Goal: Task Accomplishment & Management: Manage account settings

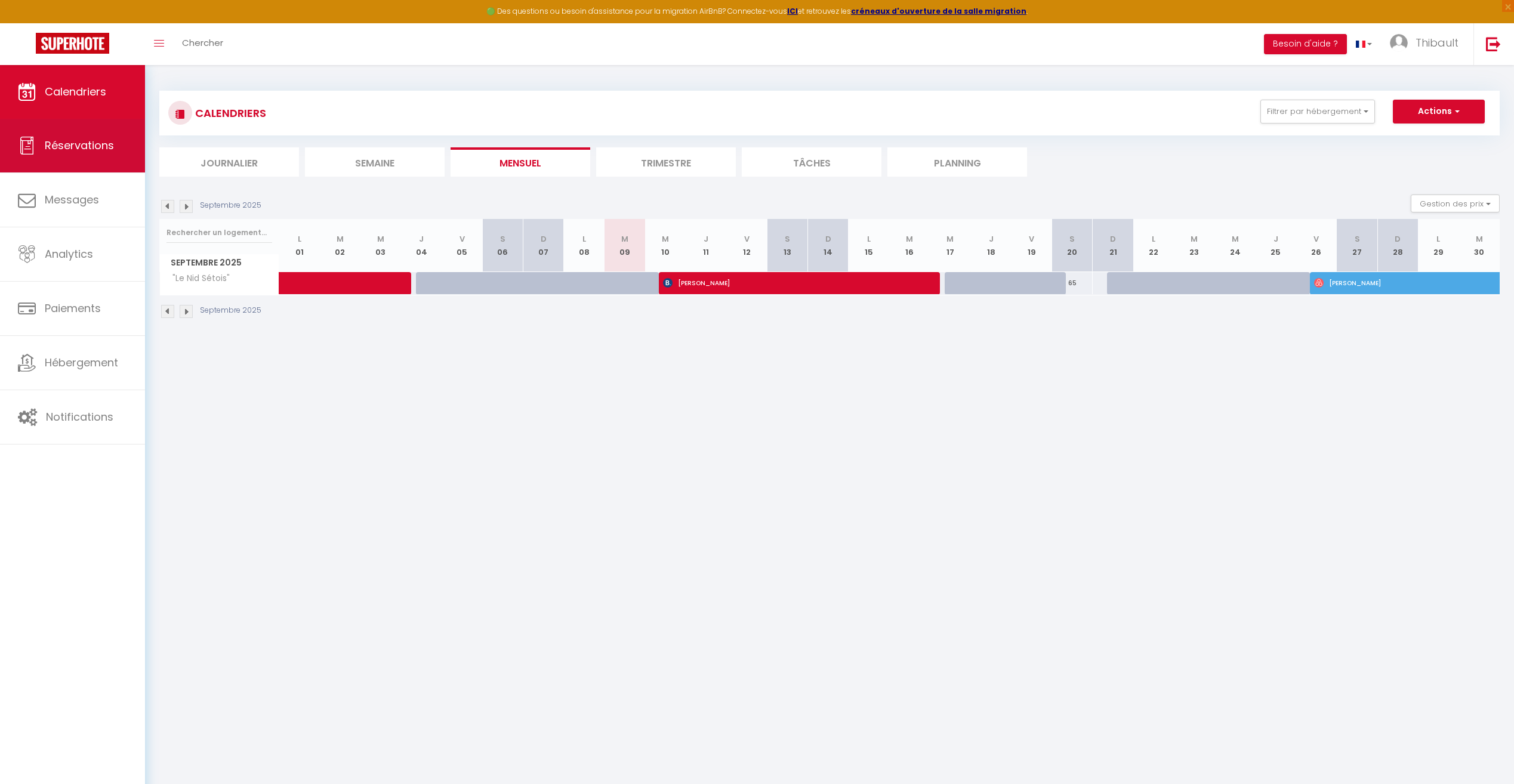
click at [89, 158] on link "Réservations" at bounding box center [72, 145] width 145 height 53
select select "not_cancelled"
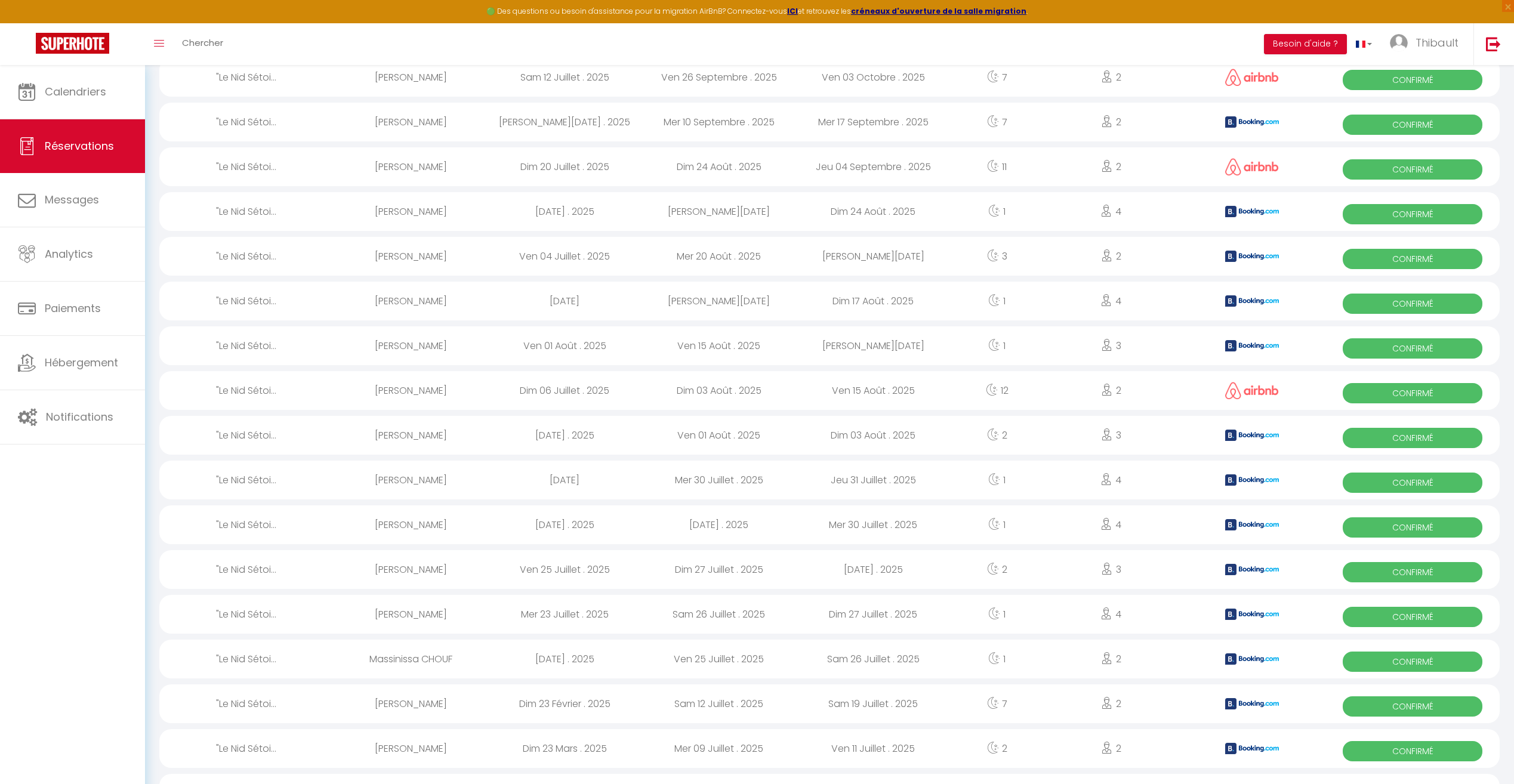
scroll to position [171, 0]
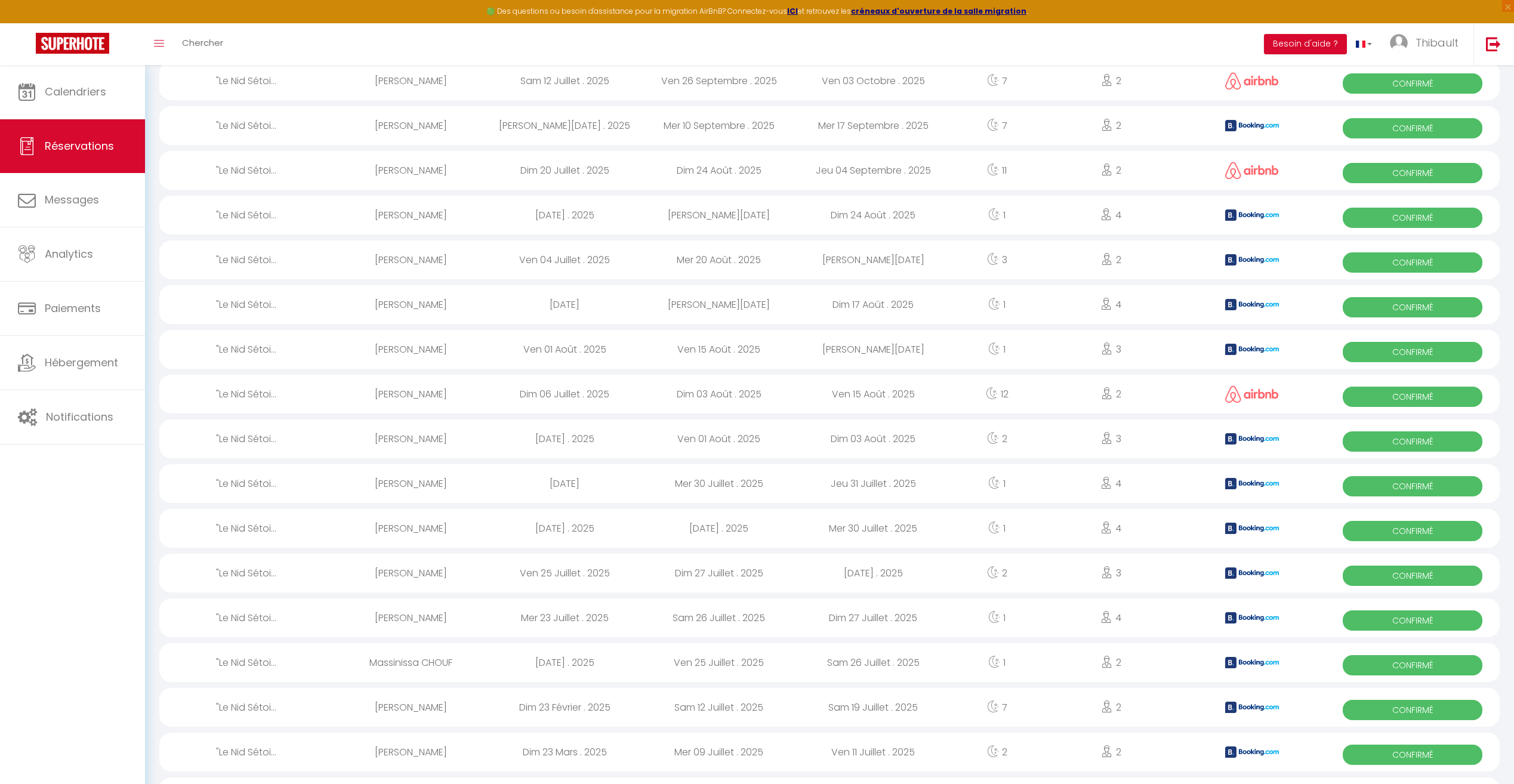
click at [1373, 440] on span "Confirmé" at bounding box center [1412, 441] width 139 height 20
select select "OK"
select select "0"
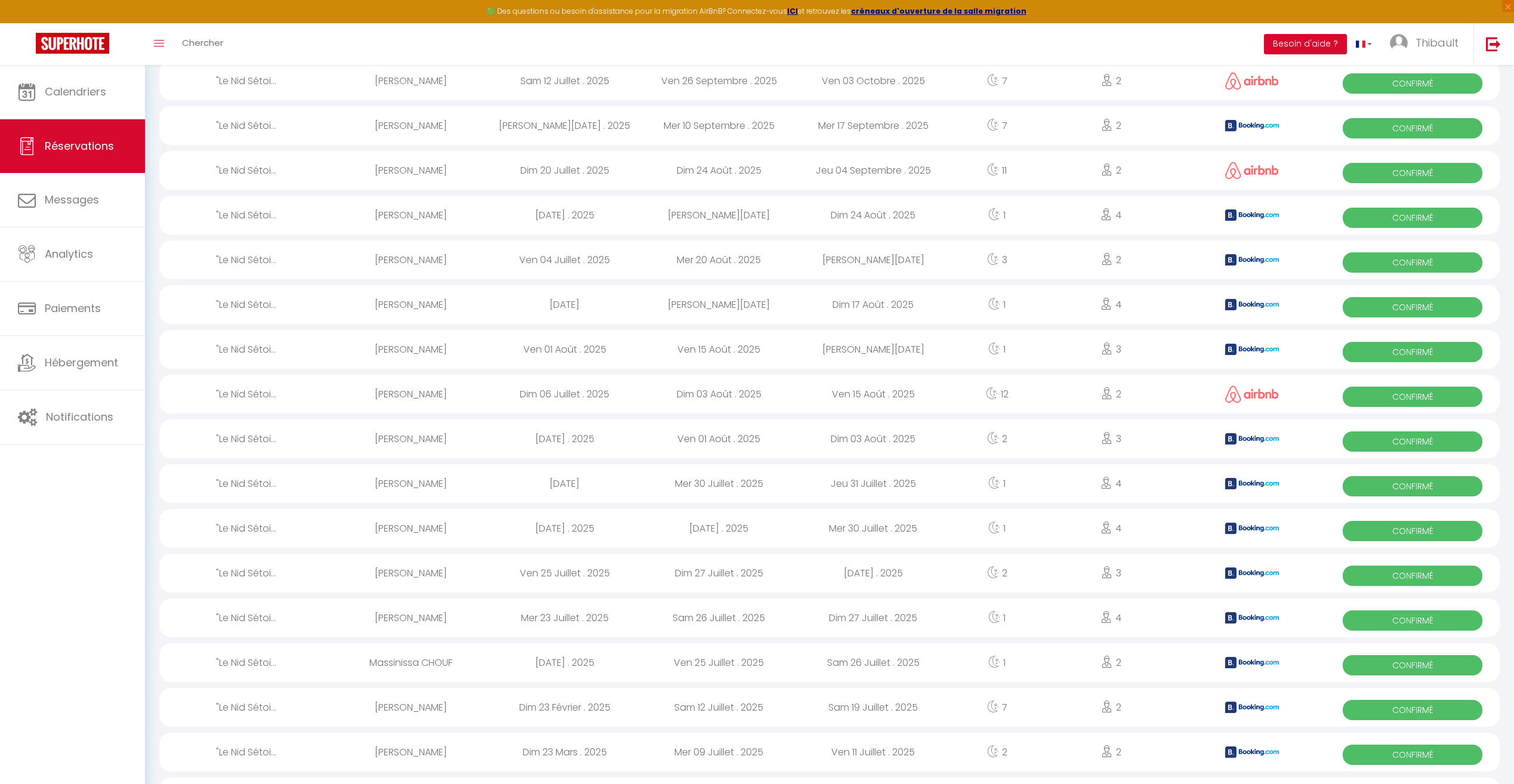
select select "1"
select select
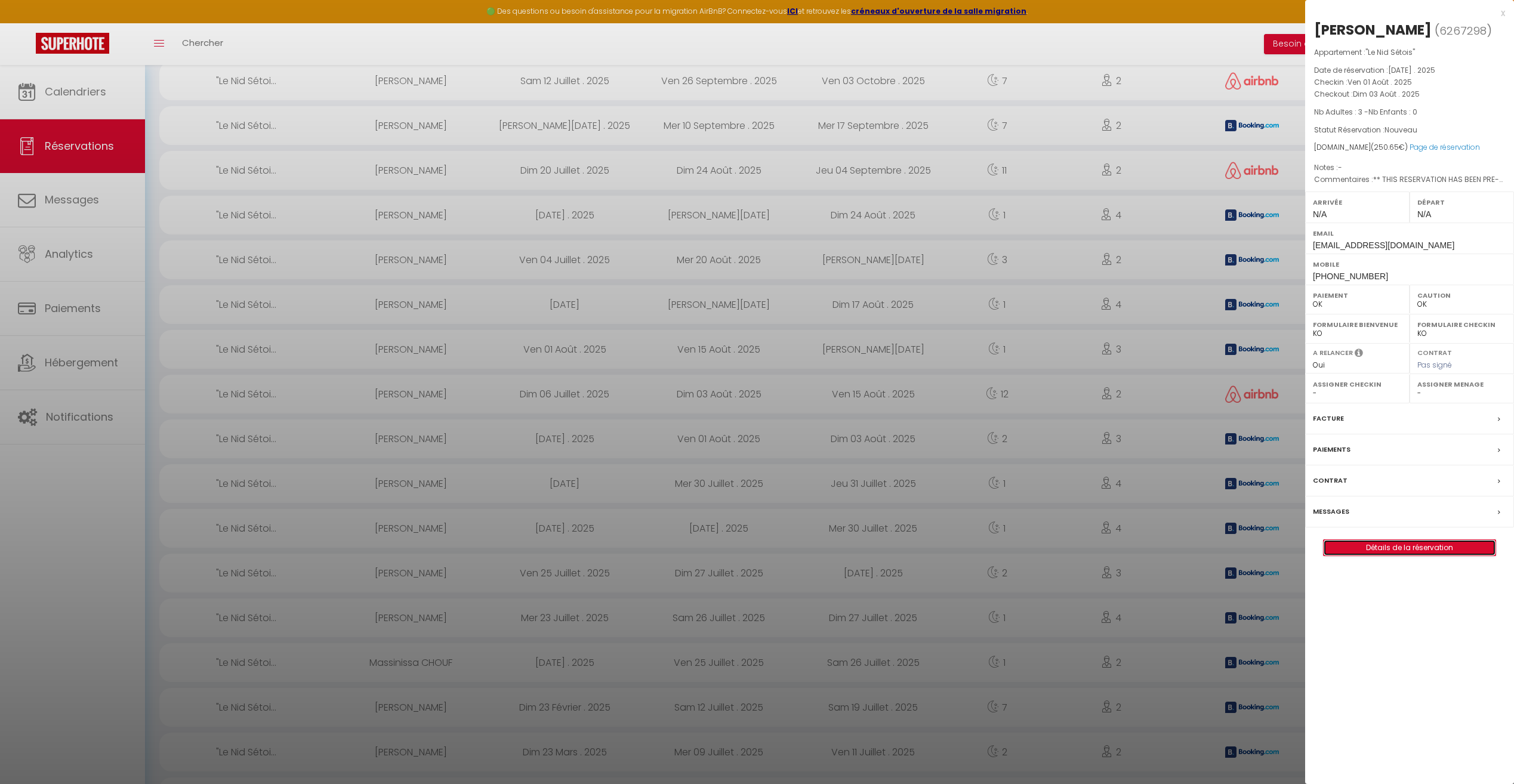
click at [1407, 549] on link "Détails de la réservation" at bounding box center [1409, 547] width 172 height 15
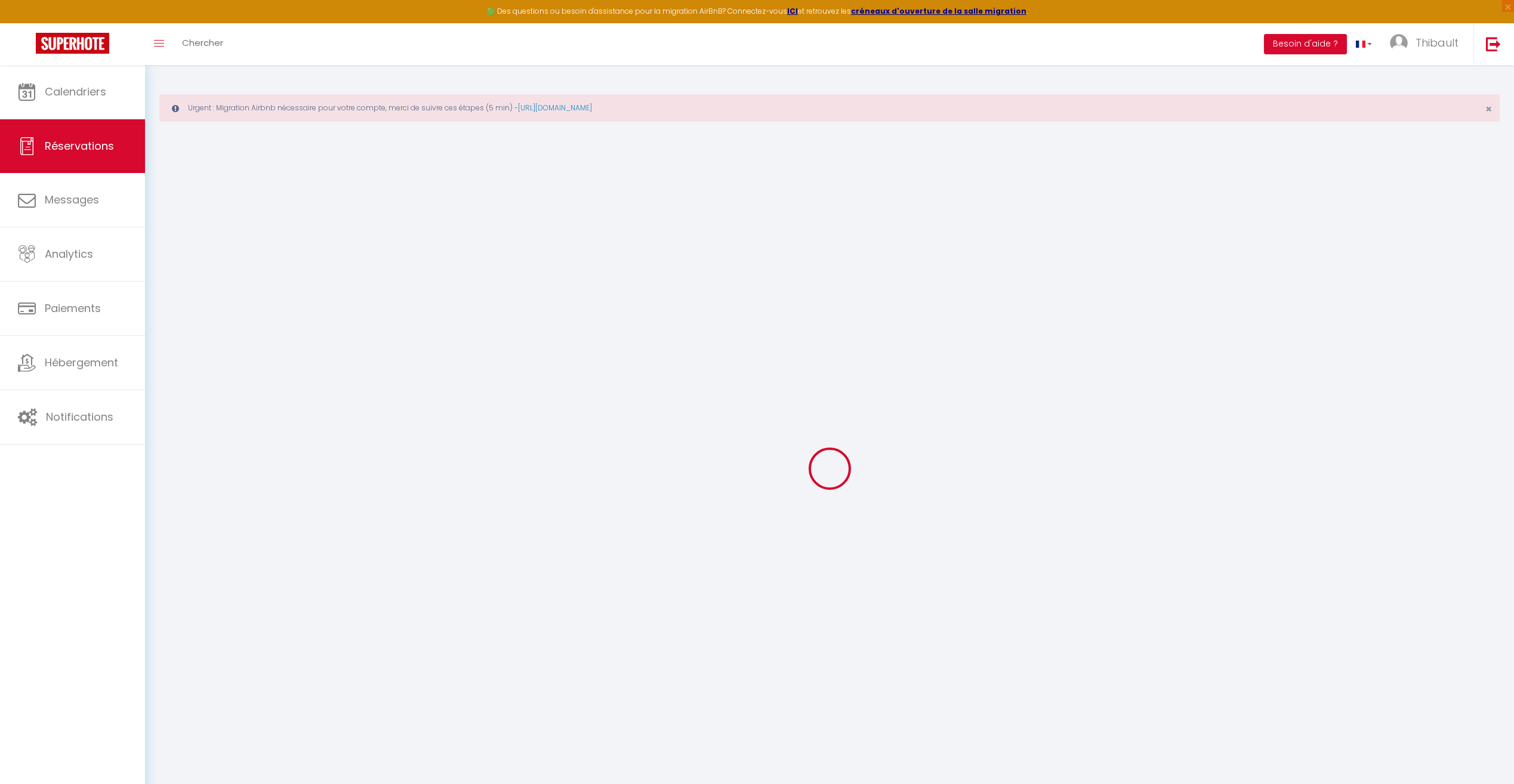
type input "Ahlem"
type input "[PERSON_NAME]"
type input "[EMAIL_ADDRESS][DOMAIN_NAME]"
type input "[PHONE_NUMBER]"
select select "FR"
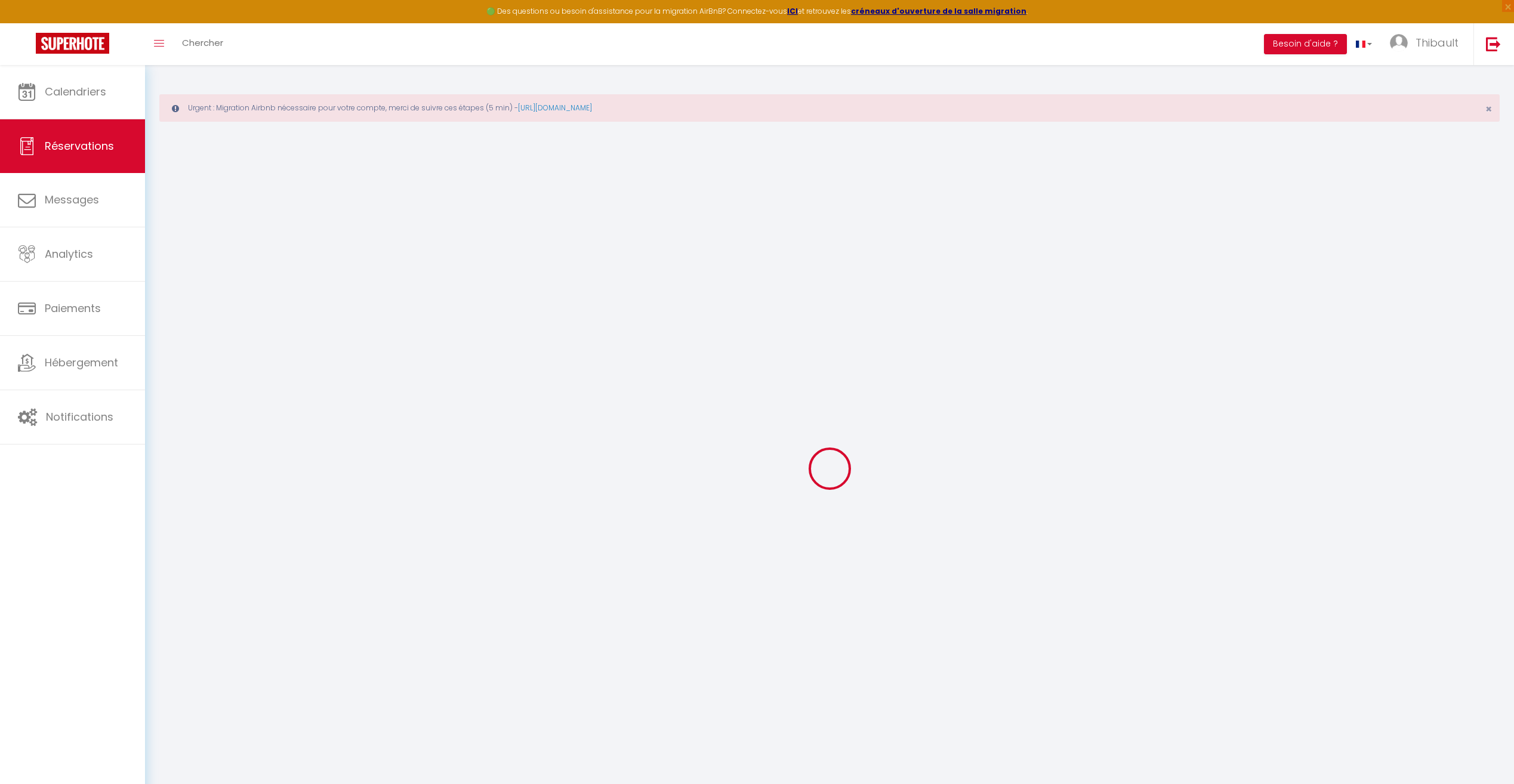
type input "3.51"
type input "35.7"
type input "3.51"
select select "56805"
select select "1"
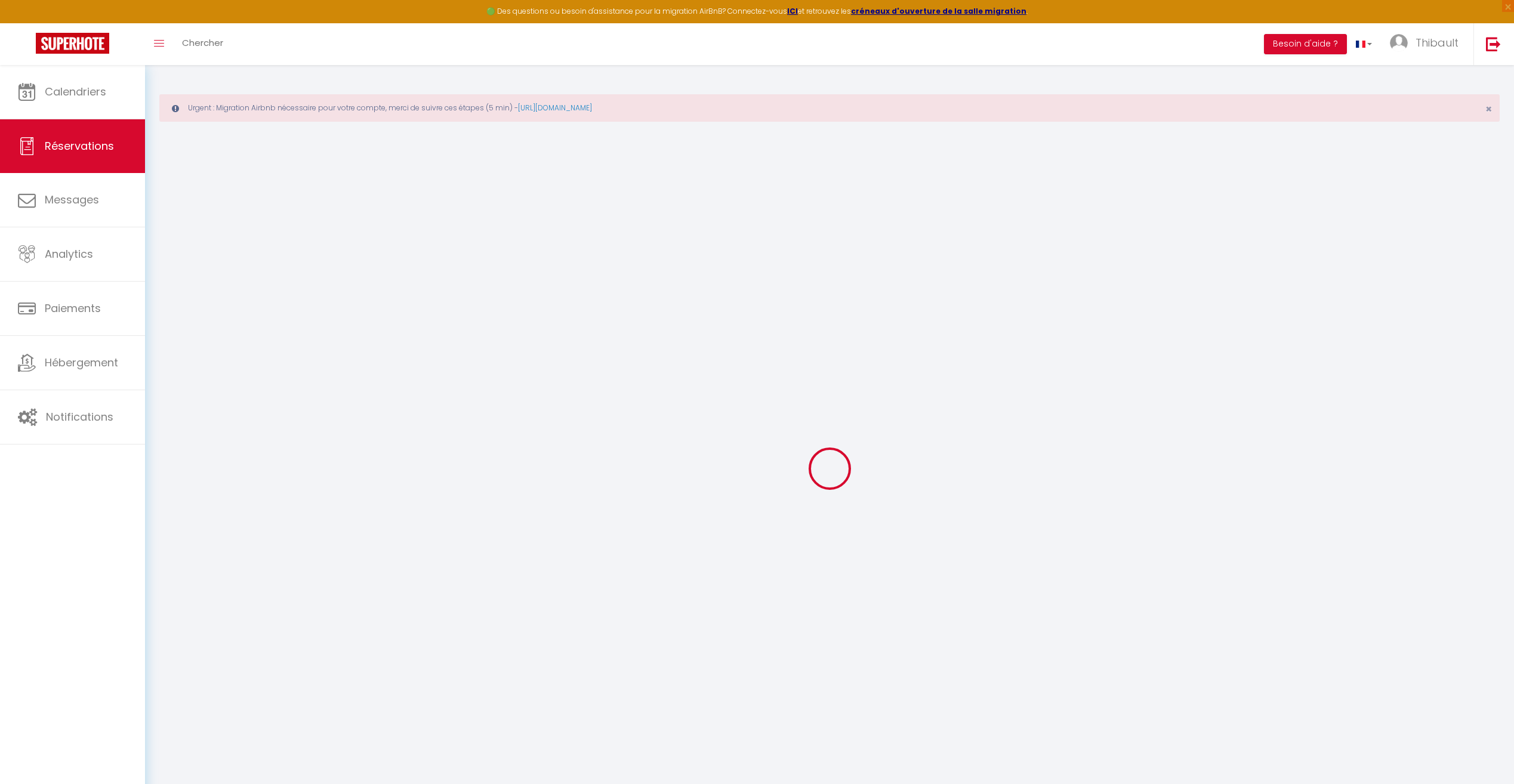
select select
type input "3"
select select "12"
select select "15"
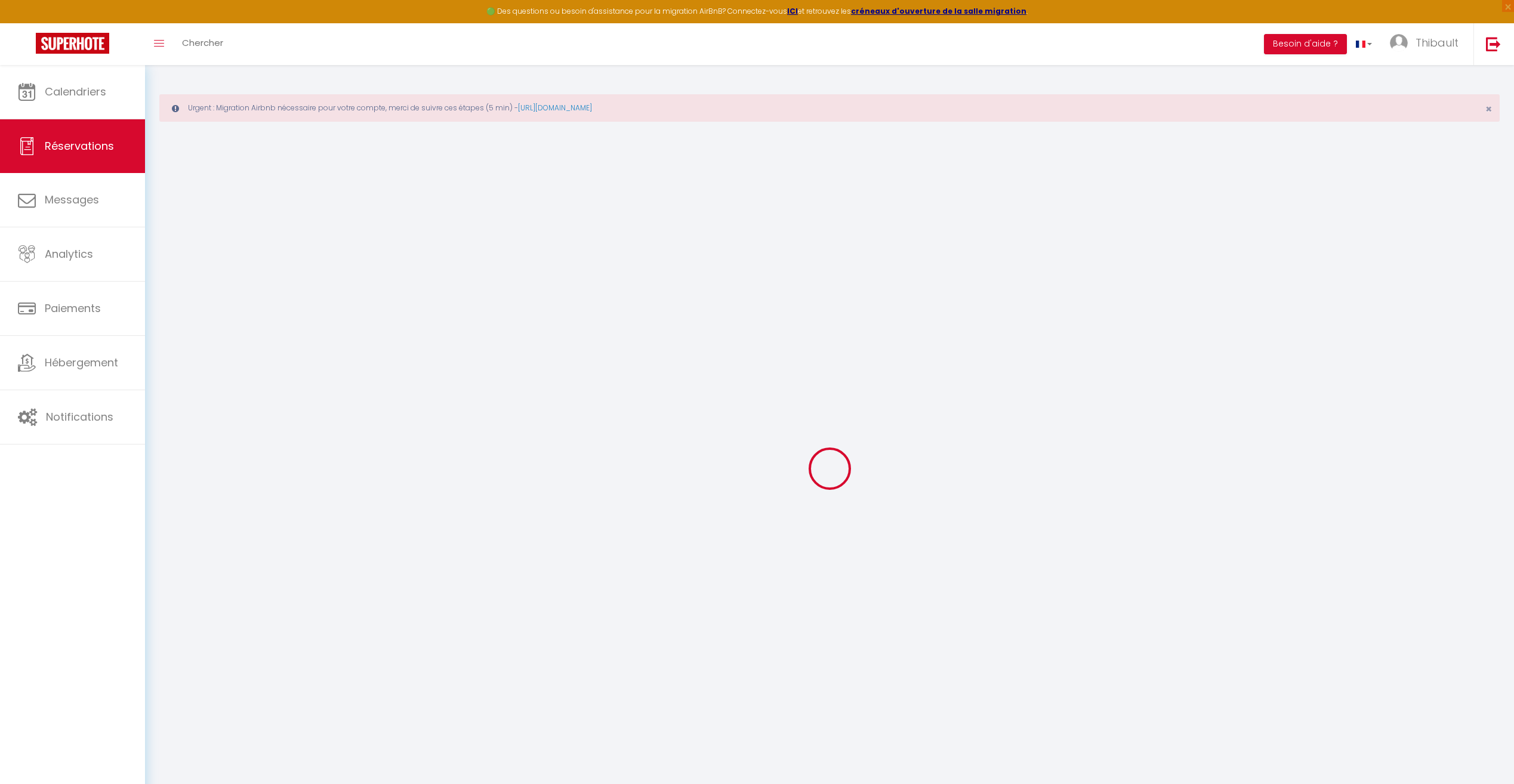
type input "175.5"
checkbox input "false"
type input "0"
select select "2"
type input "0"
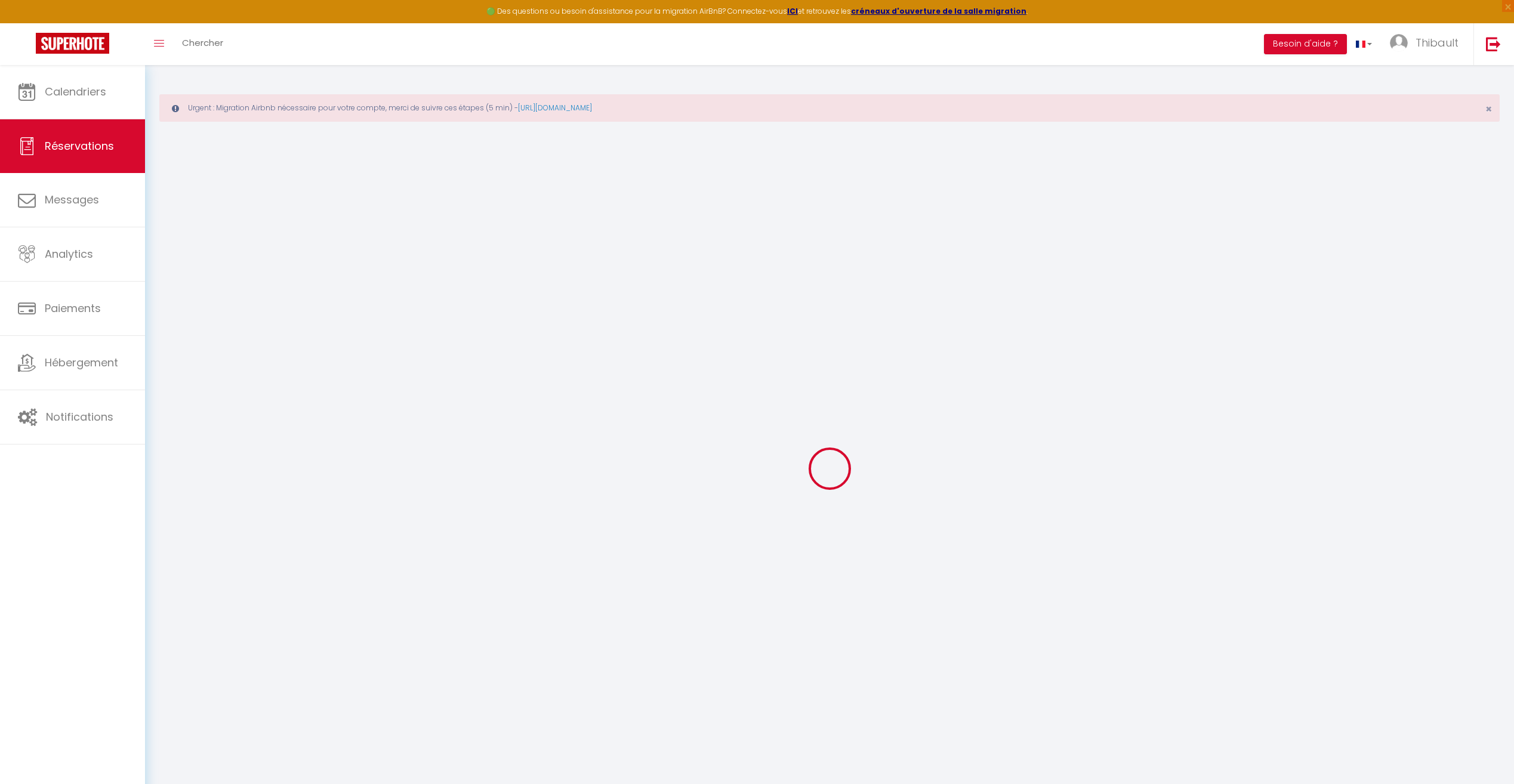
type input "0"
select select
checkbox input "false"
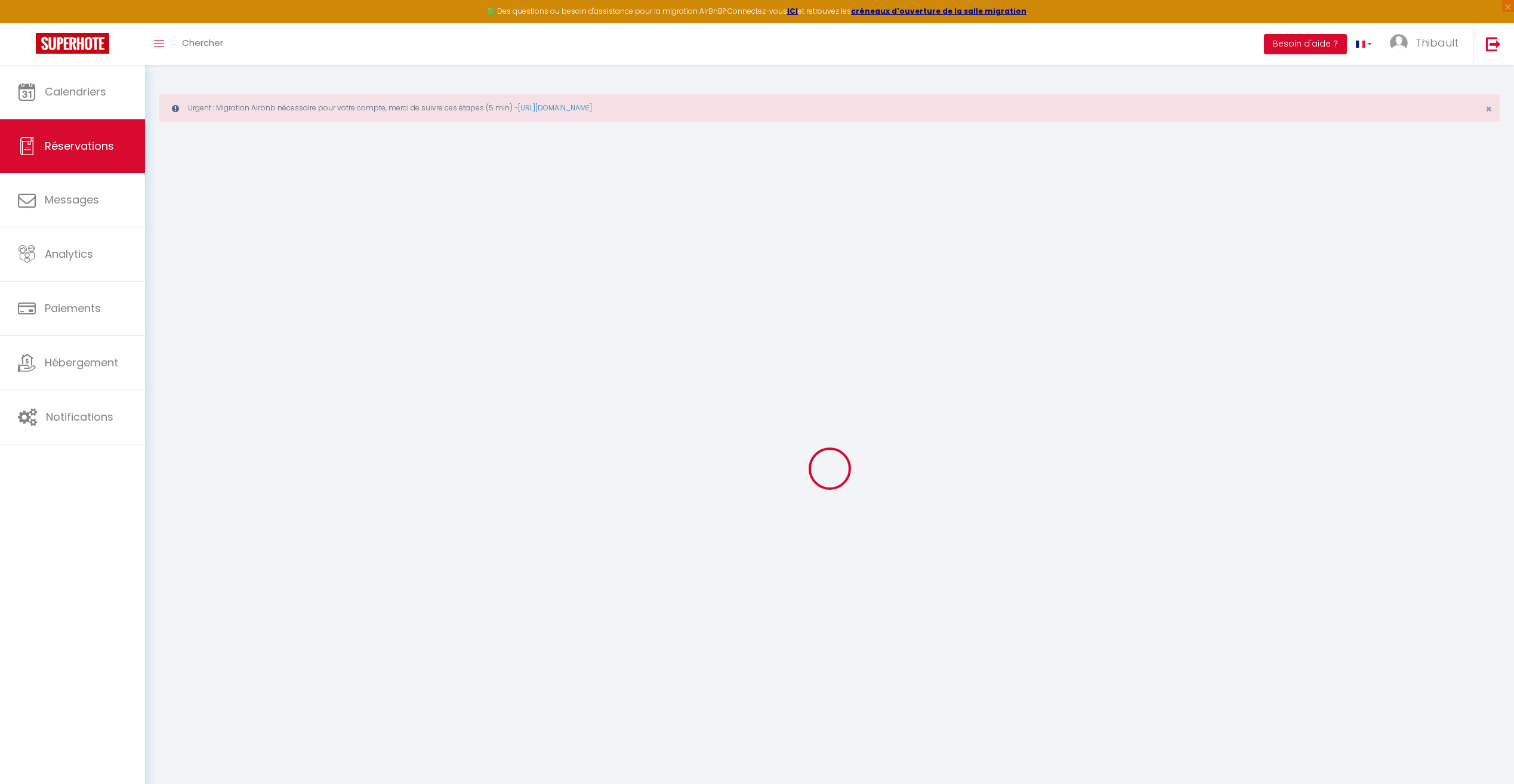
select select
checkbox input "false"
select select
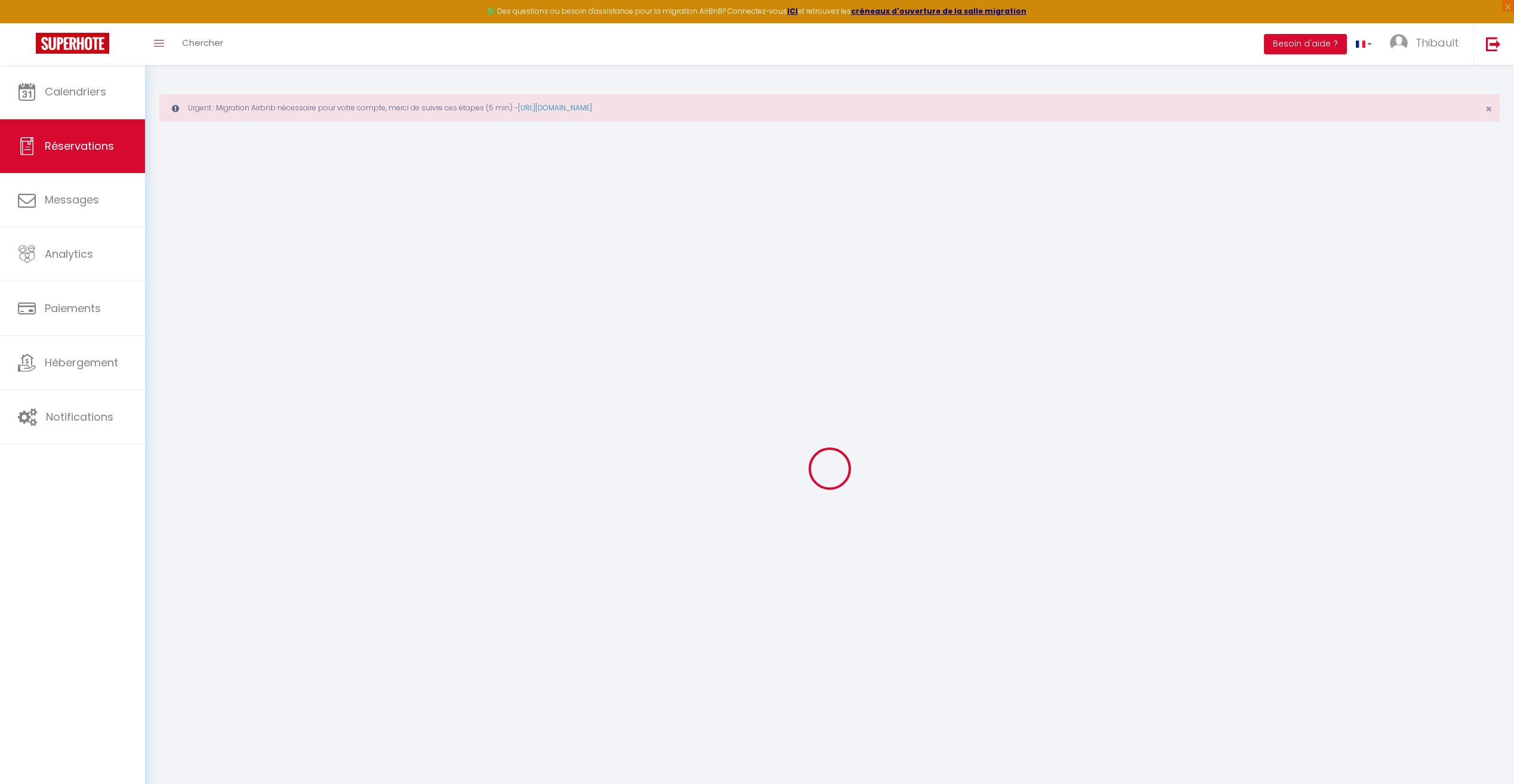
checkbox input "false"
select select
checkbox input "false"
type textarea "** THIS RESERVATION HAS BEEN PRE-PAID ** BOOKING NOTE : Payment charge is EUR 3…"
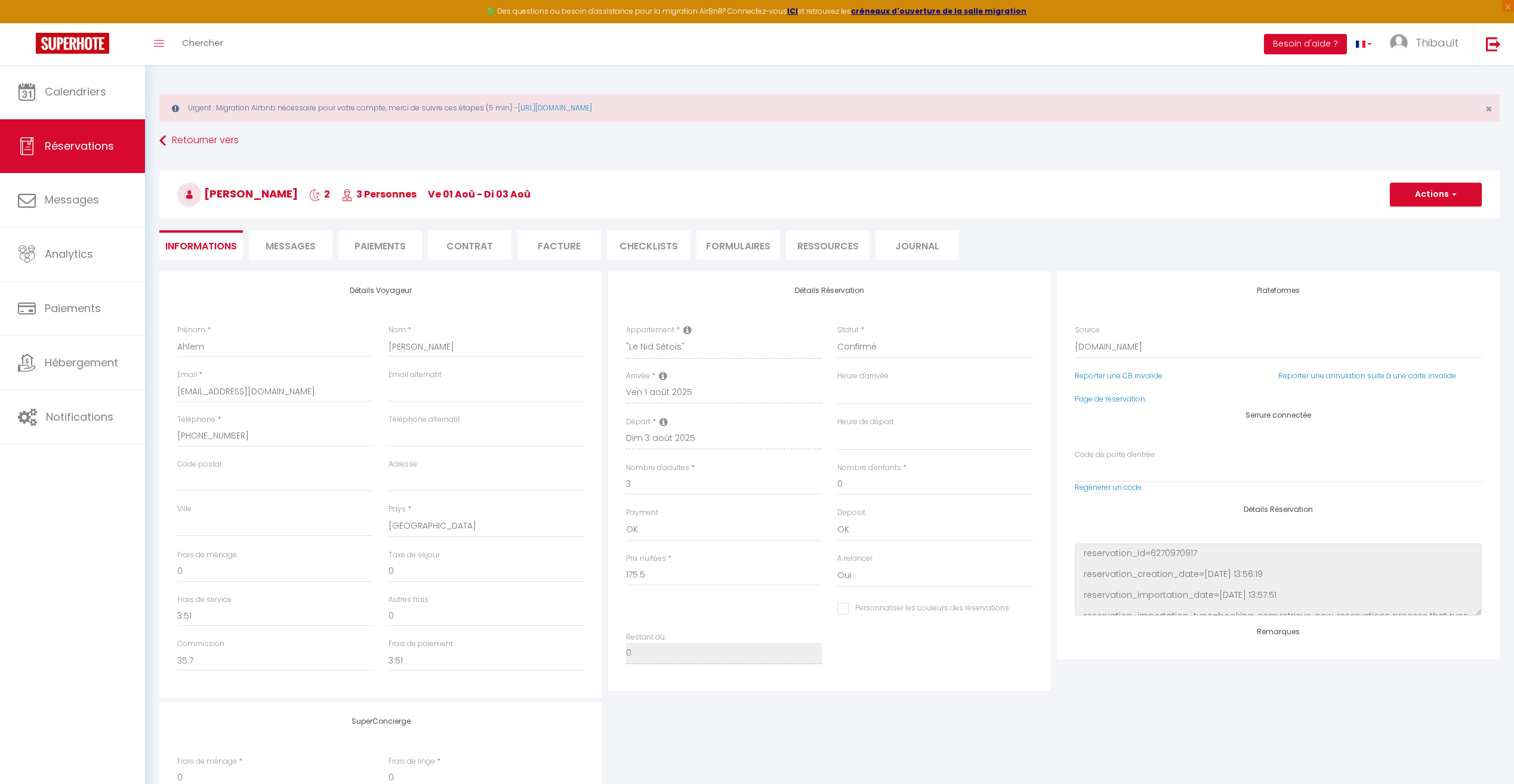
type input "59"
type input "12.64"
select select
checkbox input "false"
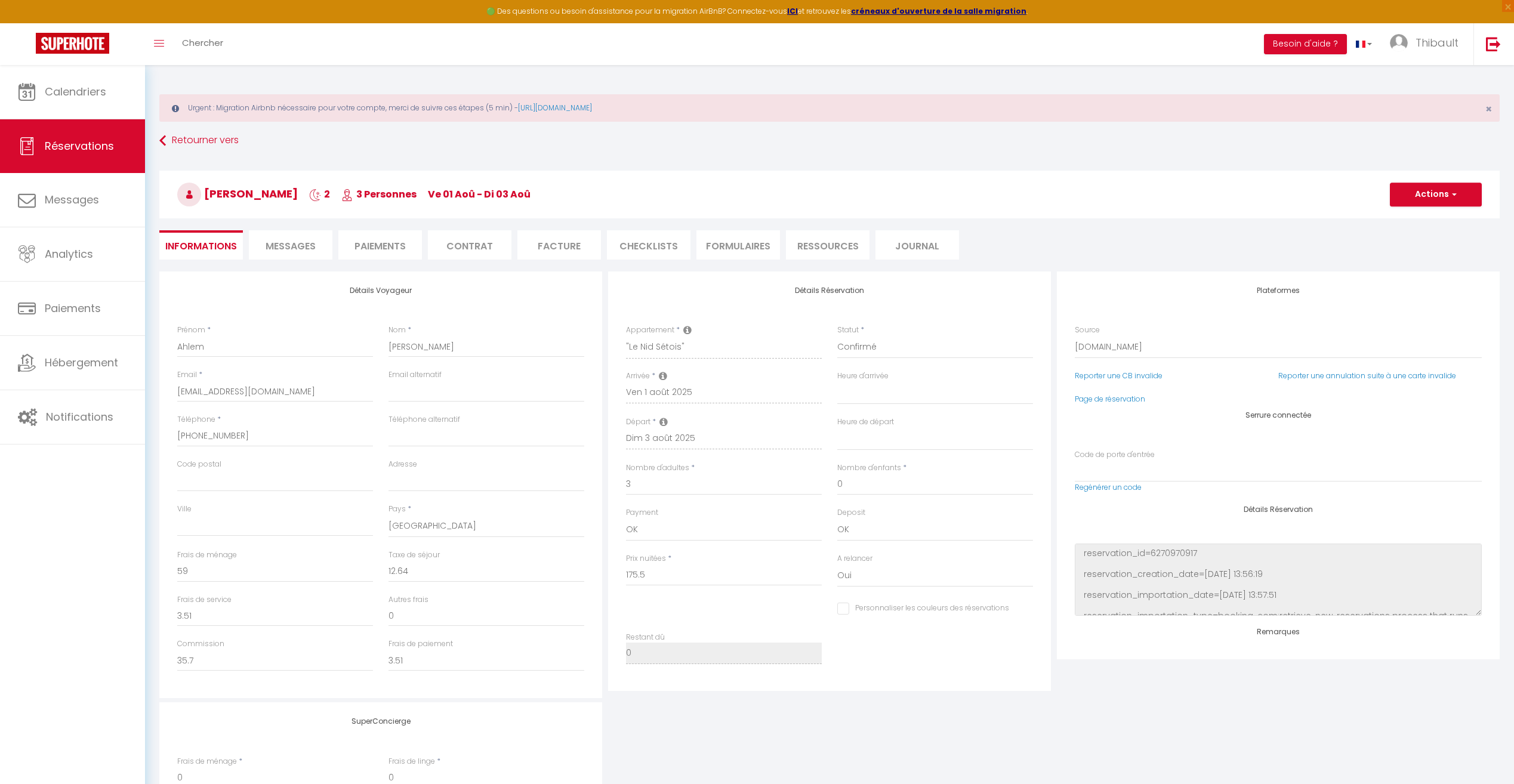
select select
click at [373, 247] on li "Paiements" at bounding box center [380, 245] width 83 height 29
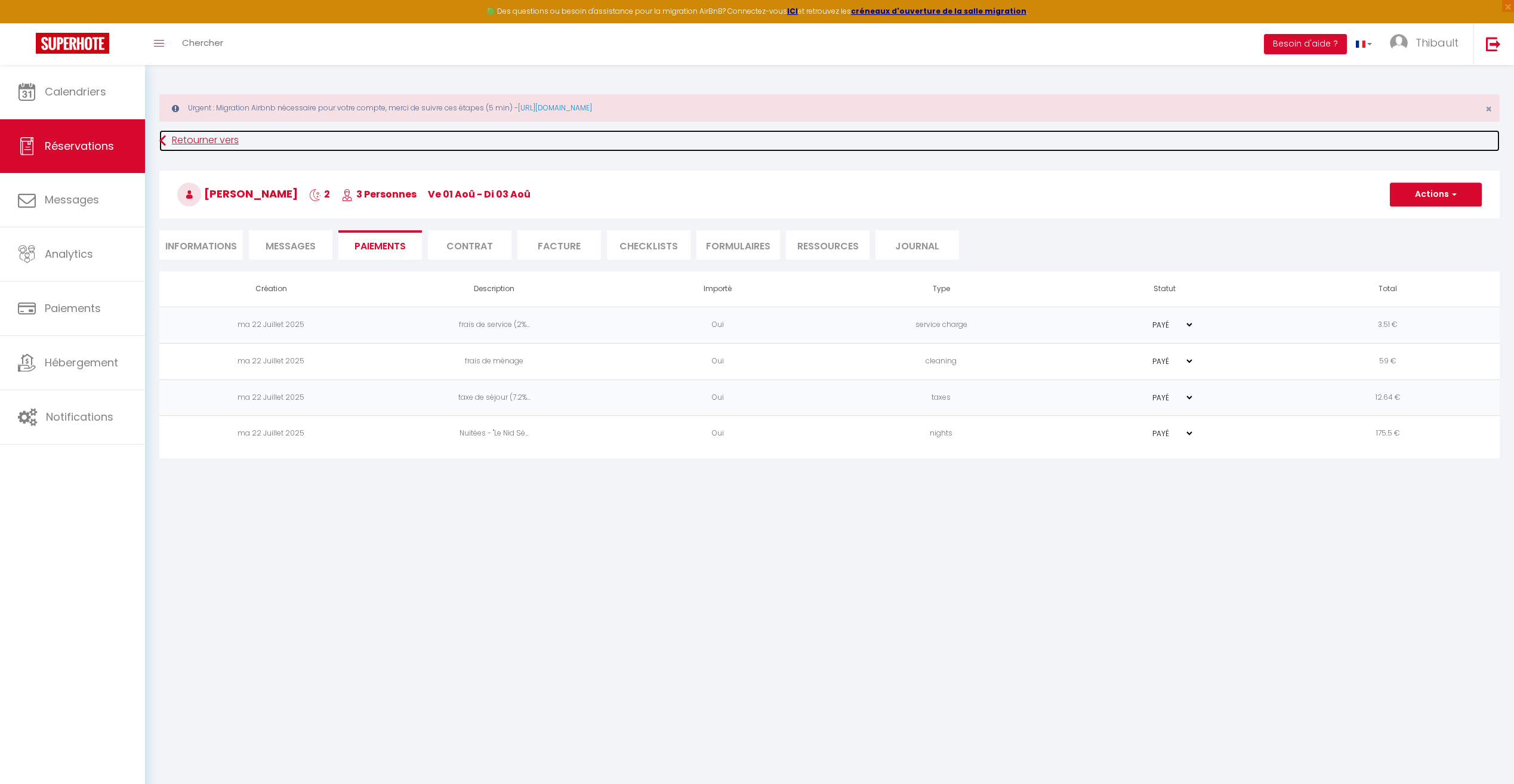
drag, startPoint x: 188, startPoint y: 139, endPoint x: 167, endPoint y: 142, distance: 21.2
click at [188, 139] on link "Retourner vers" at bounding box center [829, 141] width 1340 height 21
select select
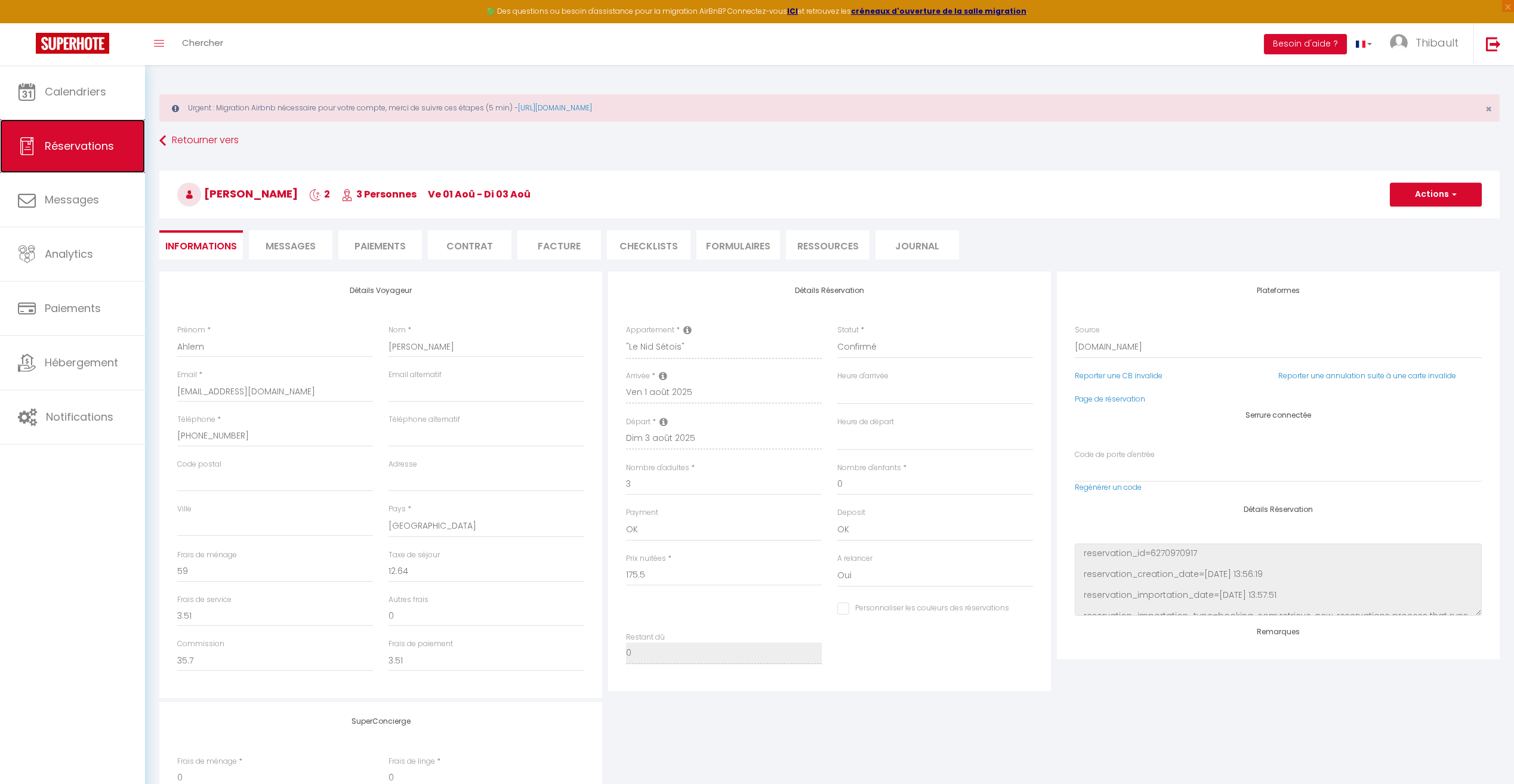
click at [69, 155] on link "Réservations" at bounding box center [72, 146] width 145 height 53
select select "not_cancelled"
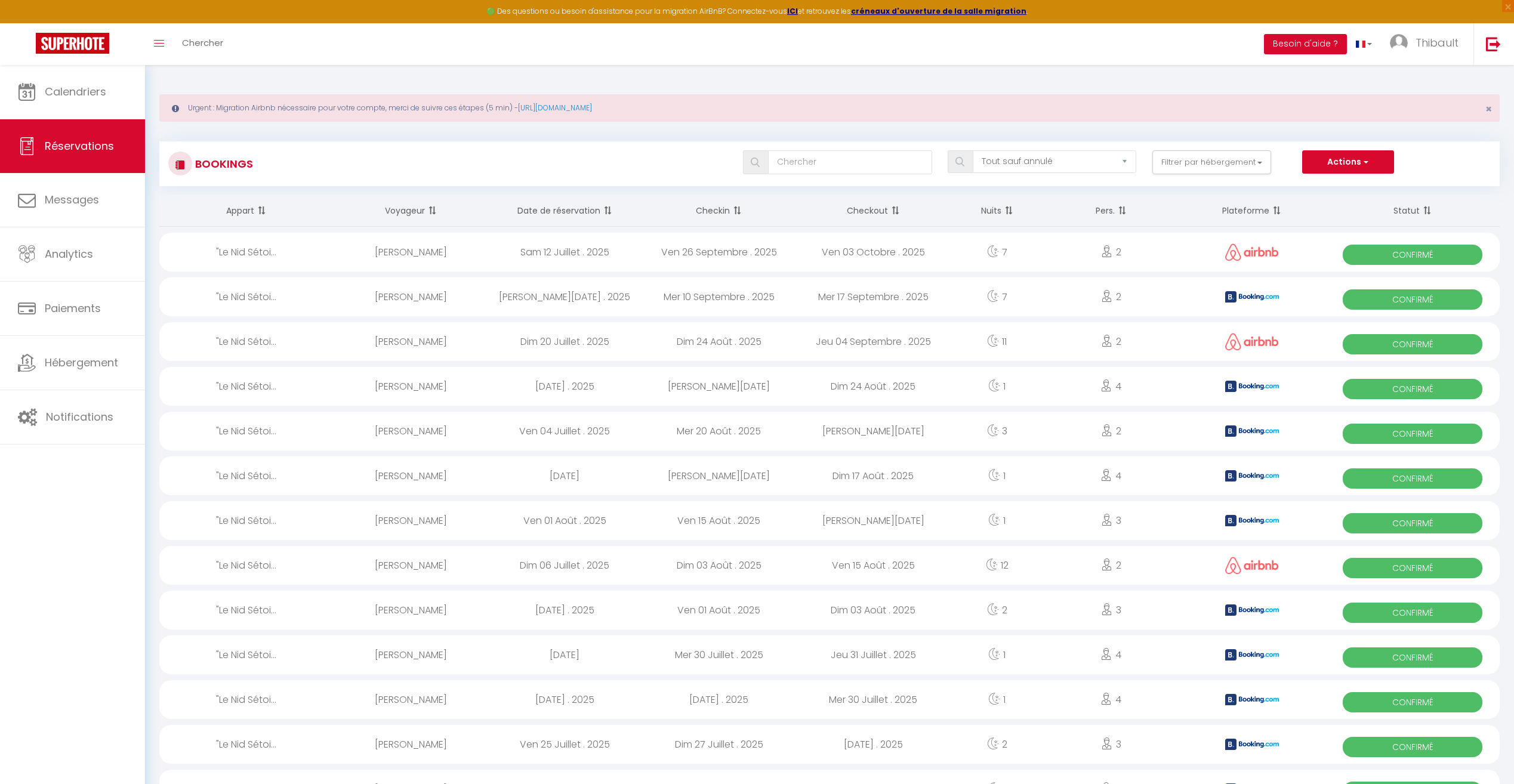
click at [1367, 567] on span "Confirmé" at bounding box center [1412, 568] width 139 height 20
select select "OK"
select select "1"
select select "0"
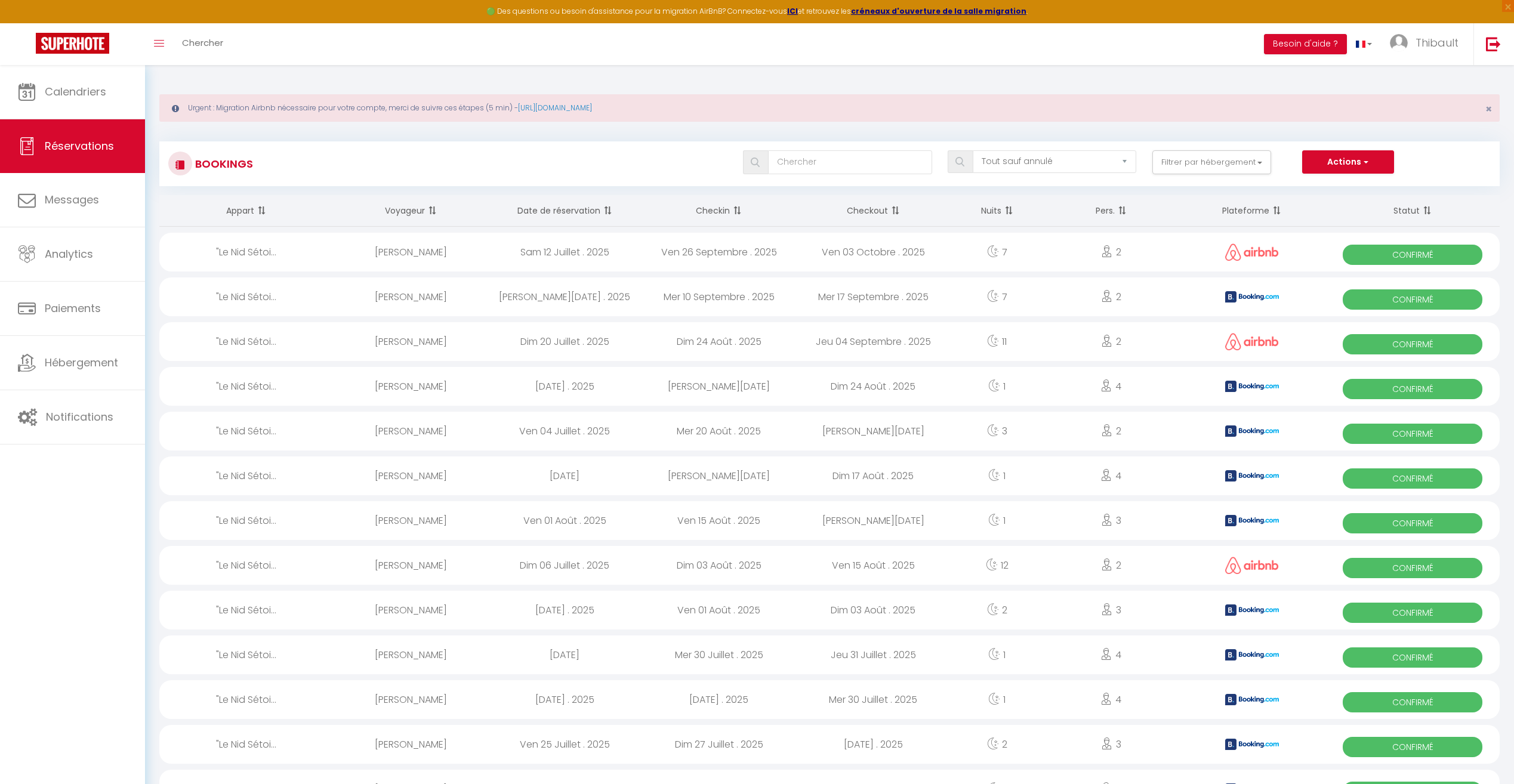
select select "1"
select select
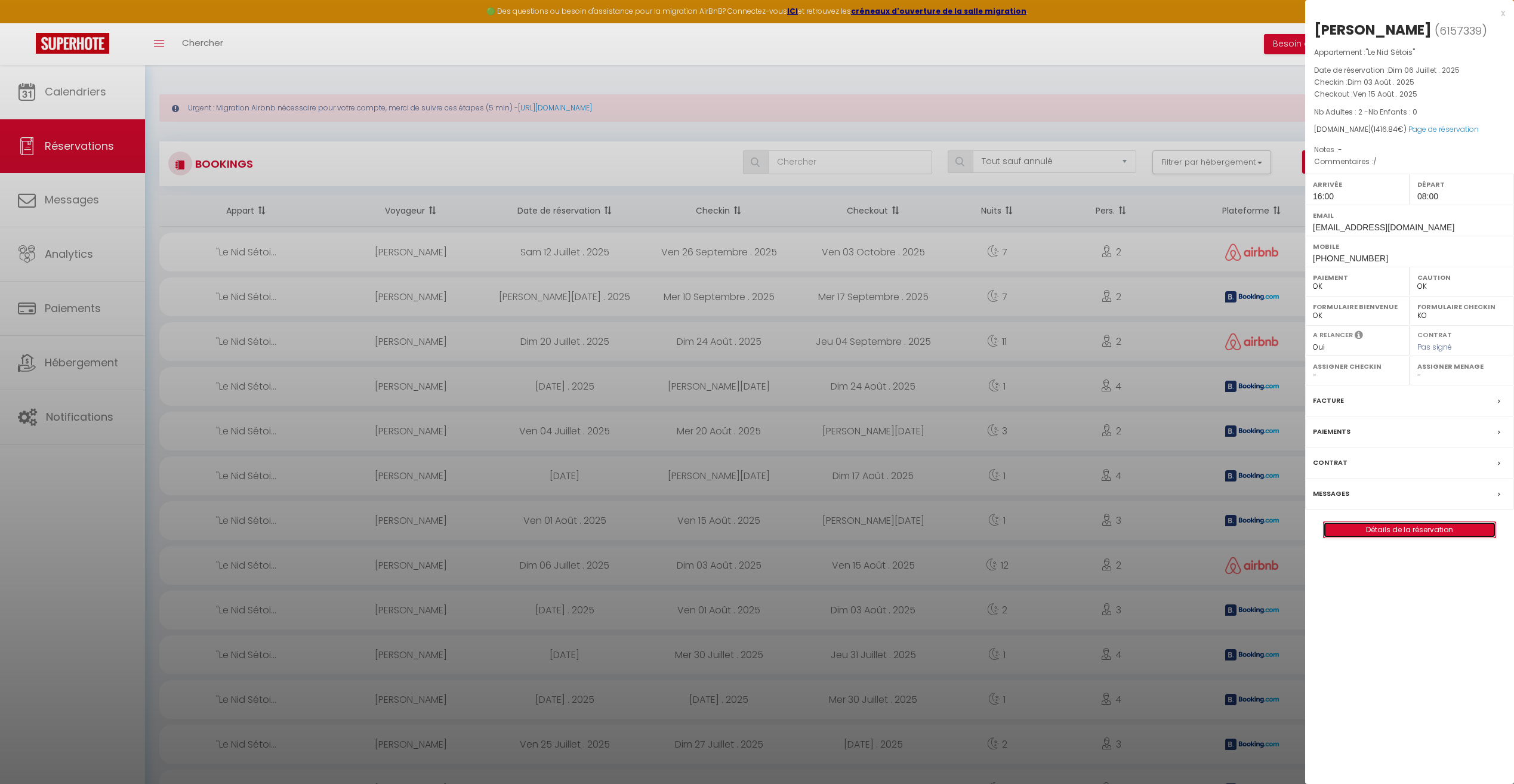
click at [1389, 536] on link "Détails de la réservation" at bounding box center [1409, 529] width 172 height 15
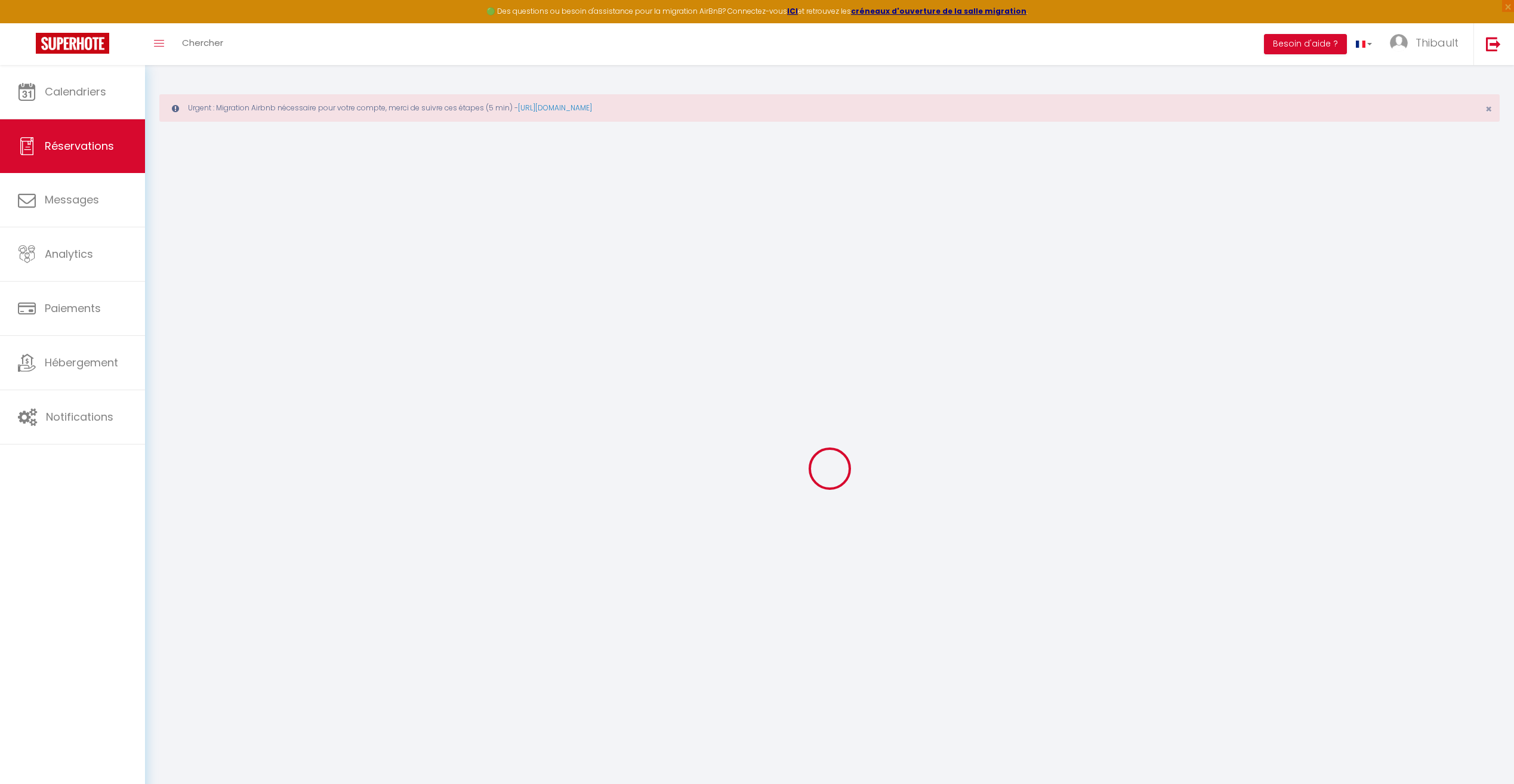
select select
checkbox input "false"
type textarea "/"
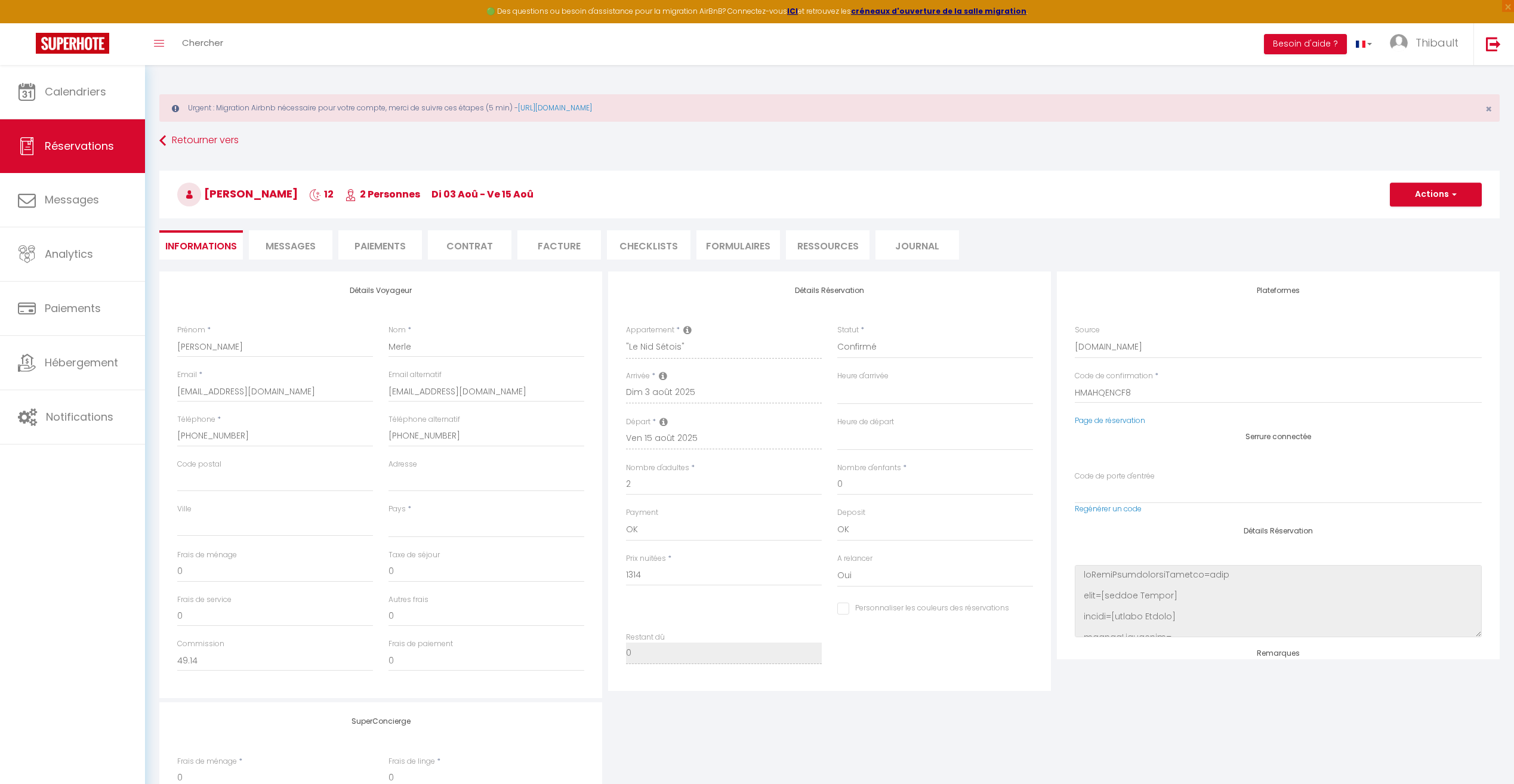
select select
type input "51"
type input "51.84"
select select
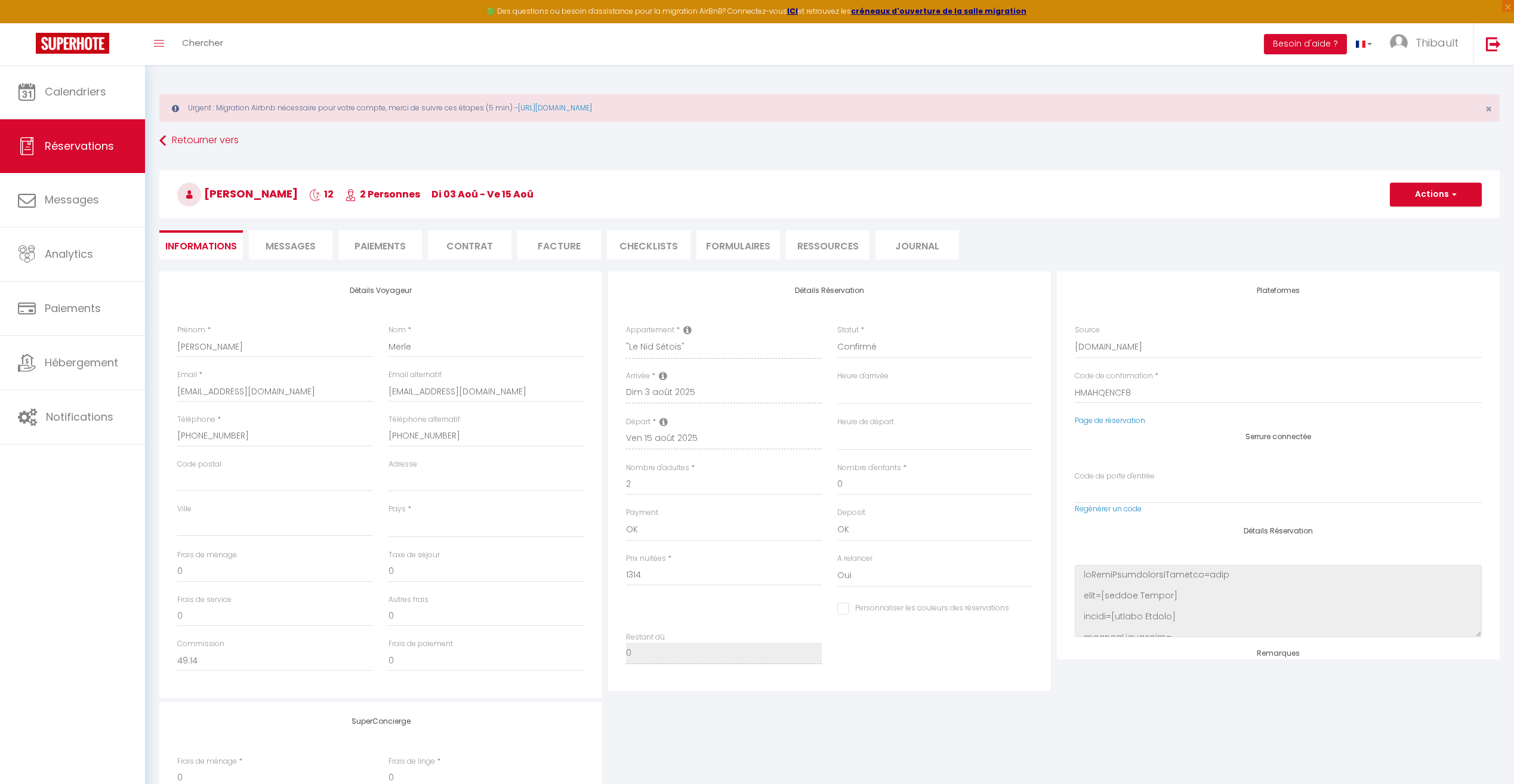
checkbox input "false"
select select
checkbox input "false"
select select "16:00"
select select "08:00"
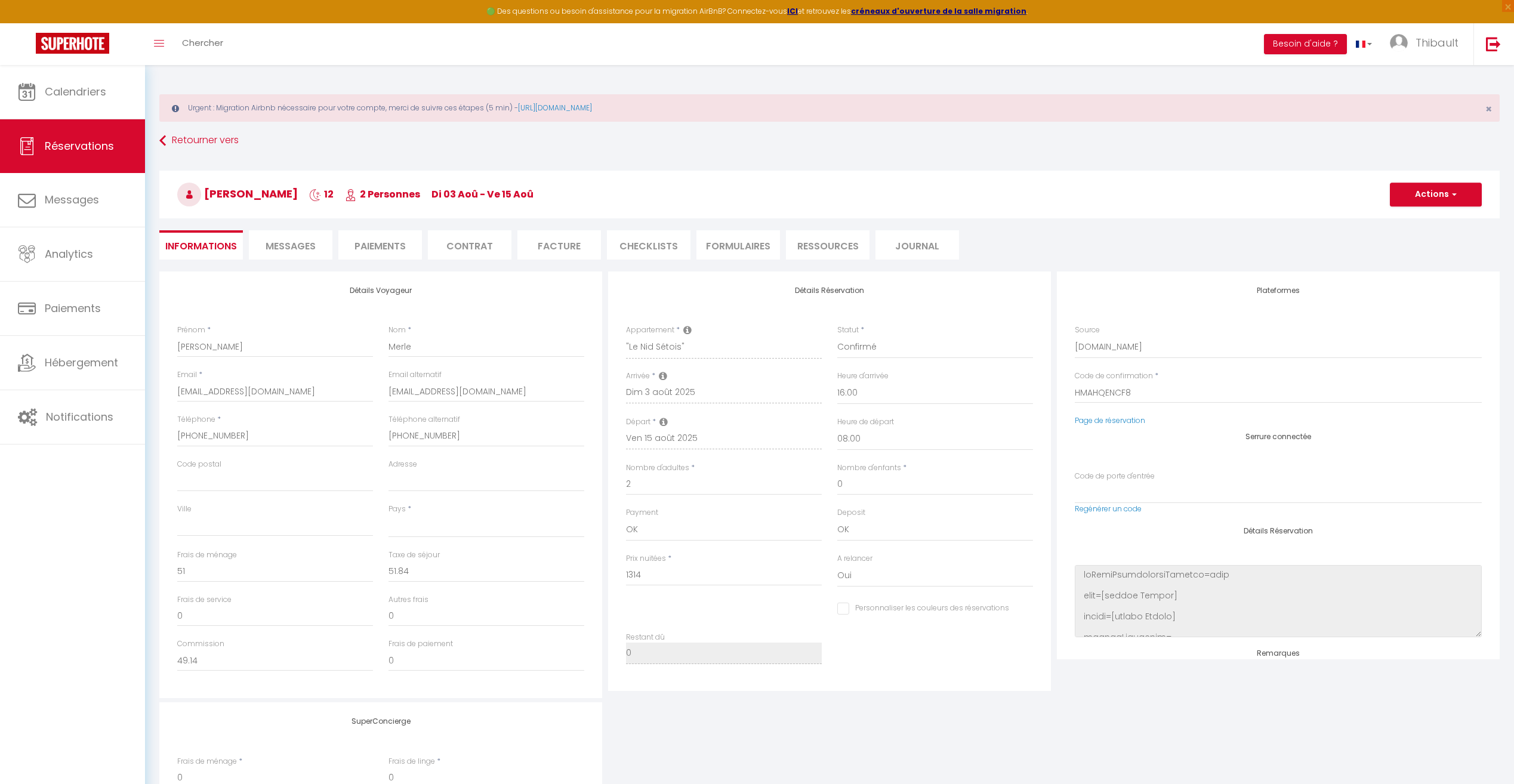
click at [362, 240] on li "Paiements" at bounding box center [380, 245] width 83 height 29
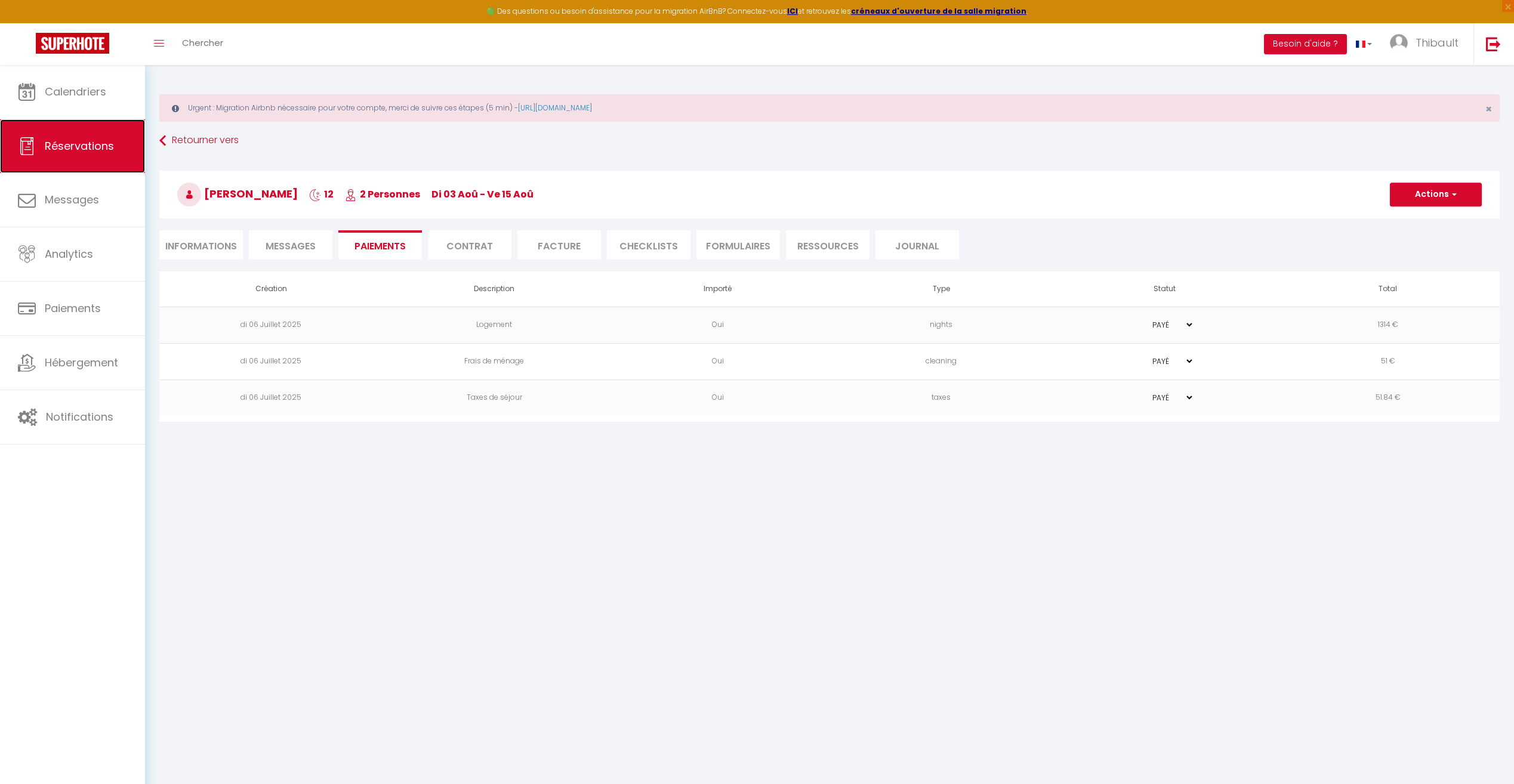
click at [93, 139] on span "Réservations" at bounding box center [79, 145] width 69 height 15
select select "not_cancelled"
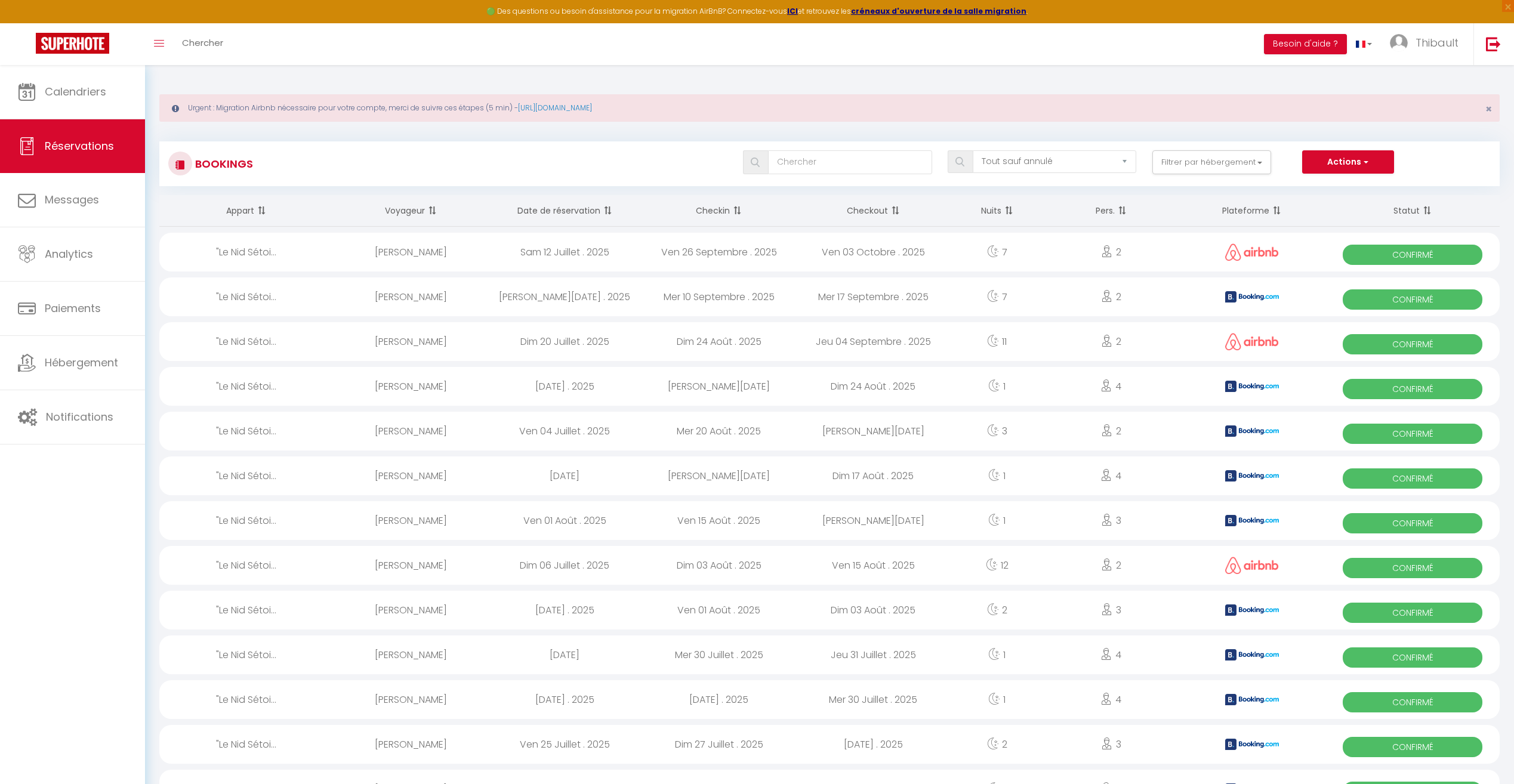
click at [1397, 522] on span "Confirmé" at bounding box center [1412, 523] width 139 height 20
select select "OK"
select select "KO"
select select "1"
select select "0"
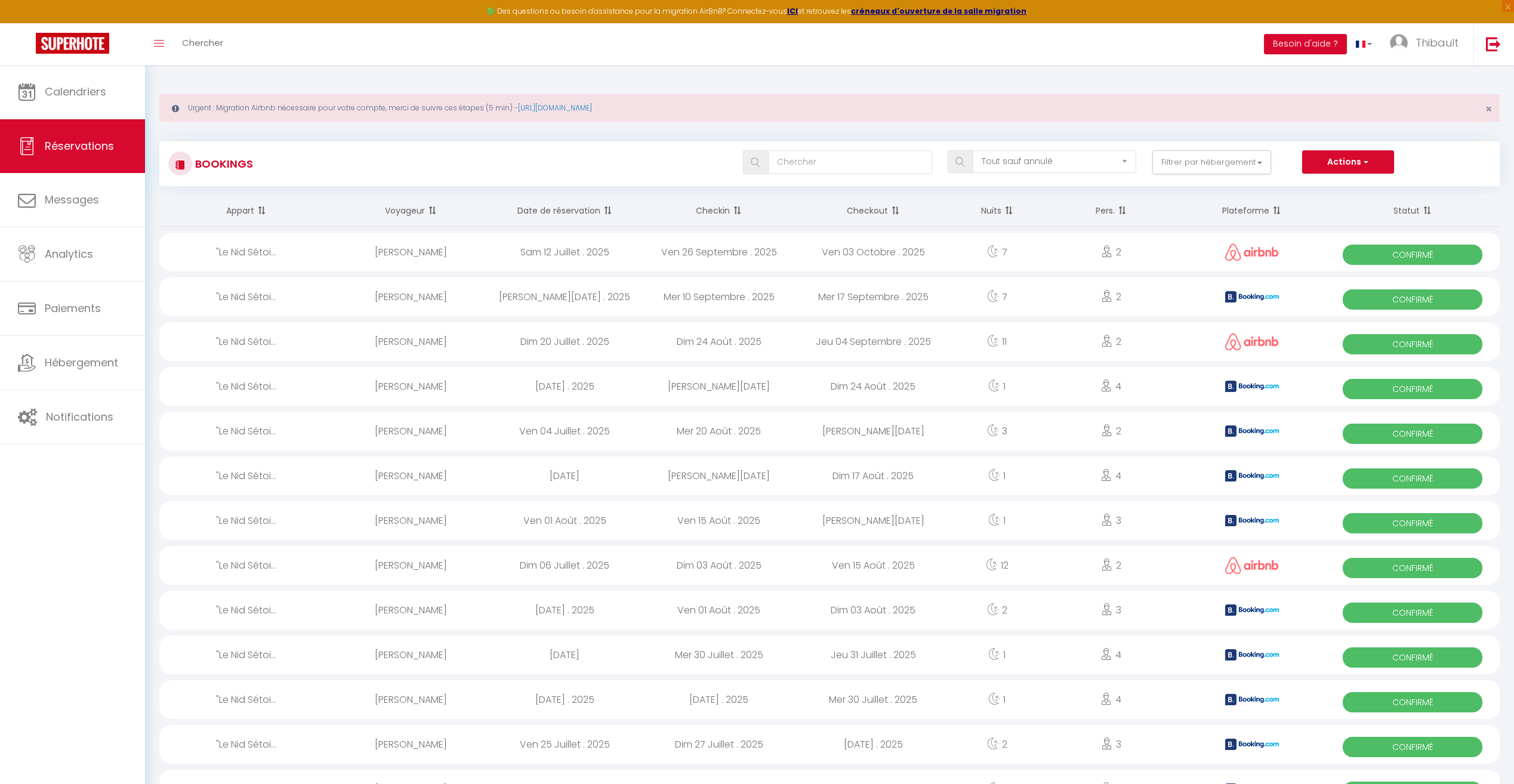
select select "1"
select select
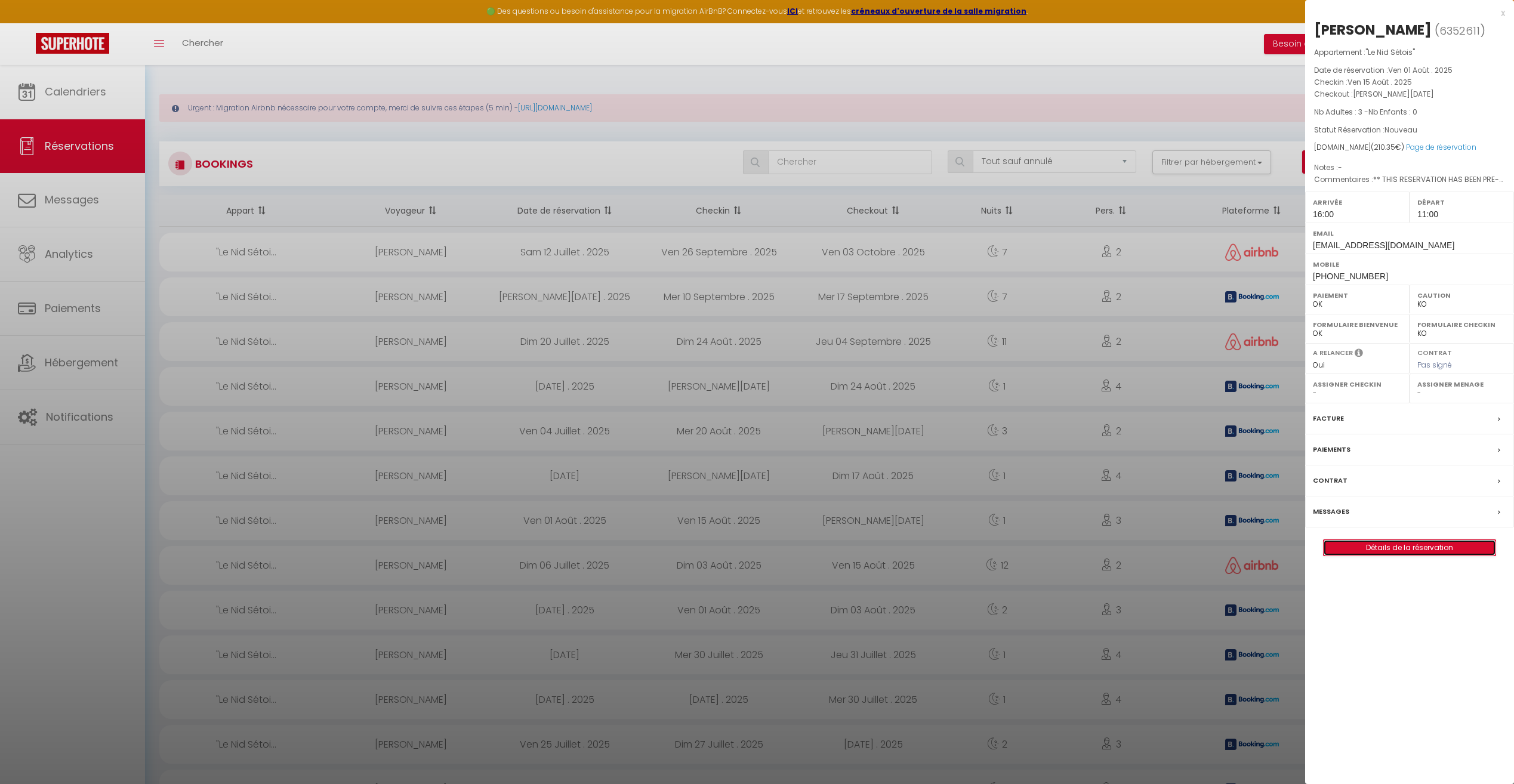
click at [1383, 540] on link "Détails de la réservation" at bounding box center [1409, 547] width 172 height 15
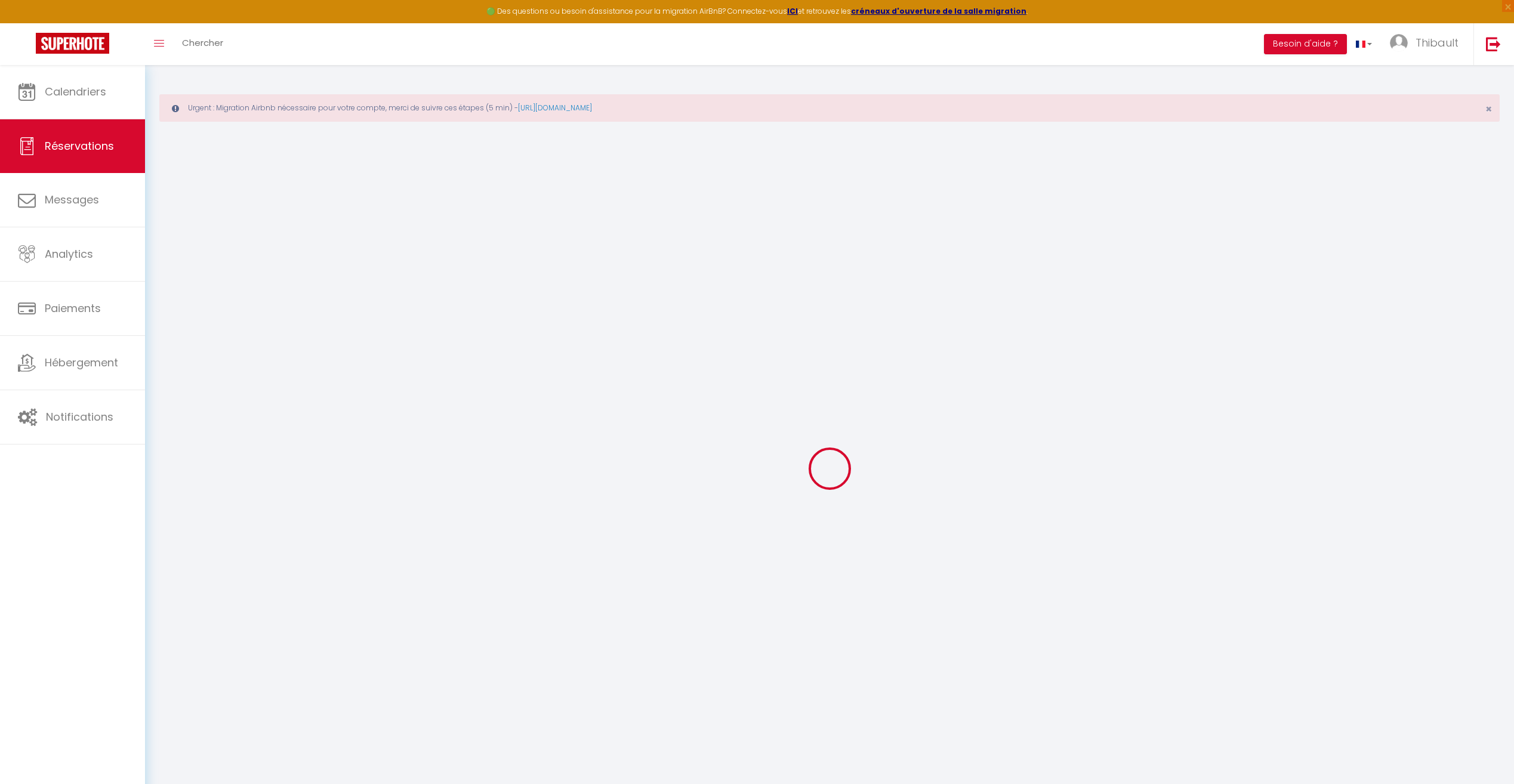
select select
checkbox input "false"
select select
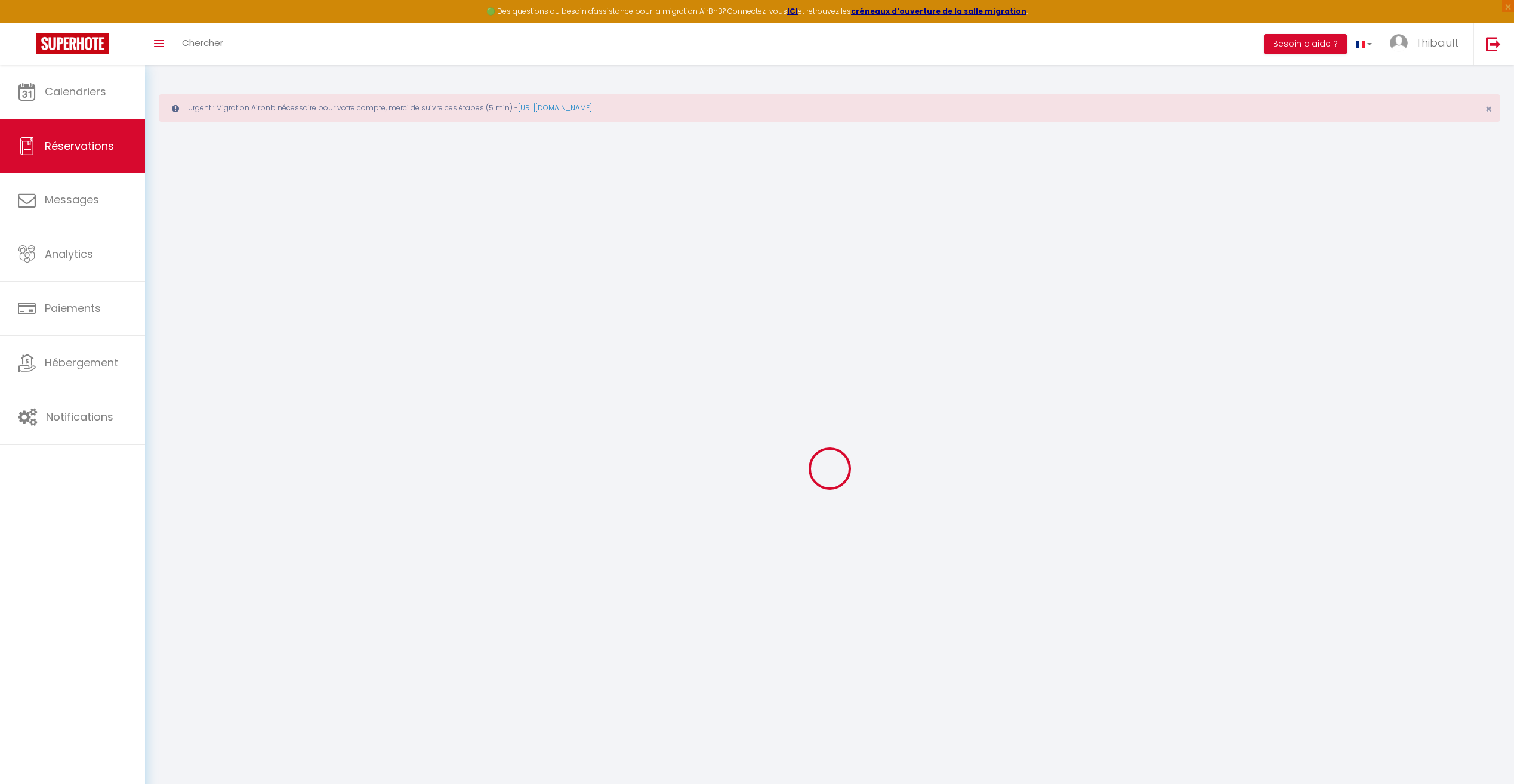
checkbox input "false"
type textarea "** THIS RESERVATION HAS BEEN PRE-PAID ** BOOKING NOTE : Payment charge is EUR 2…"
type input "59"
type input "9.98"
select select
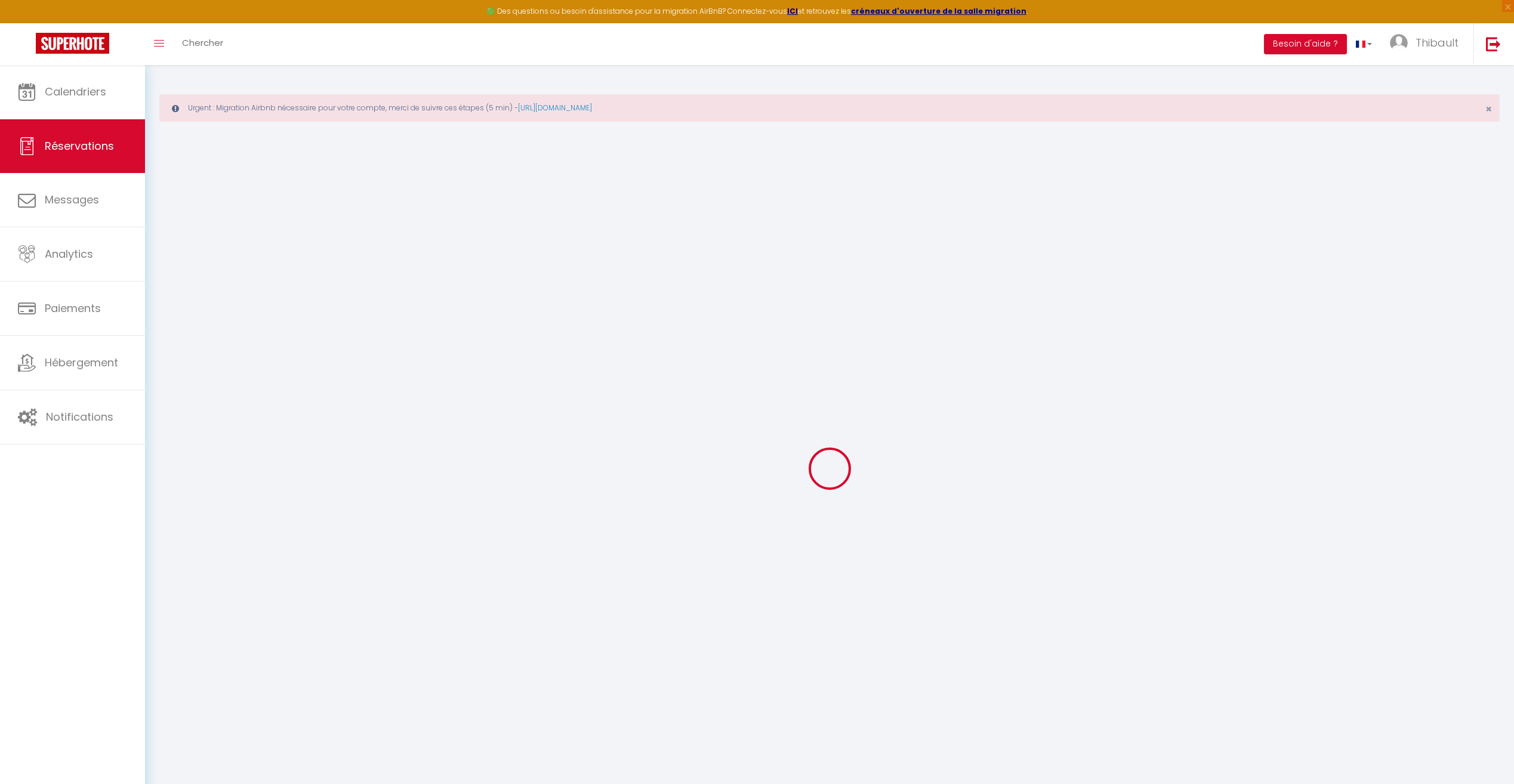
select select
checkbox input "false"
select select "16:00"
select select "11:00"
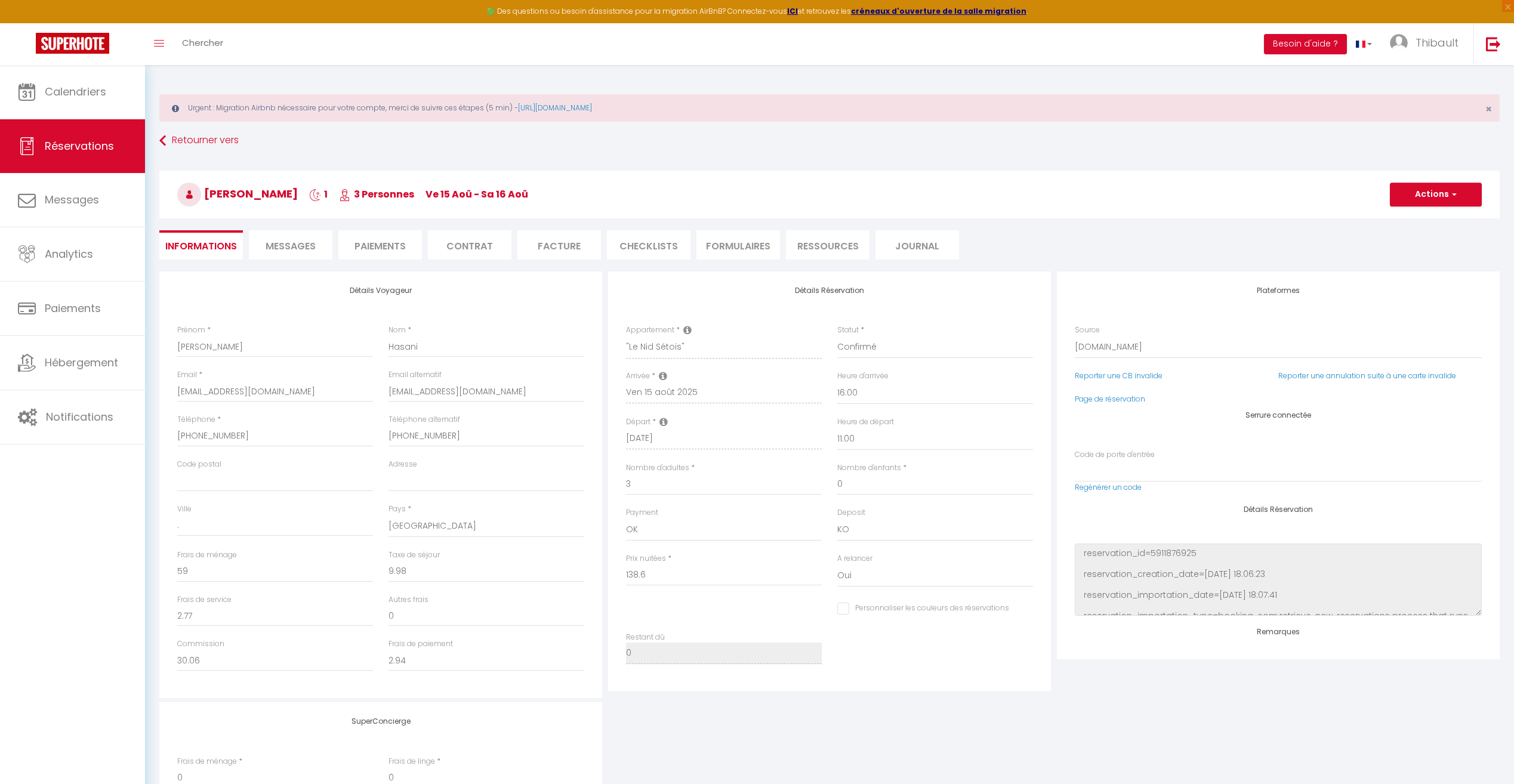
click at [352, 252] on li "Paiements" at bounding box center [380, 245] width 83 height 29
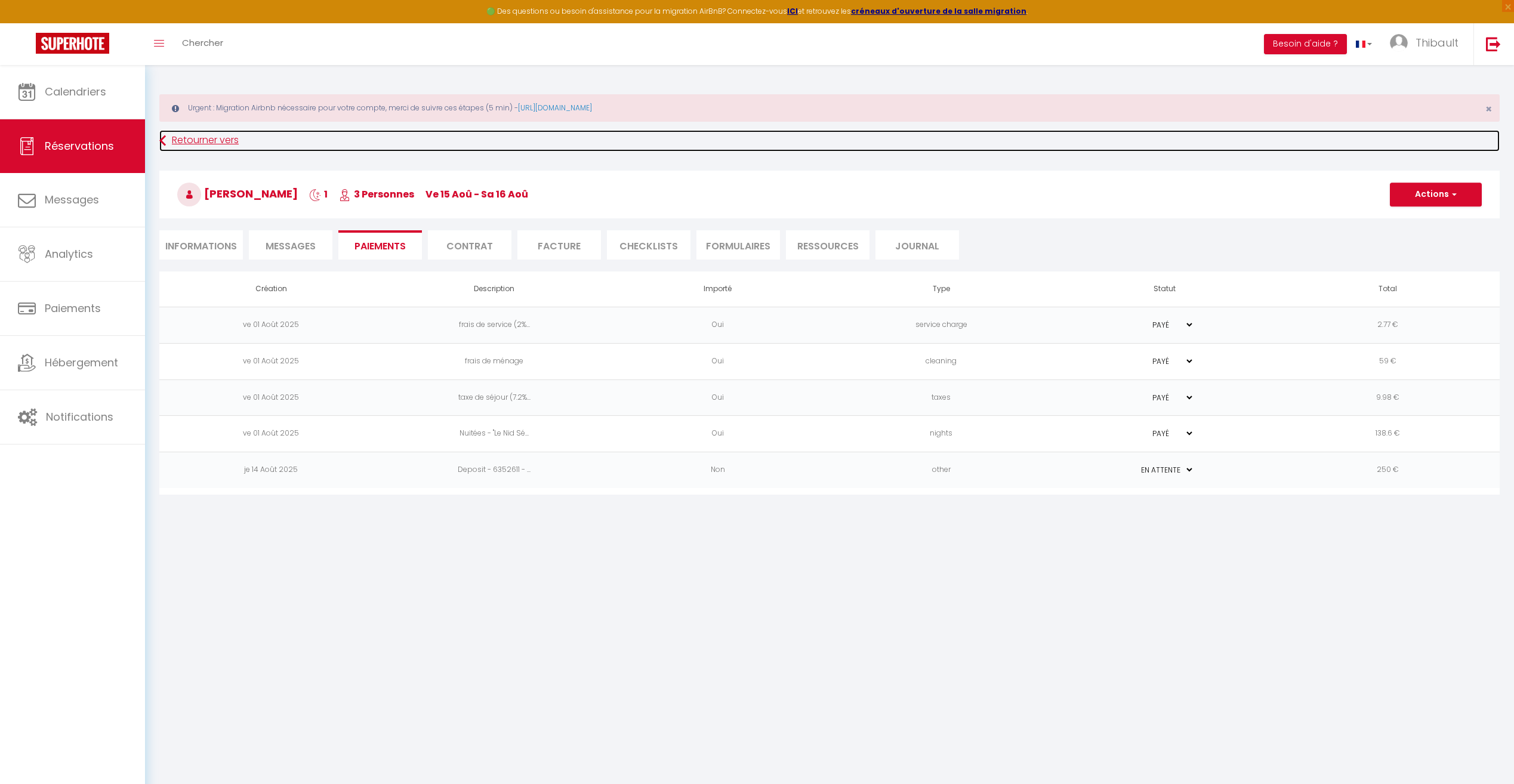
click at [161, 141] on icon at bounding box center [163, 141] width 7 height 21
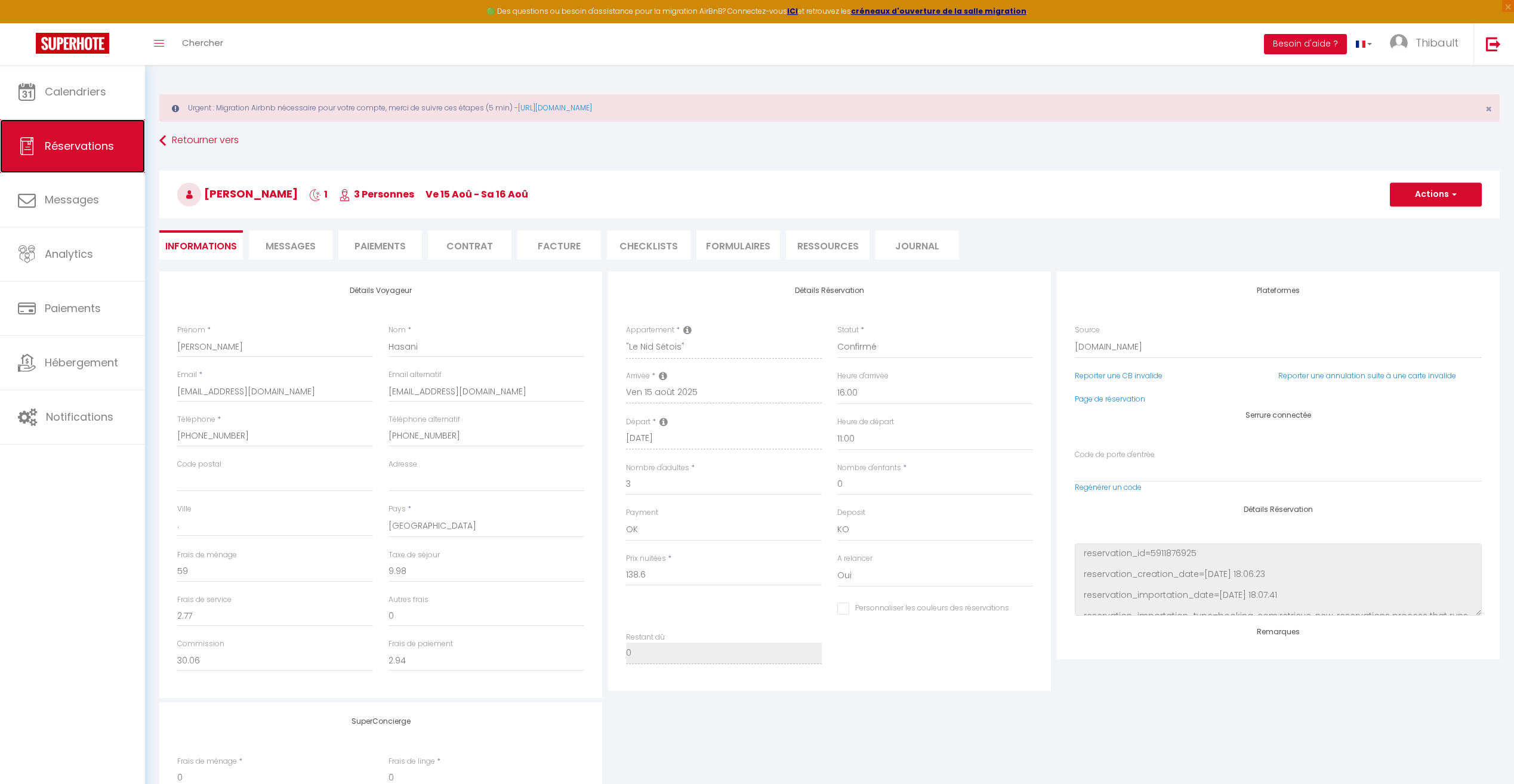
click at [76, 139] on span "Réservations" at bounding box center [79, 145] width 69 height 15
select select "not_cancelled"
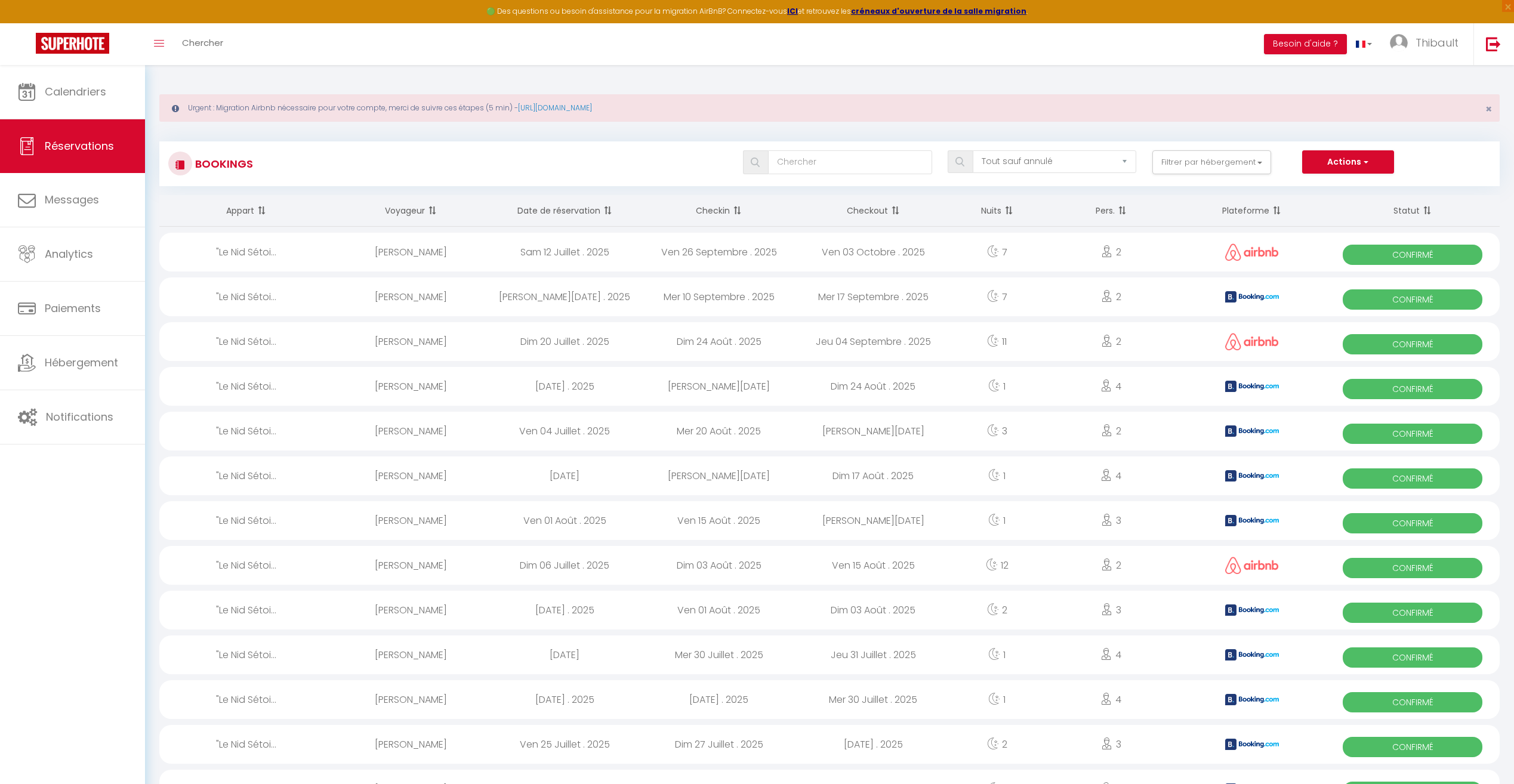
click at [1385, 478] on span "Confirmé" at bounding box center [1412, 478] width 139 height 20
select select "OK"
select select "1"
select select "0"
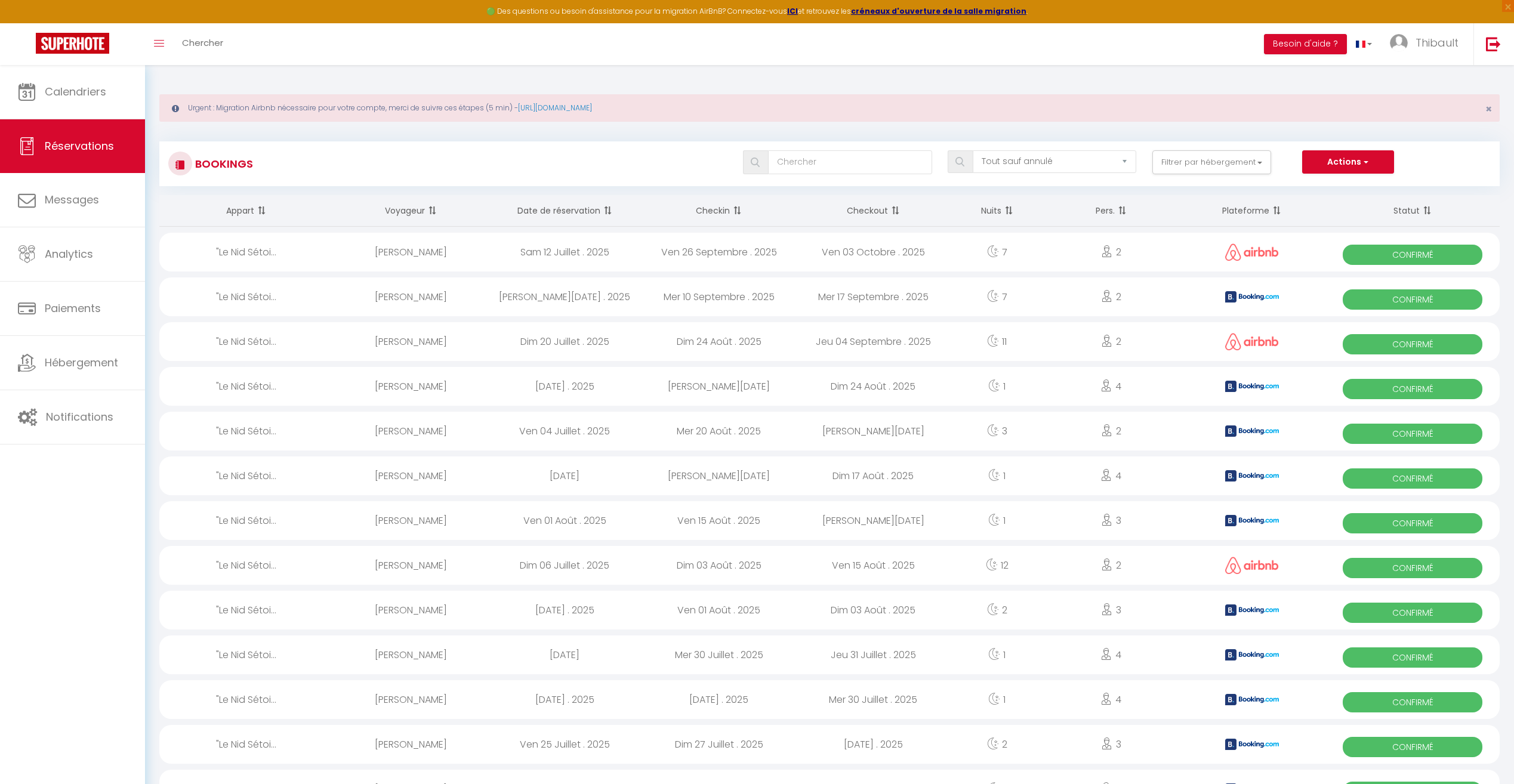
select select "1"
select select
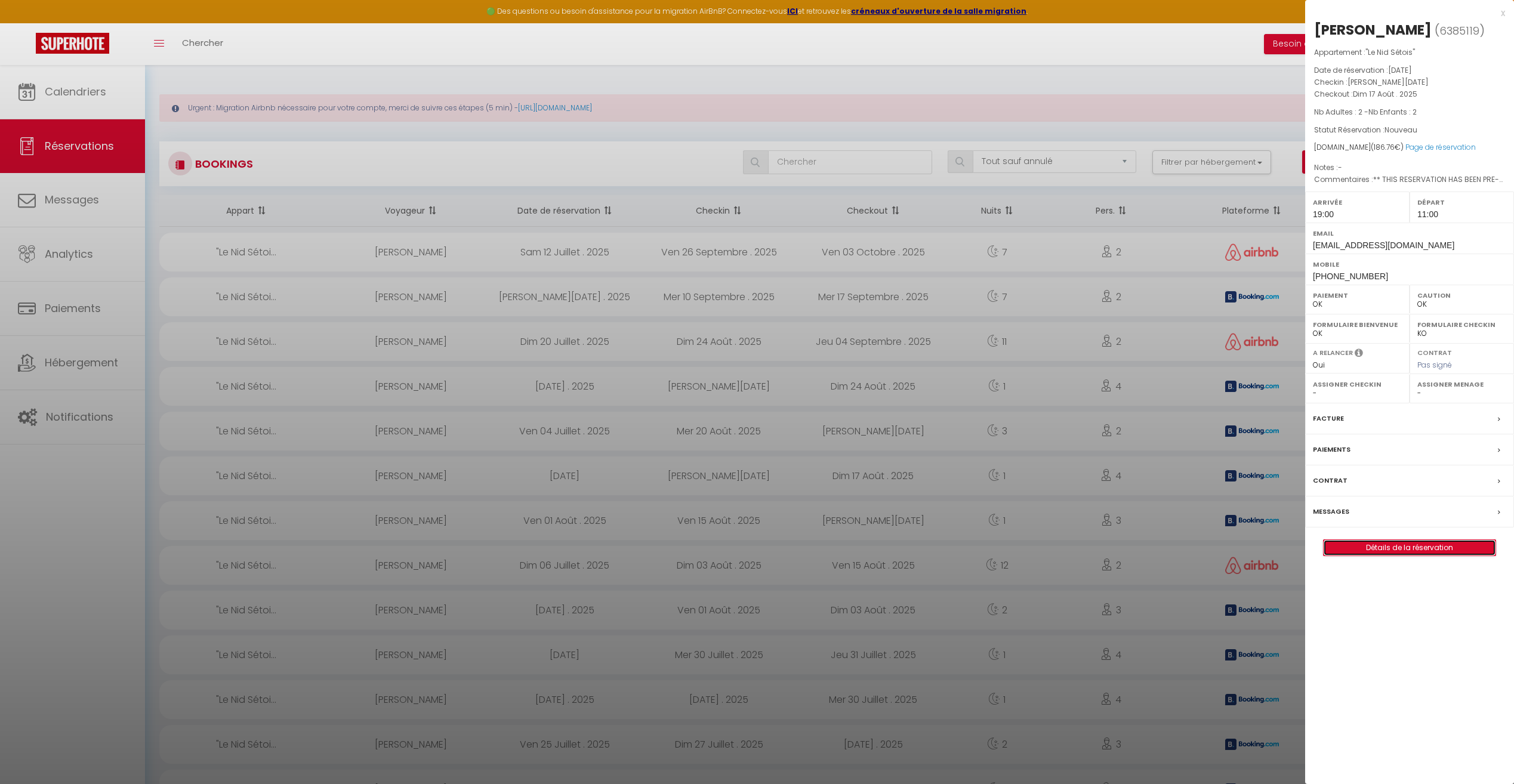
click at [1449, 548] on link "Détails de la réservation" at bounding box center [1409, 547] width 172 height 15
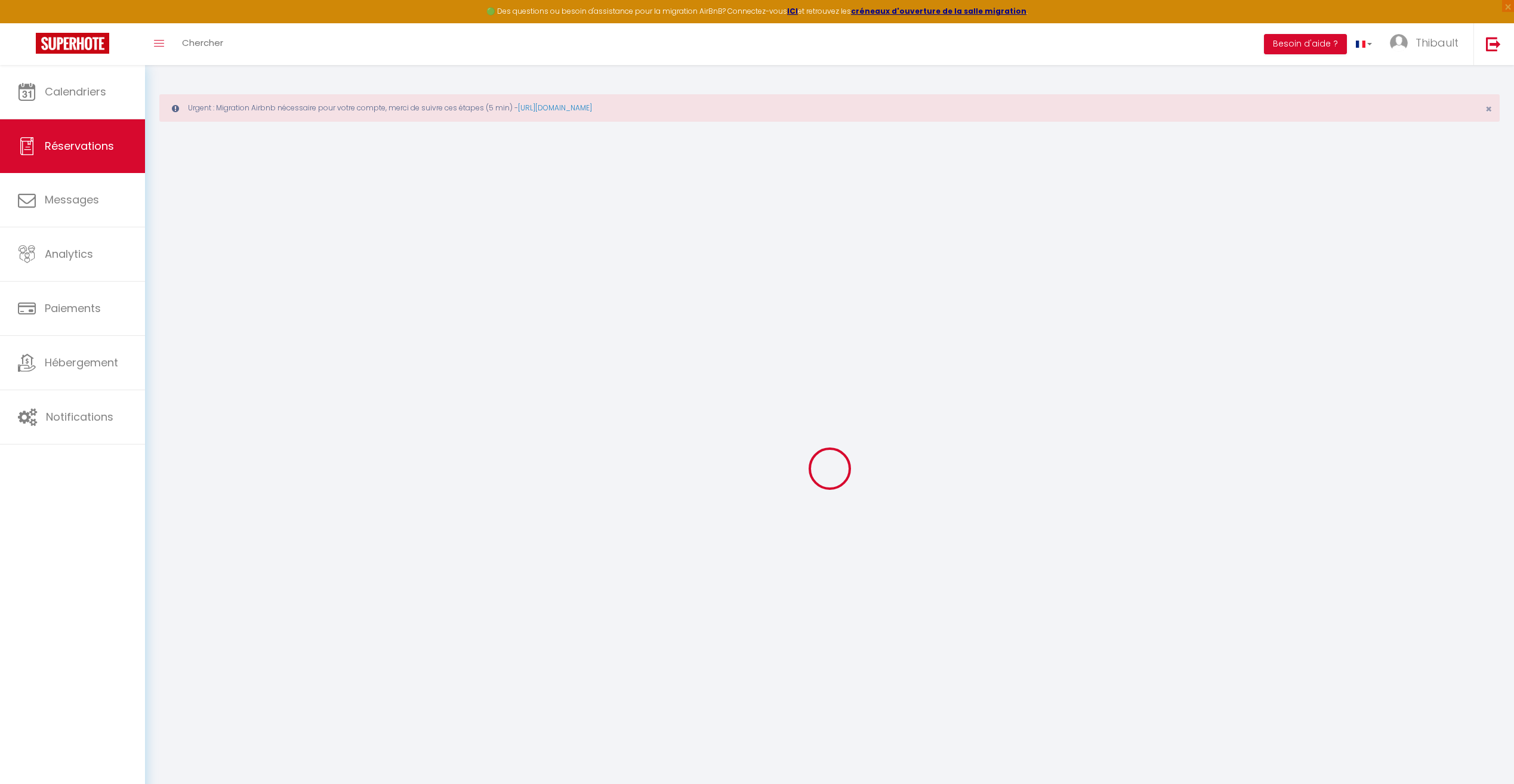
select select
checkbox input "false"
select select
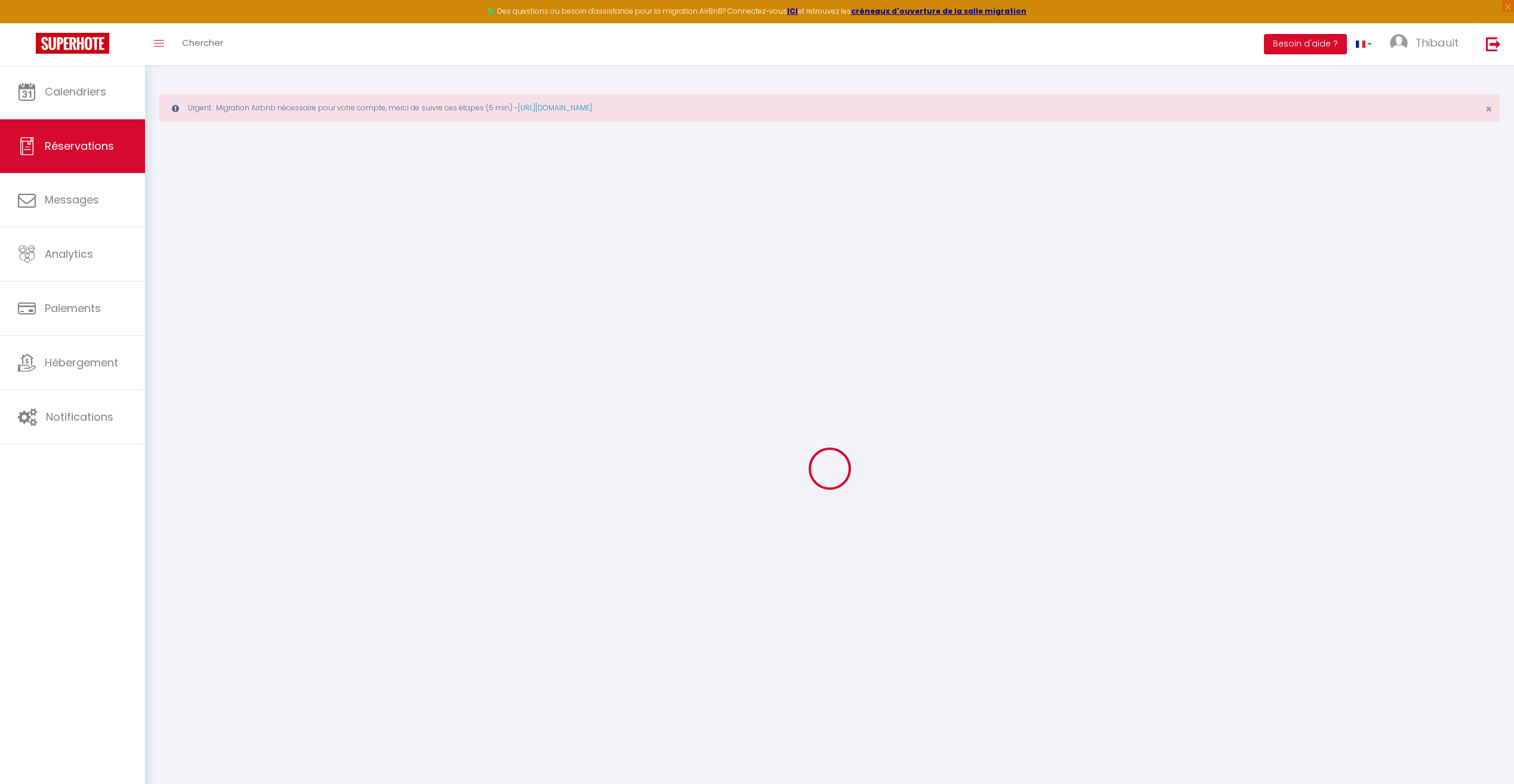
checkbox input "false"
type textarea "** THIS RESERVATION HAS BEEN PRE-PAID ** You have a booker that would like free…"
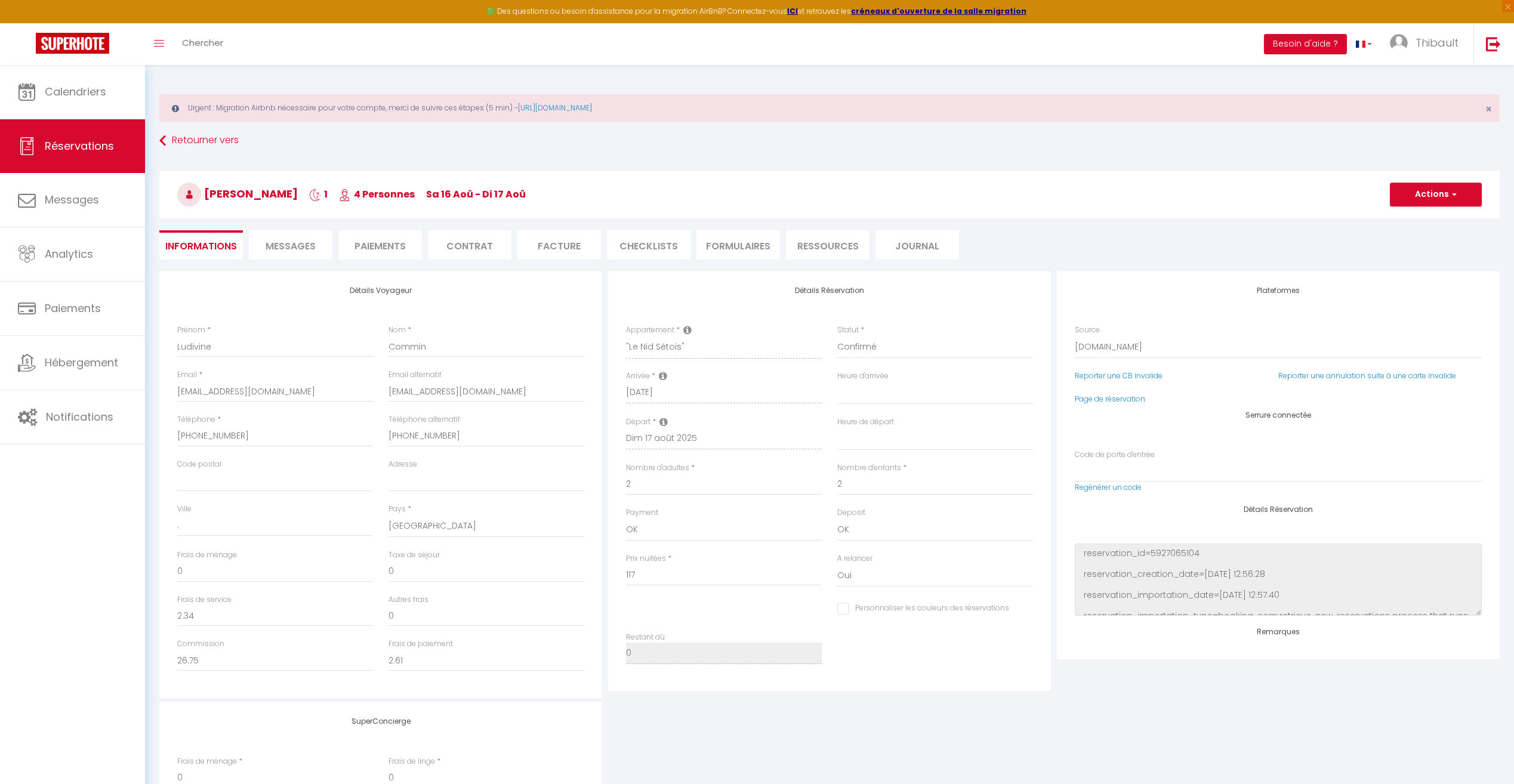
type input "59"
type input "8.42"
select select
checkbox input "false"
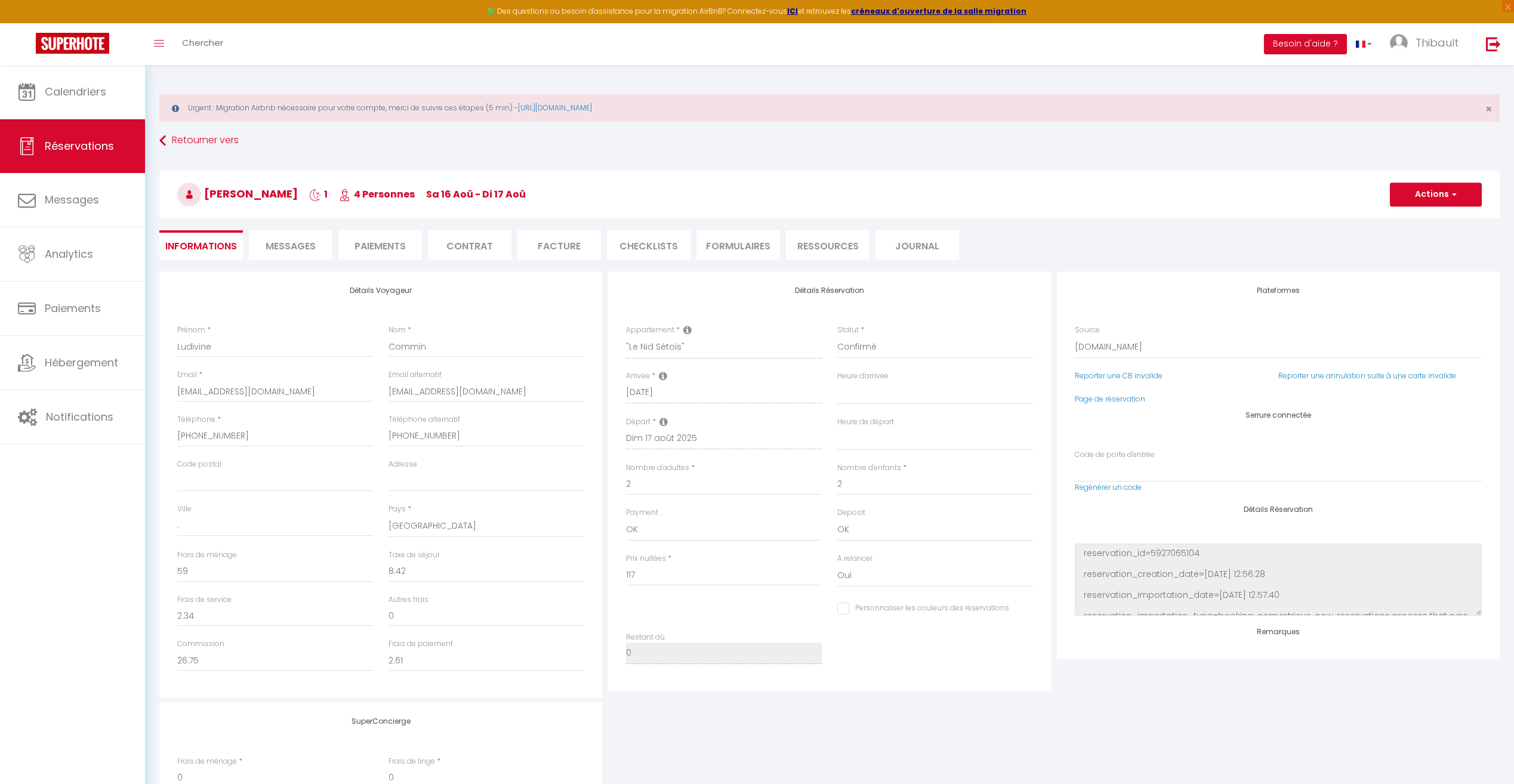
select select "19:00"
select select "11:00"
click at [394, 250] on li "Paiements" at bounding box center [380, 245] width 83 height 29
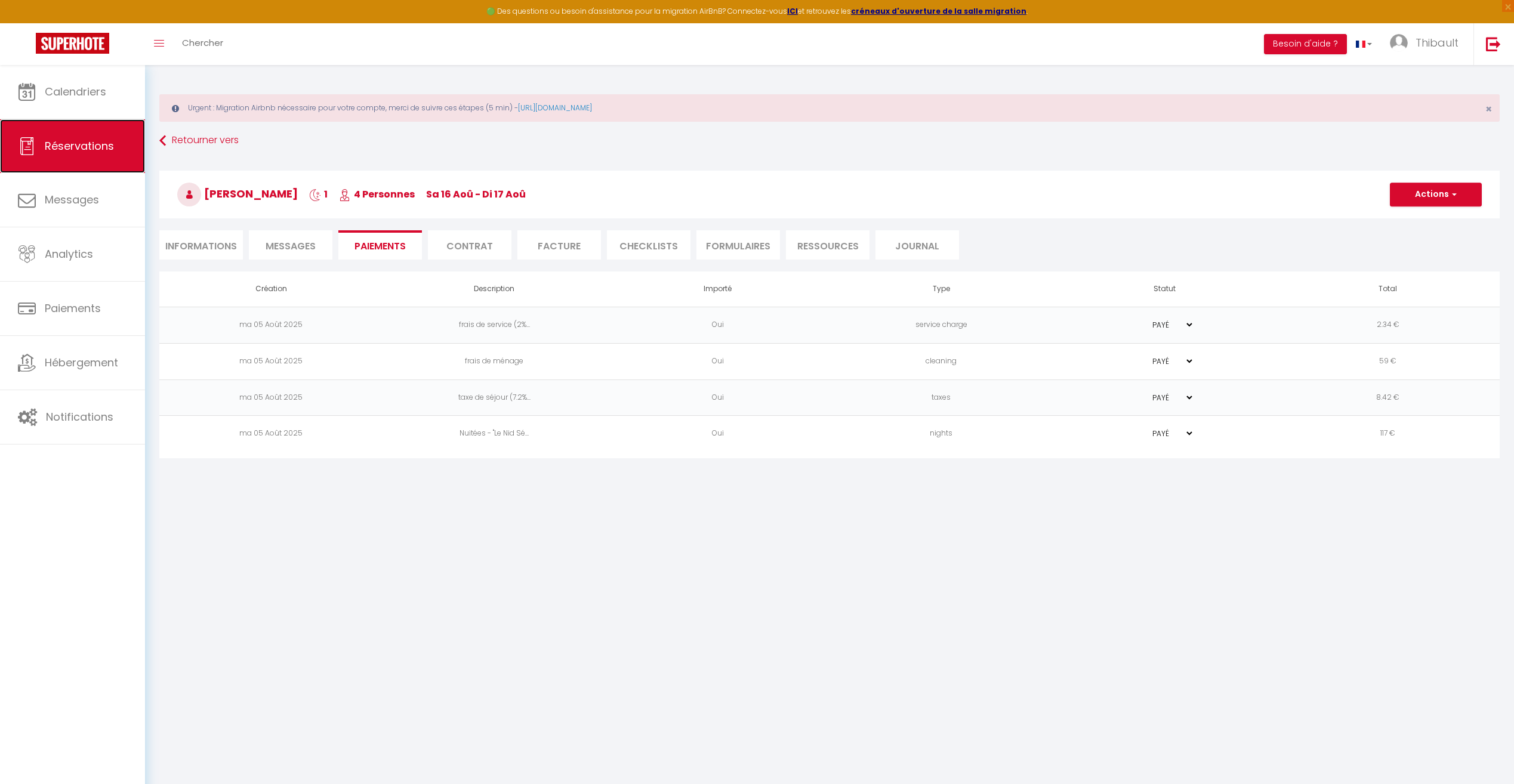
click at [81, 145] on span "Réservations" at bounding box center [79, 145] width 69 height 15
select select "not_cancelled"
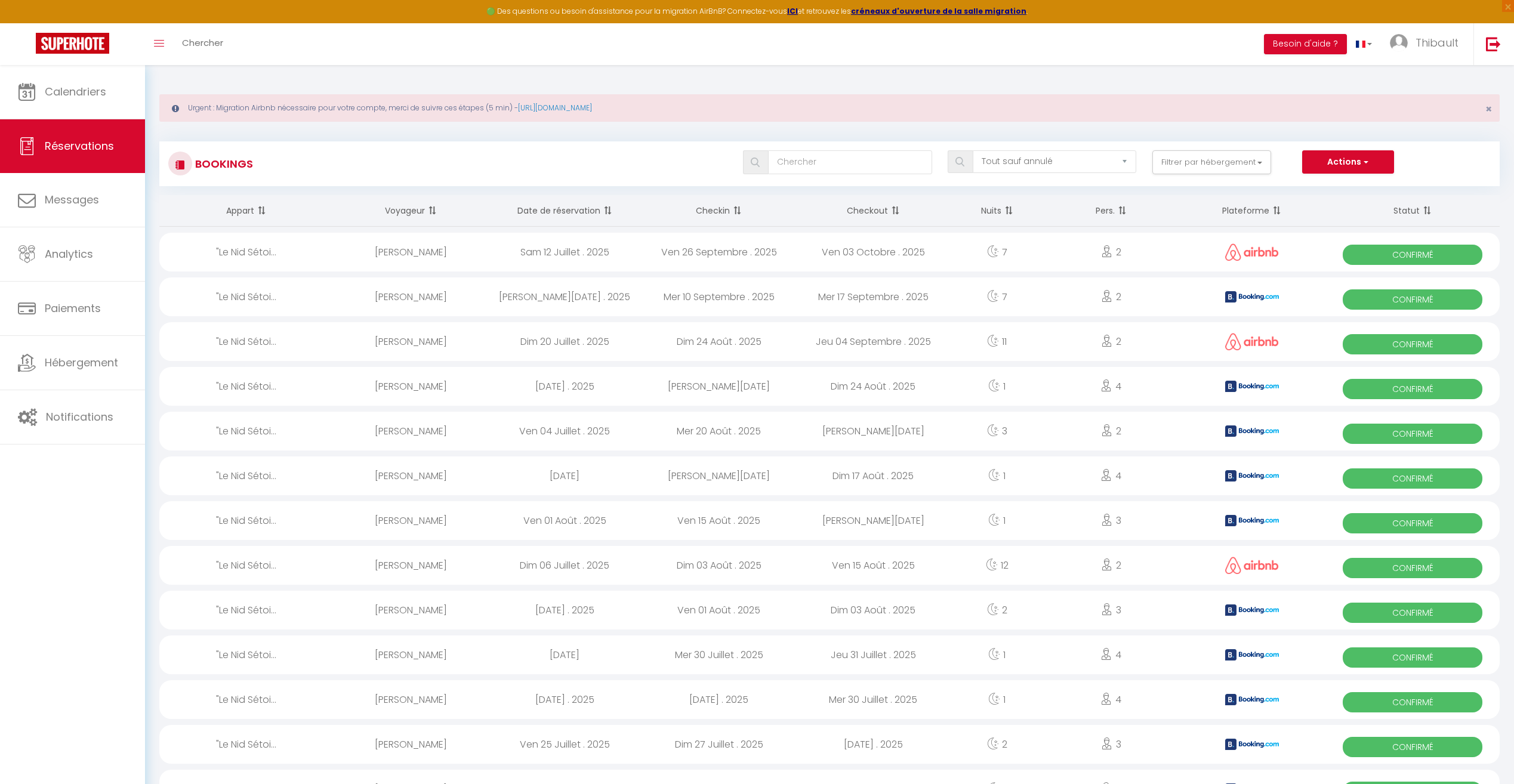
click at [1371, 432] on span "Confirmé" at bounding box center [1412, 434] width 139 height 20
select select "OK"
select select "1"
select select "0"
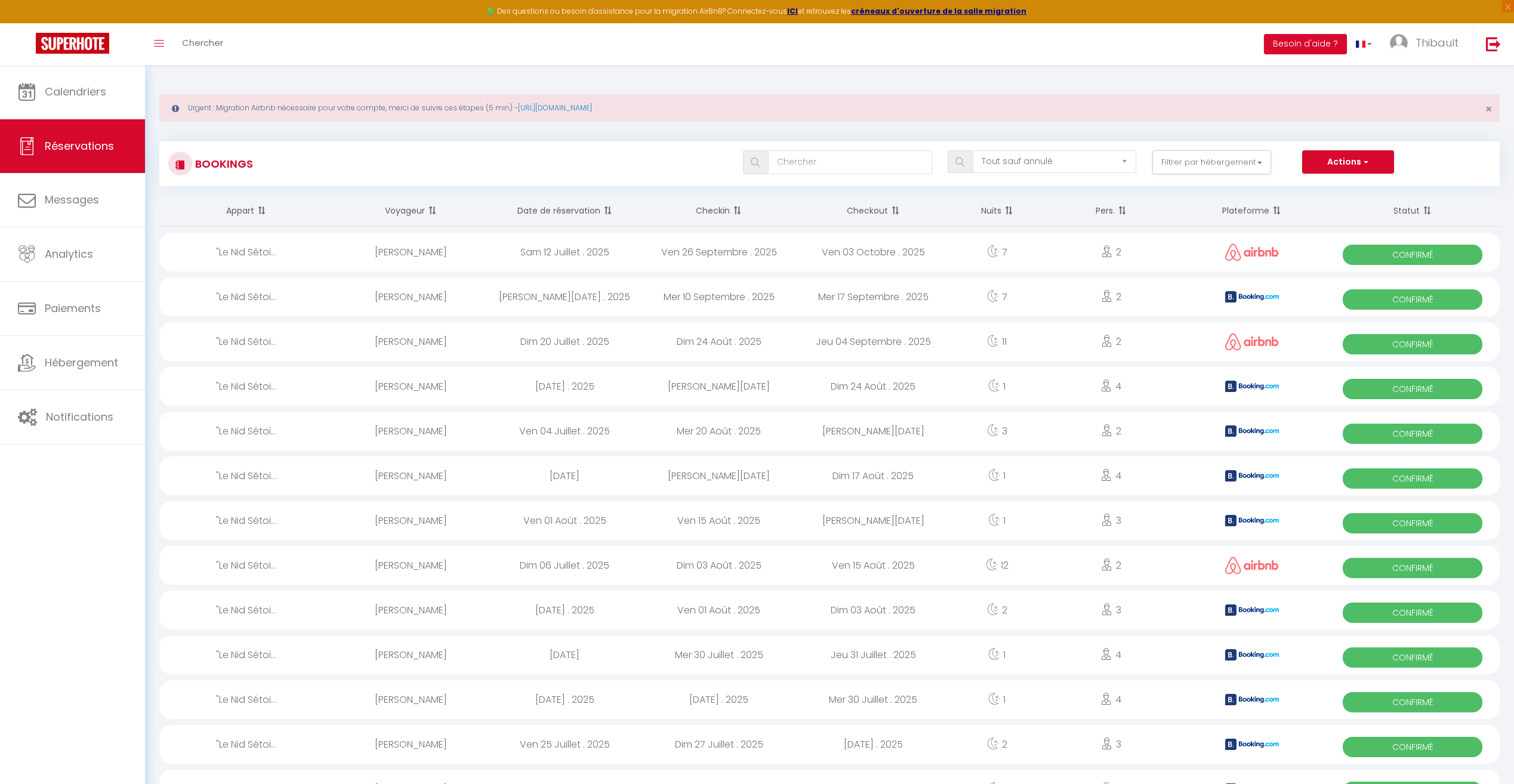
select select "1"
select select
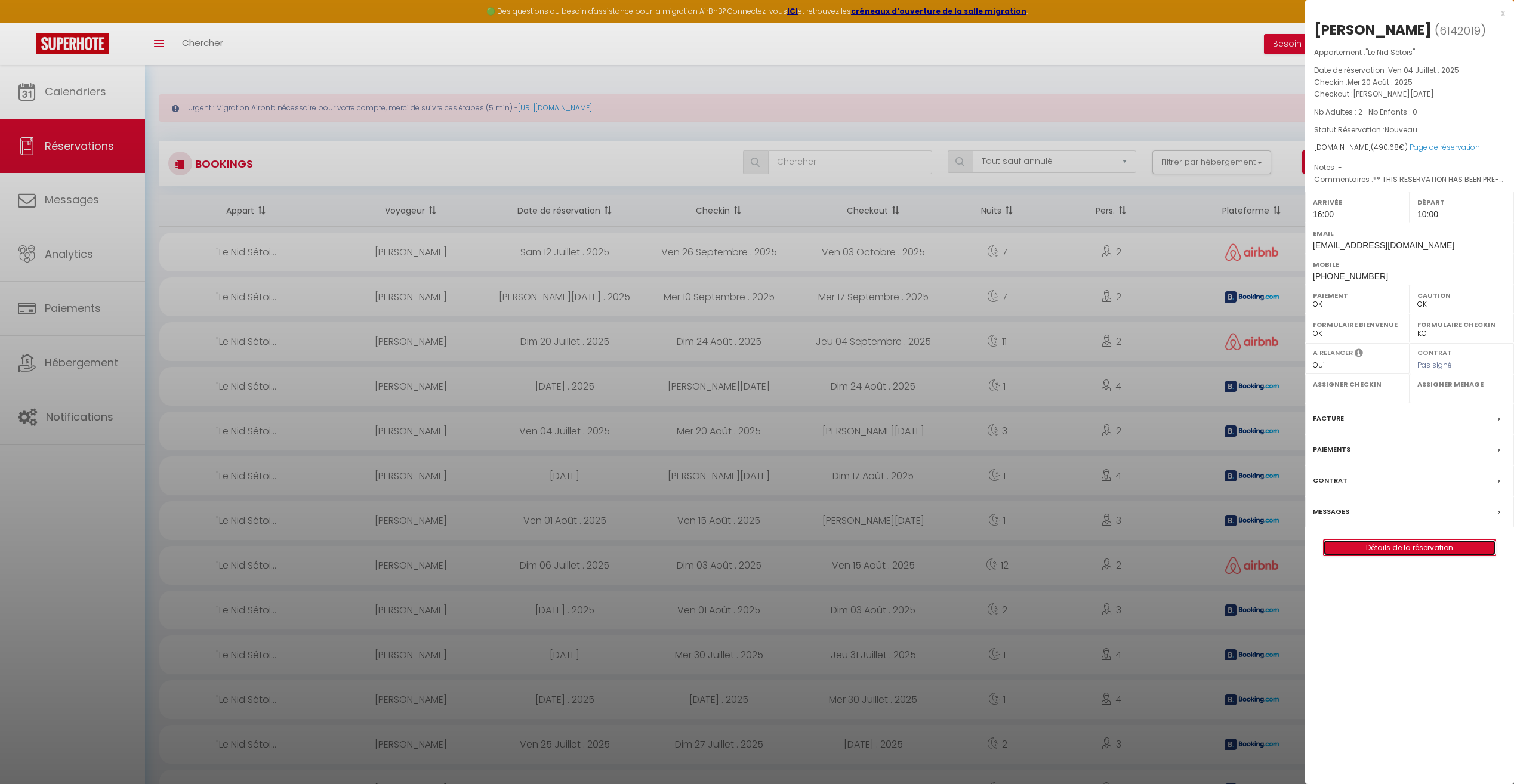
click at [1376, 540] on link "Détails de la réservation" at bounding box center [1409, 547] width 172 height 15
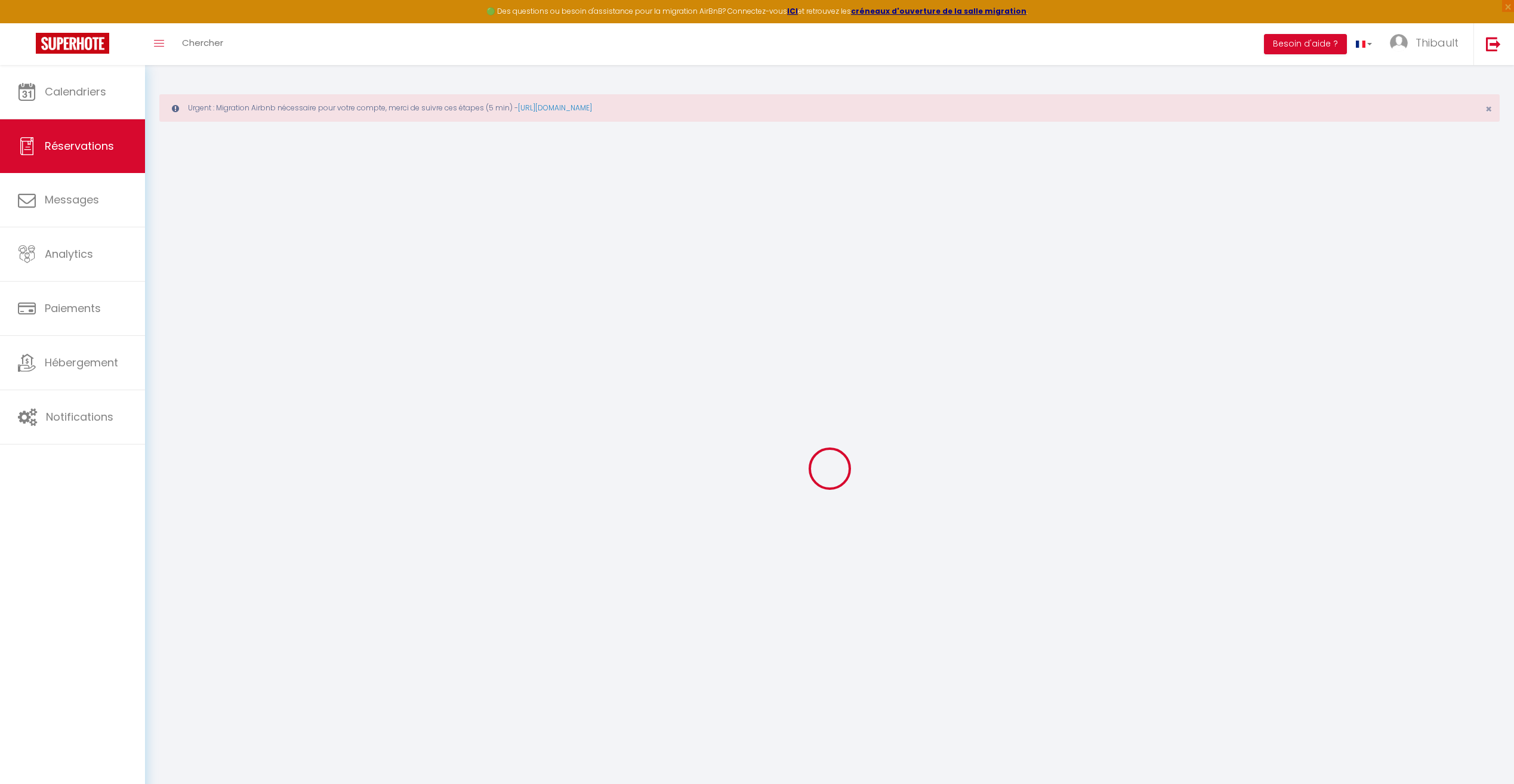
select select
checkbox input "false"
select select
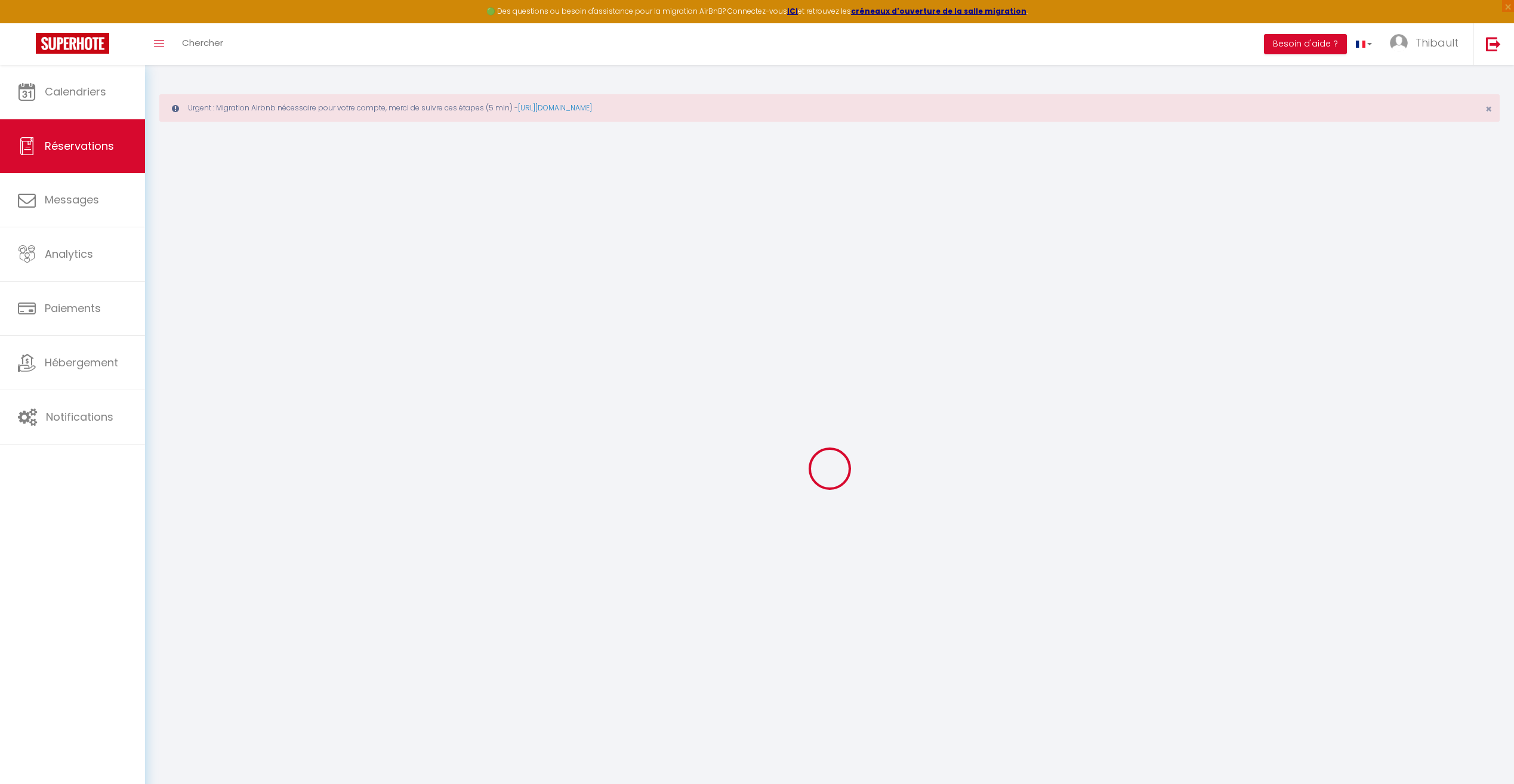
checkbox input "false"
type textarea "** THIS RESERVATION HAS BEEN PRE-PAID ** BOOKING NOTE : Payment charge is EUR 6…"
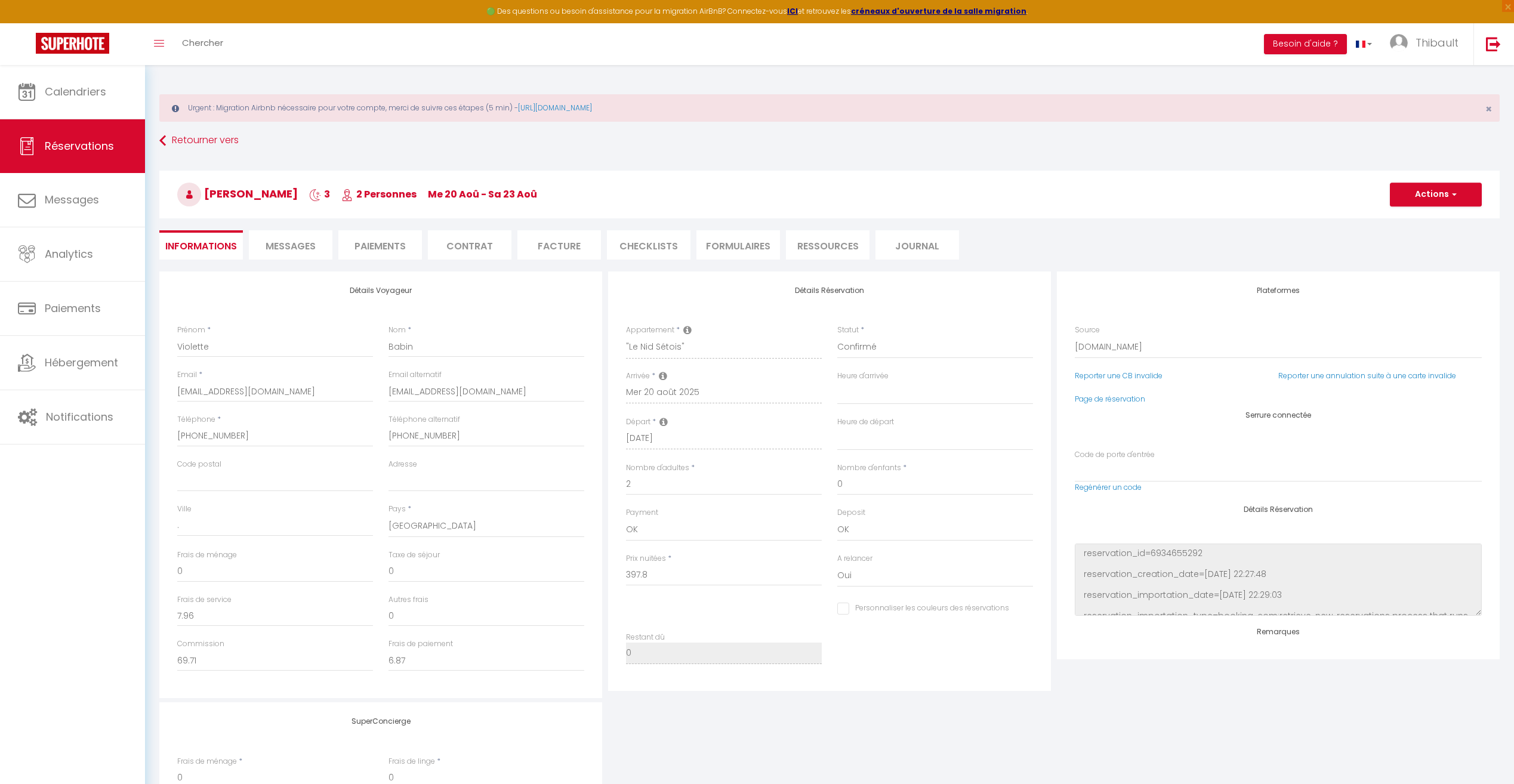
type input "59"
type input "25.92"
select select
checkbox input "false"
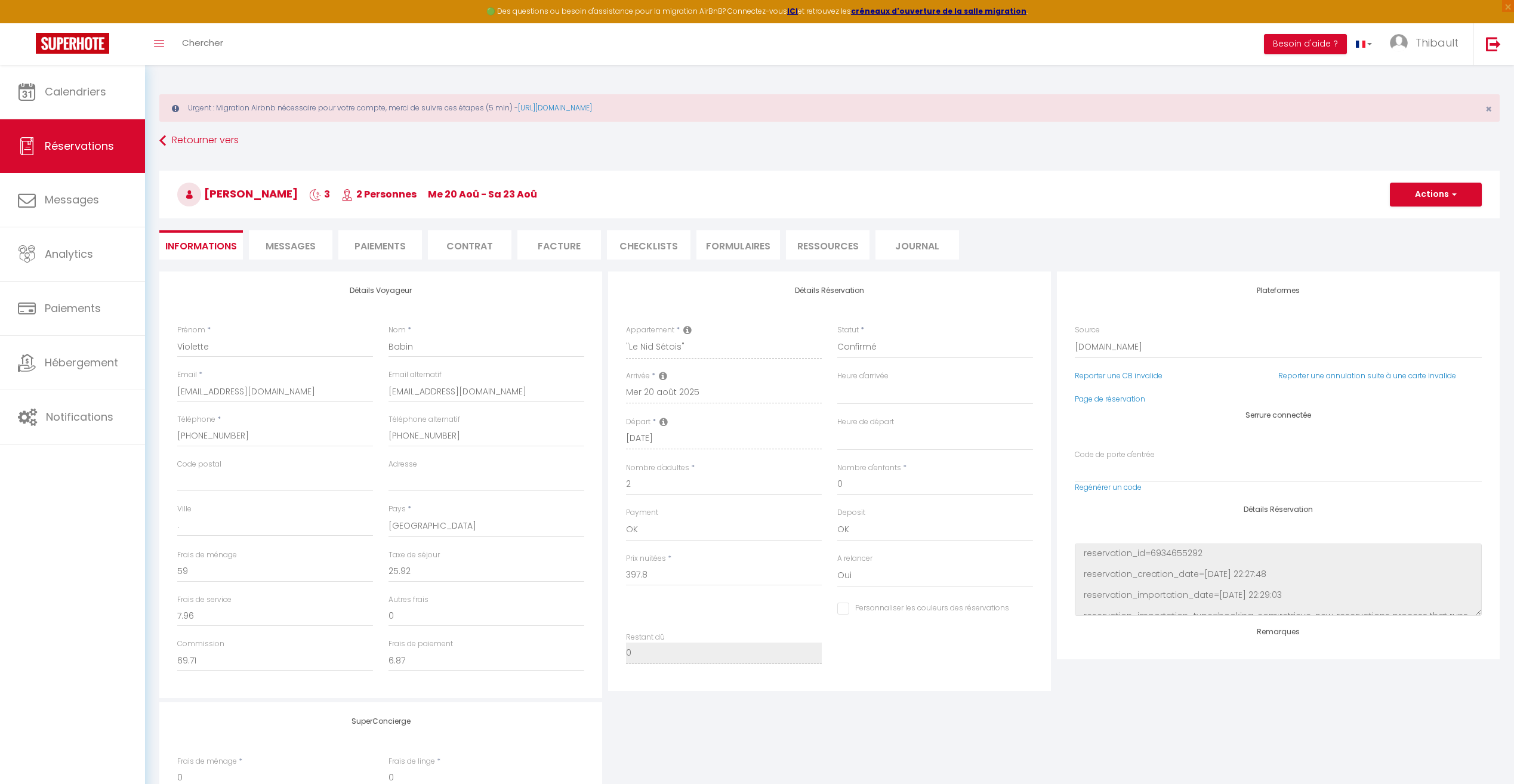
select select "16:00"
select select "10:00"
click at [361, 242] on li "Paiements" at bounding box center [380, 245] width 83 height 29
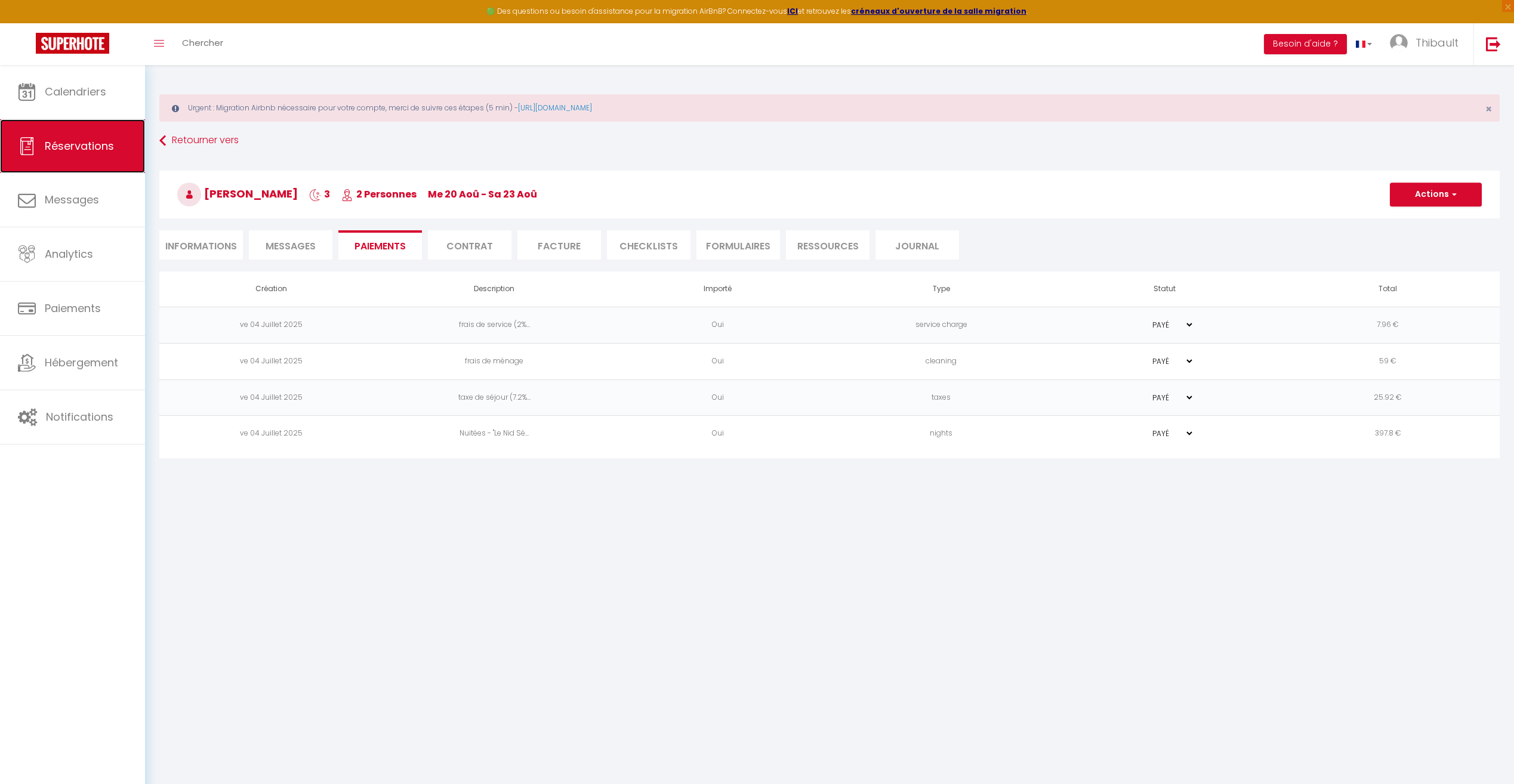
click at [98, 159] on link "Réservations" at bounding box center [72, 146] width 145 height 53
select select "not_cancelled"
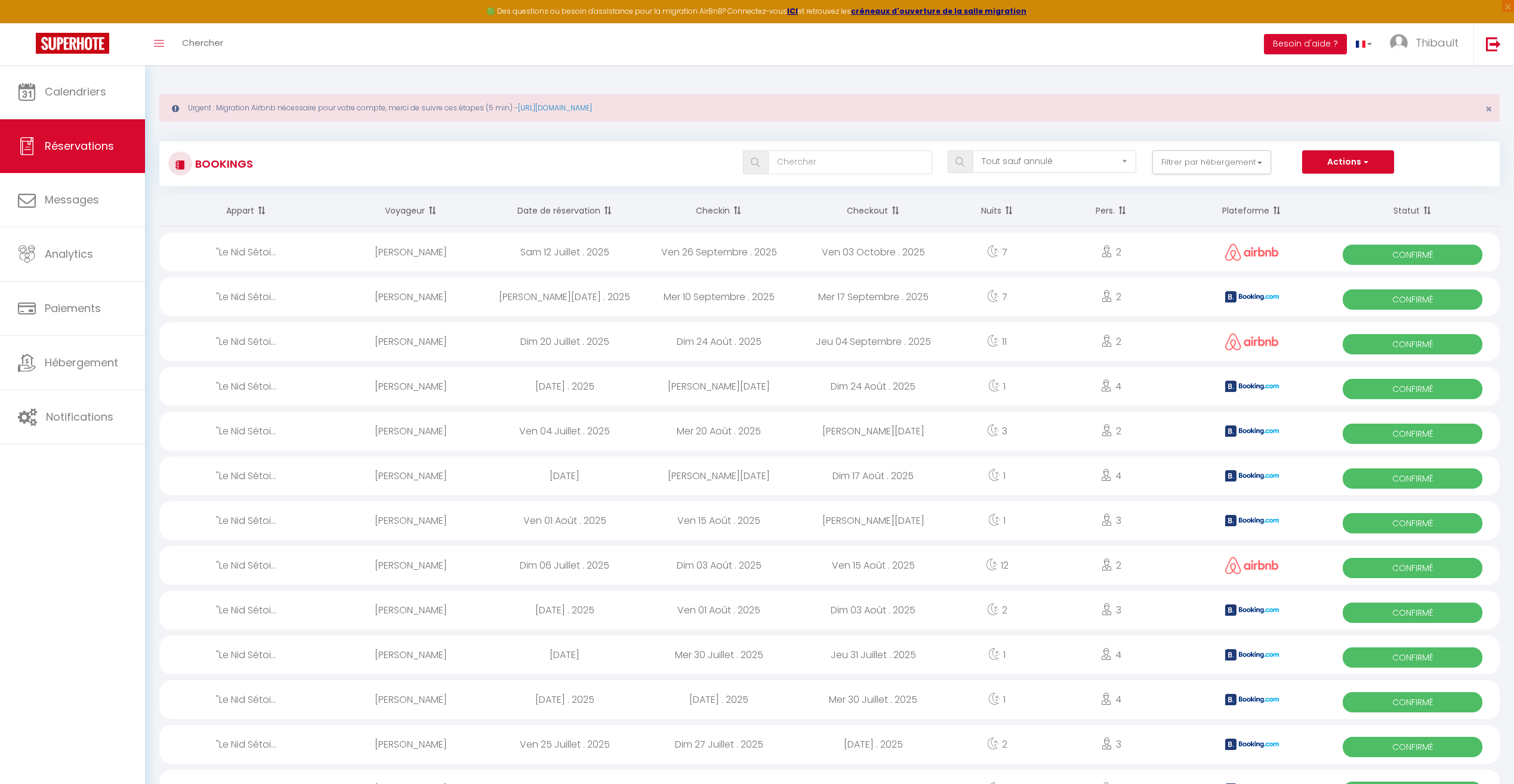
click at [1403, 384] on span "Confirmé" at bounding box center [1412, 389] width 139 height 20
select select "OK"
select select "KO"
select select "0"
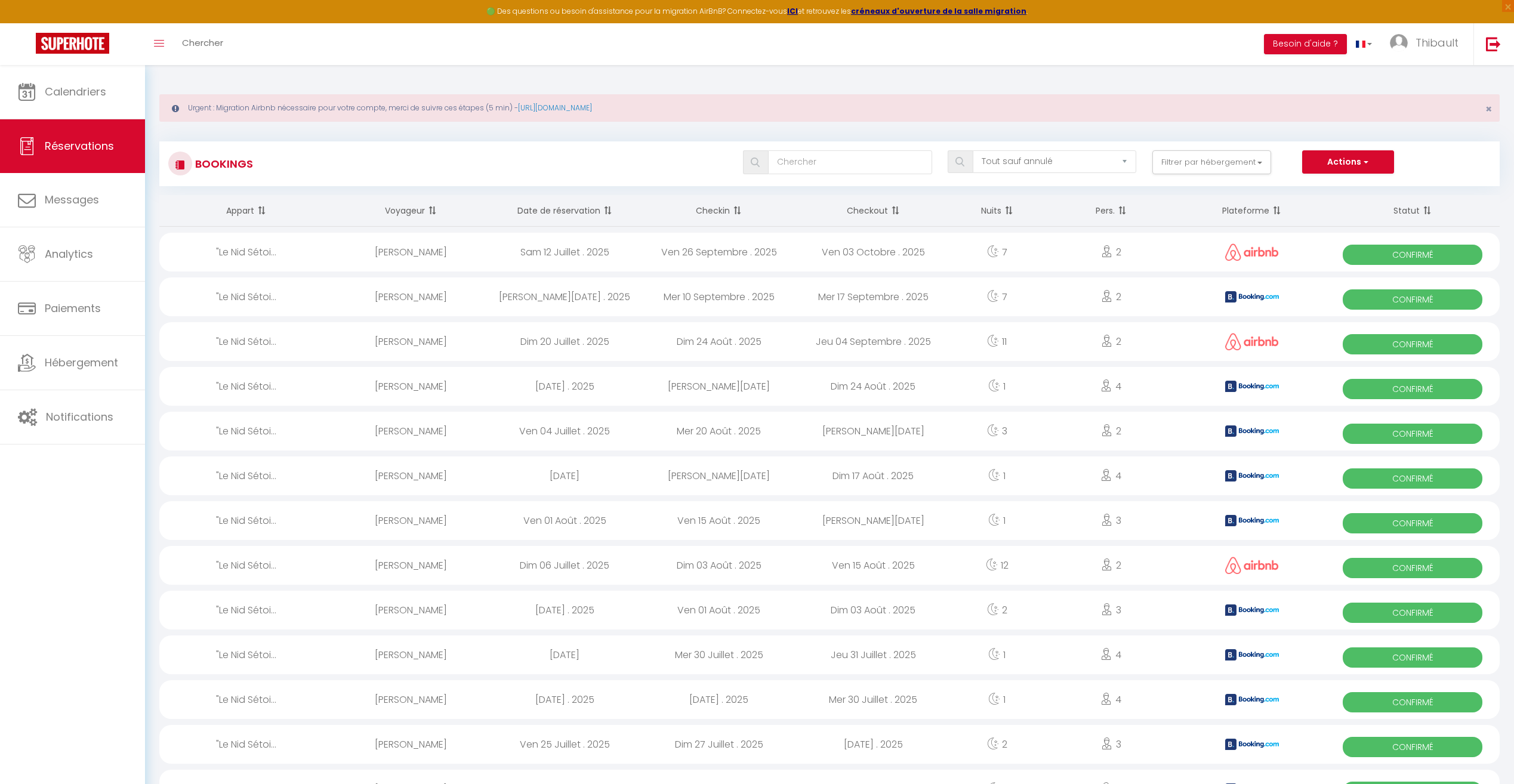
select select "1"
select select
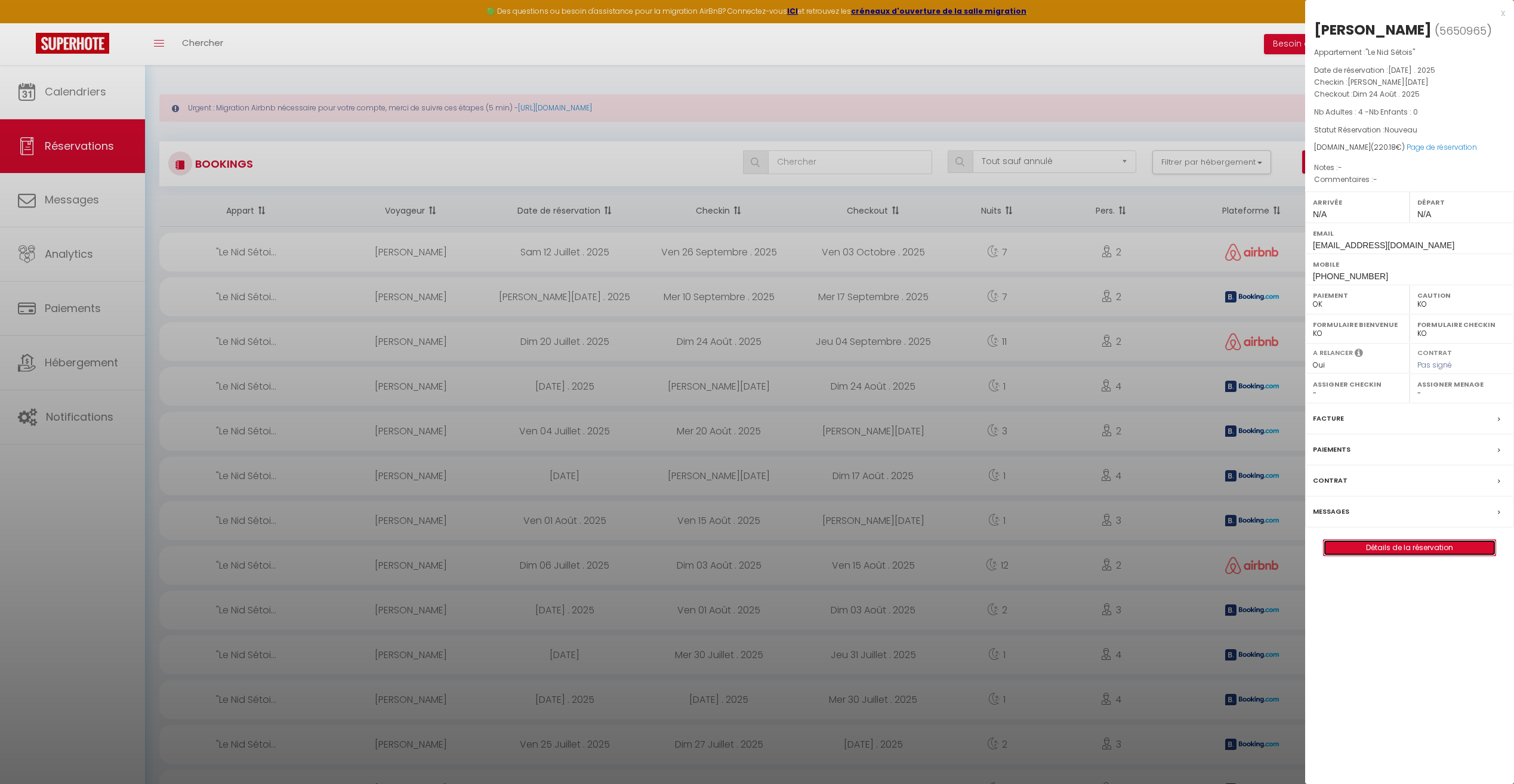
click at [1421, 544] on link "Détails de la réservation" at bounding box center [1409, 547] width 172 height 15
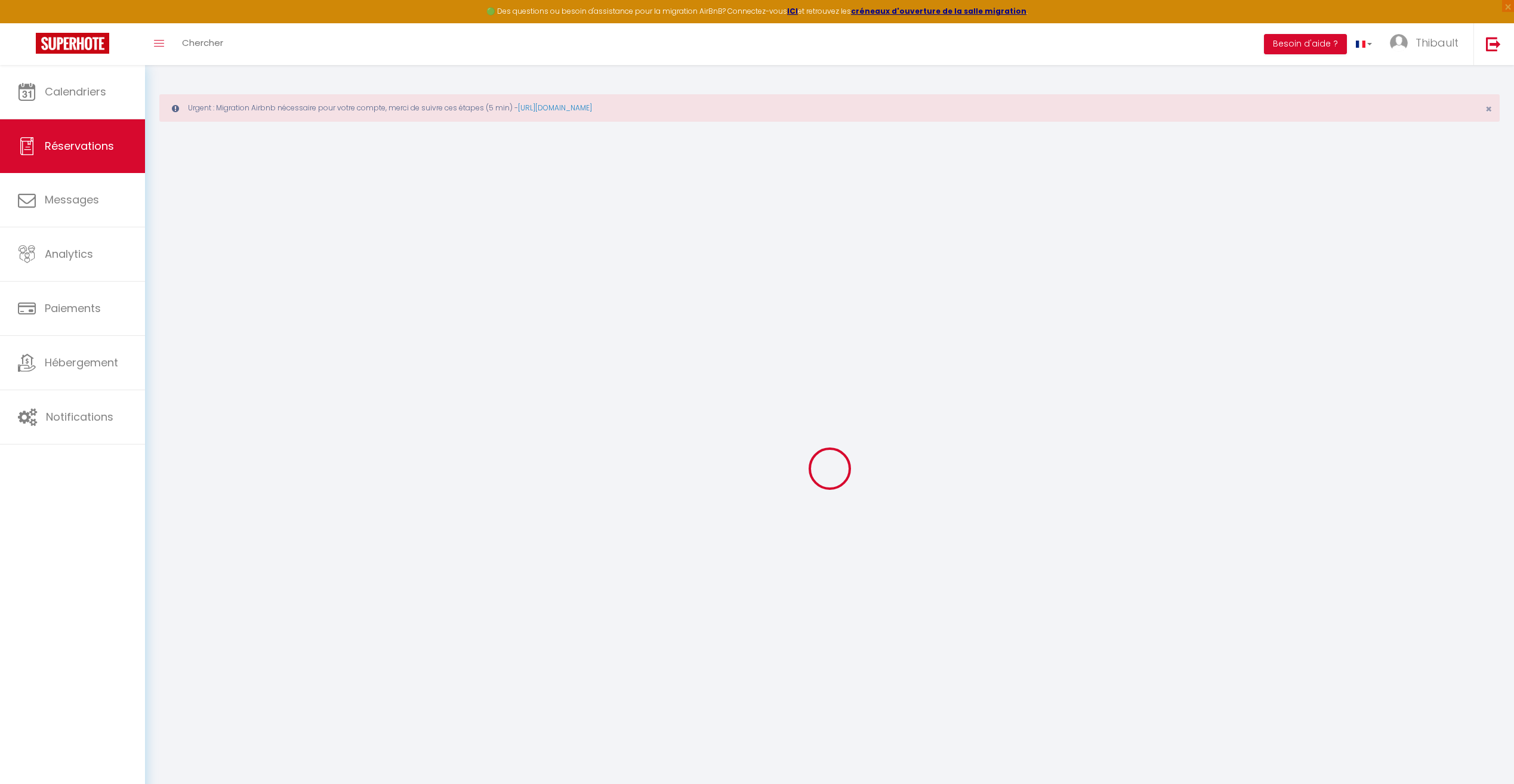
type input "[PERSON_NAME]"
type input "[EMAIL_ADDRESS][DOMAIN_NAME]"
type input "[PHONE_NUMBER]"
type input "."
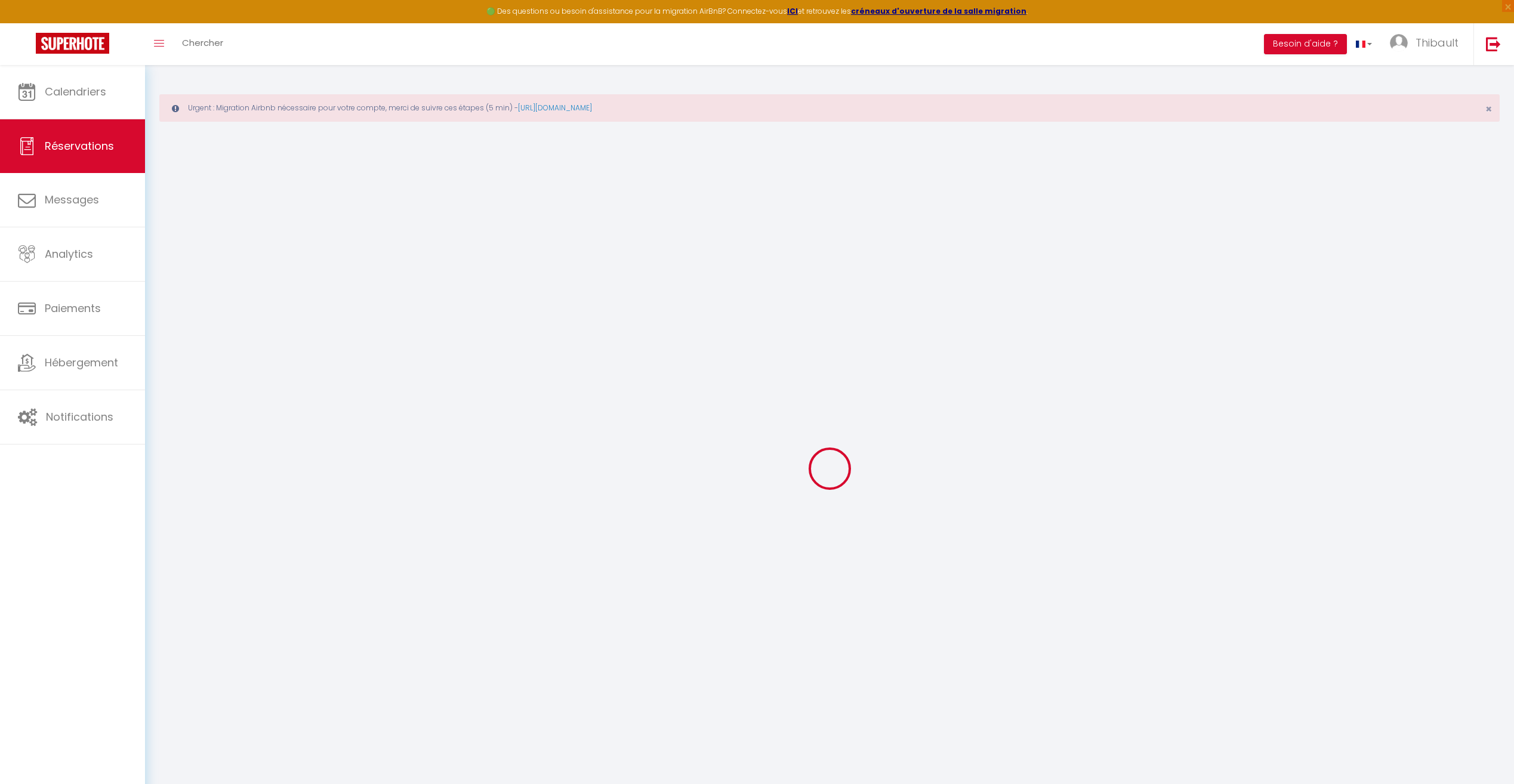
select select "FR"
type input "2.95"
type input "31.43"
select select "56805"
select select "1"
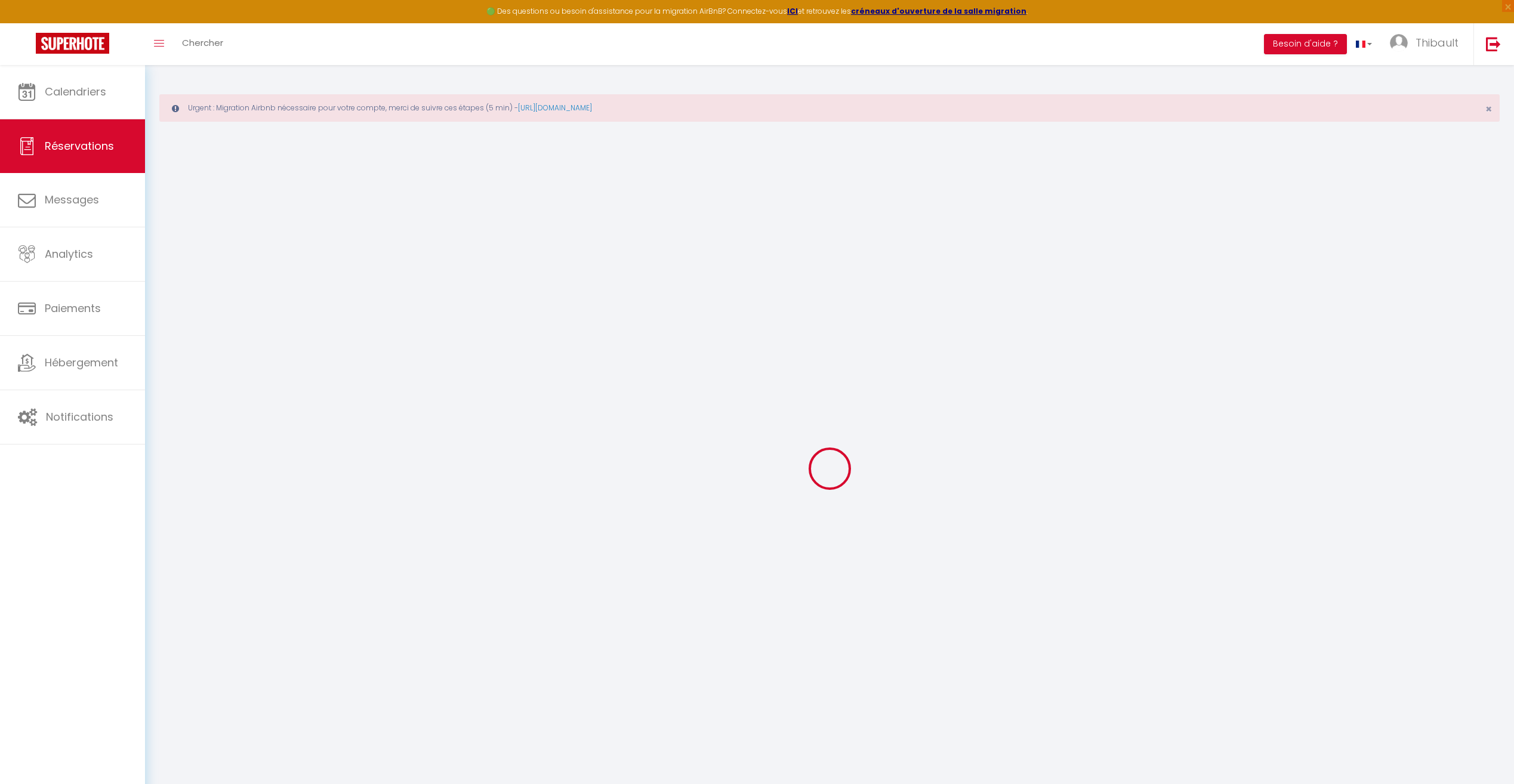
select select
type input "4"
select select "12"
select select
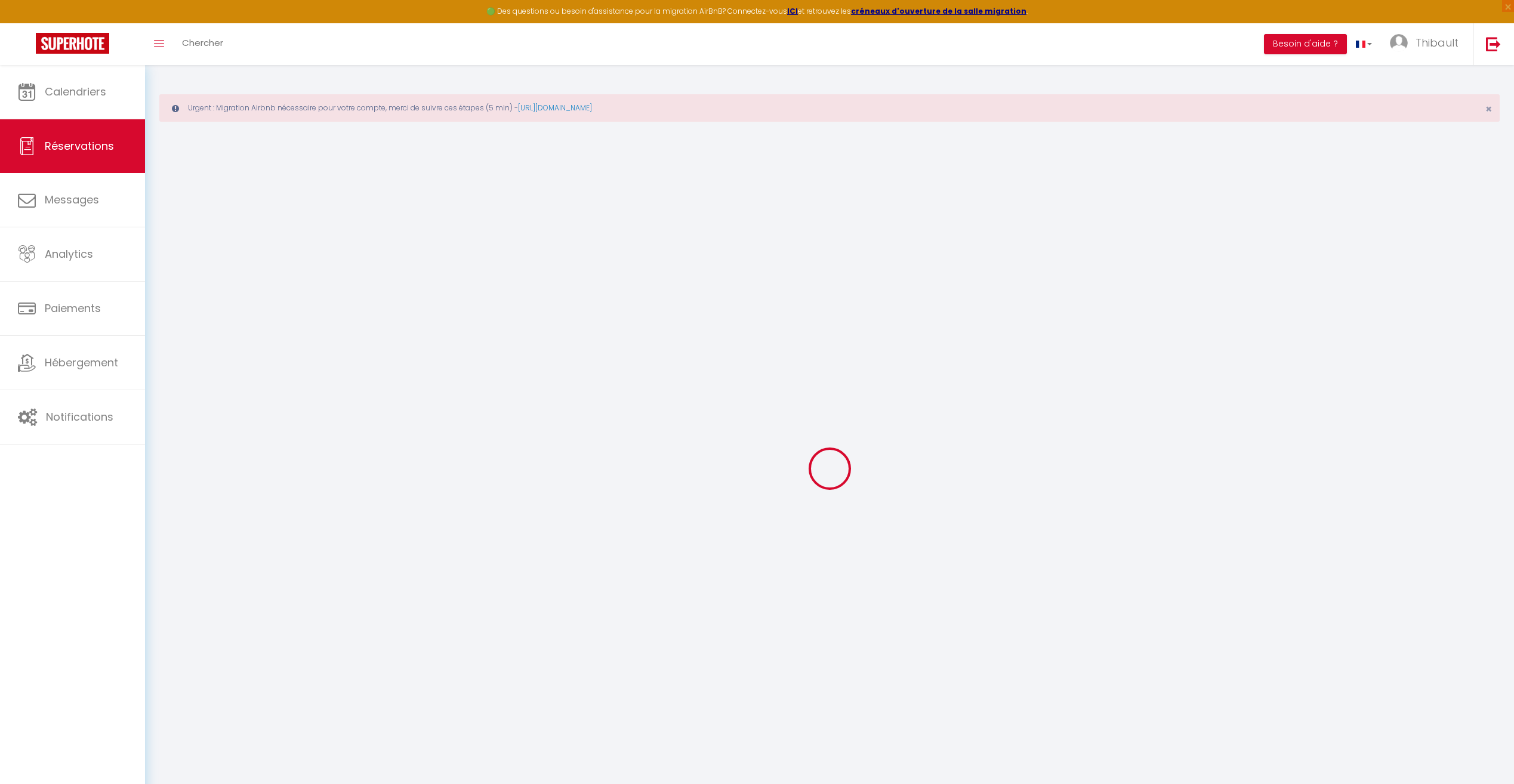
type input "147.6"
checkbox input "false"
type input "0"
select select "2"
type input "0"
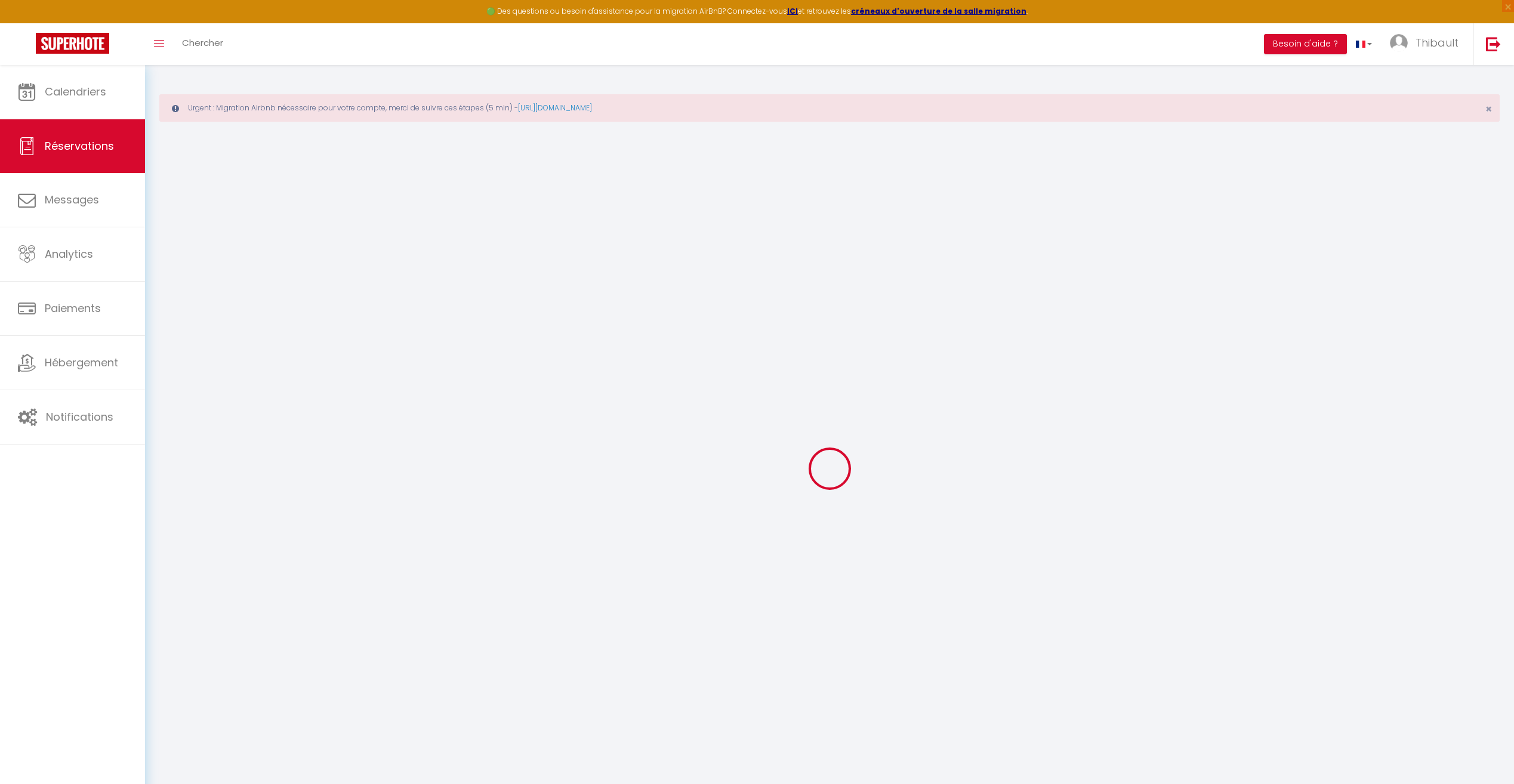
type input "0"
select select
select select "14"
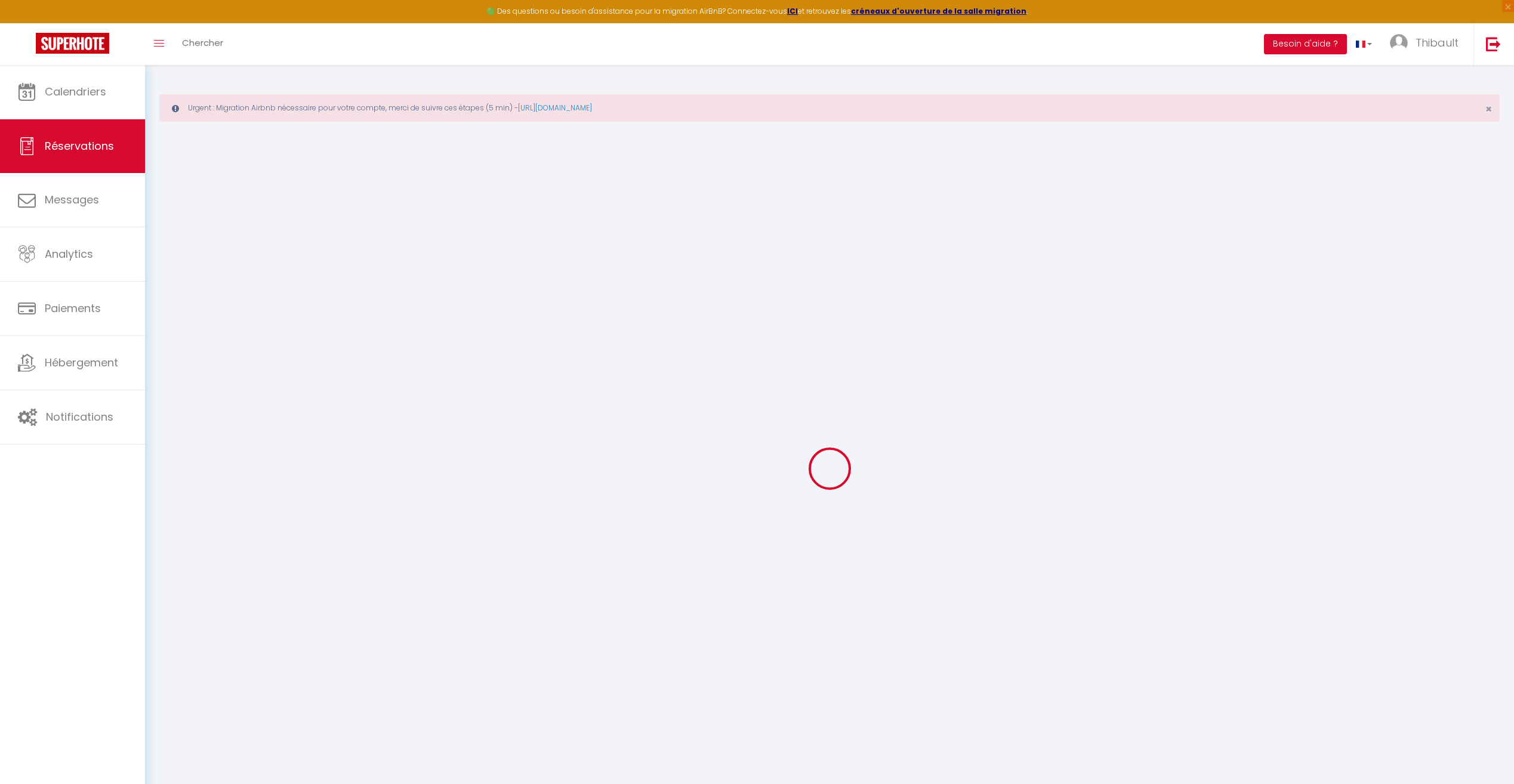
checkbox input "false"
select select
checkbox input "false"
select select
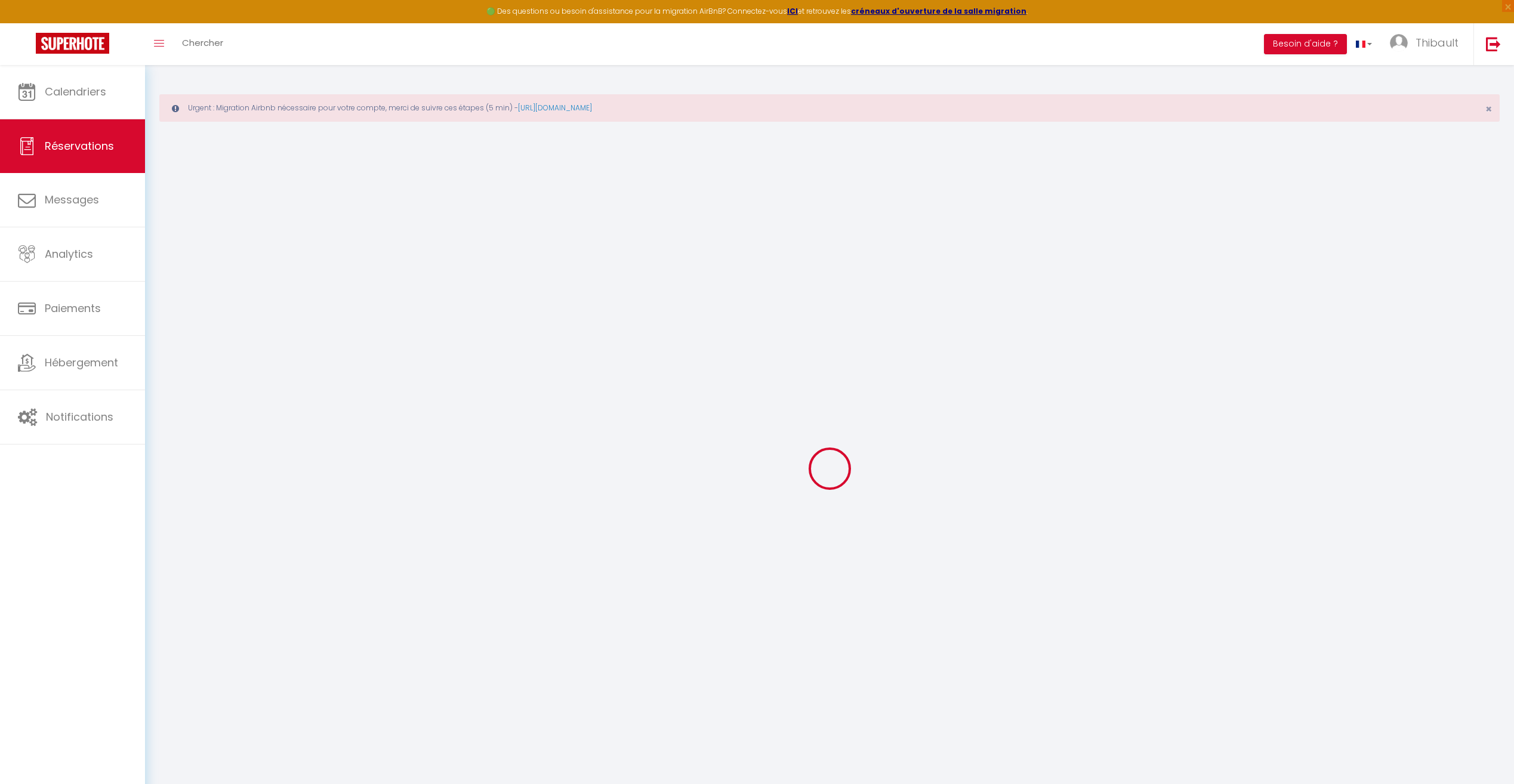
select select
checkbox input "false"
select select
checkbox input "false"
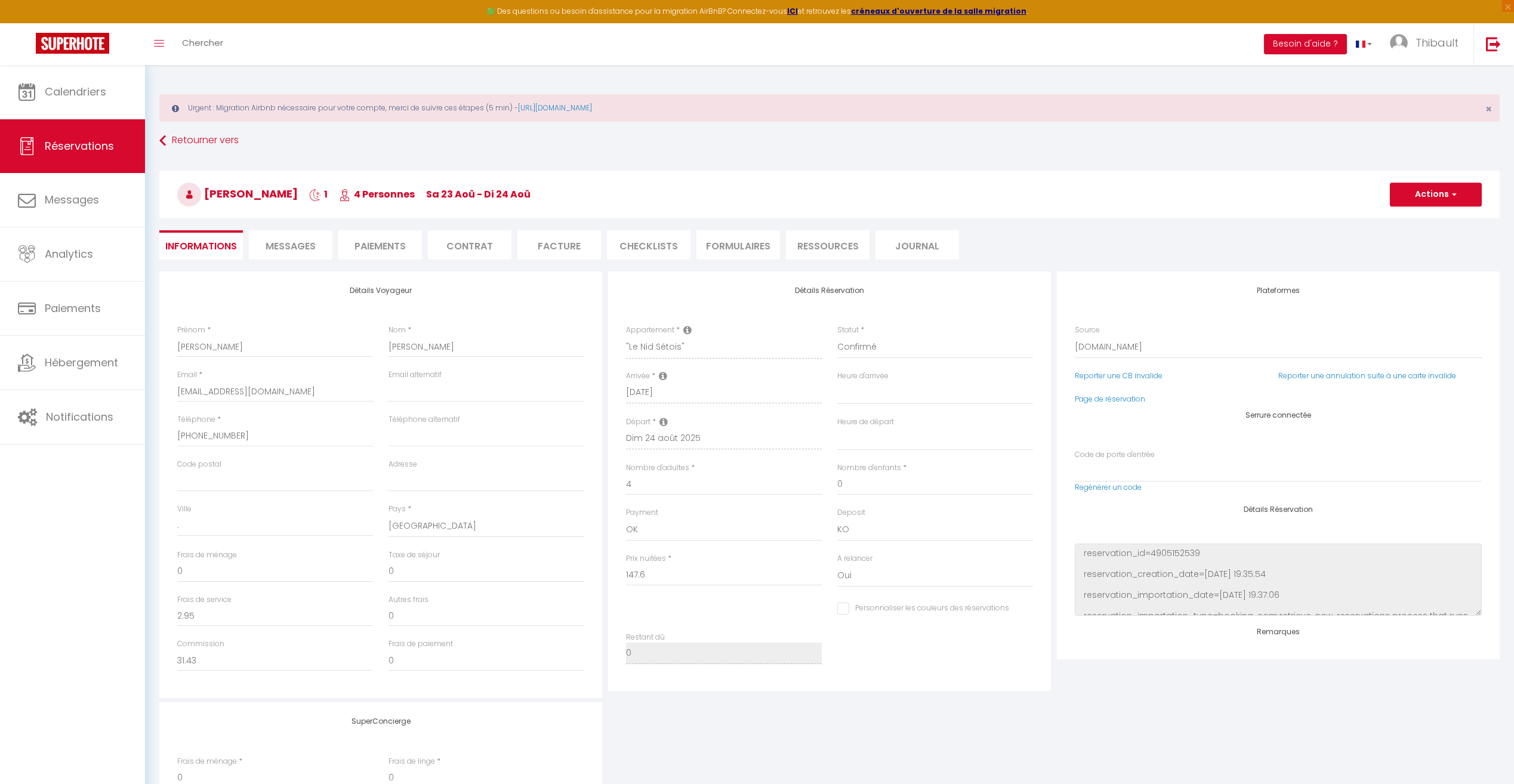
type input "59"
type input "10.63"
select select
checkbox input "false"
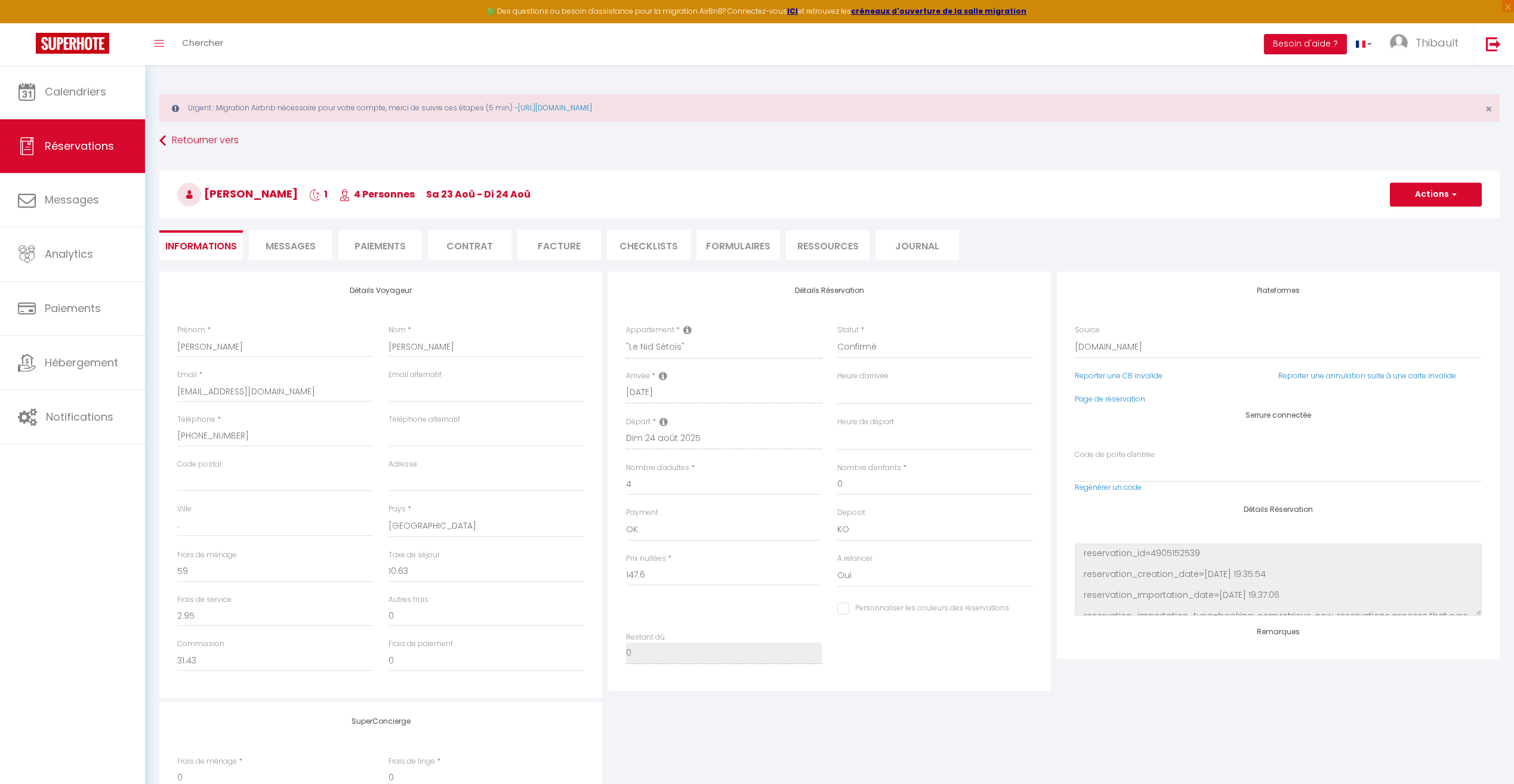
select select
click at [397, 250] on li "Paiements" at bounding box center [380, 245] width 83 height 29
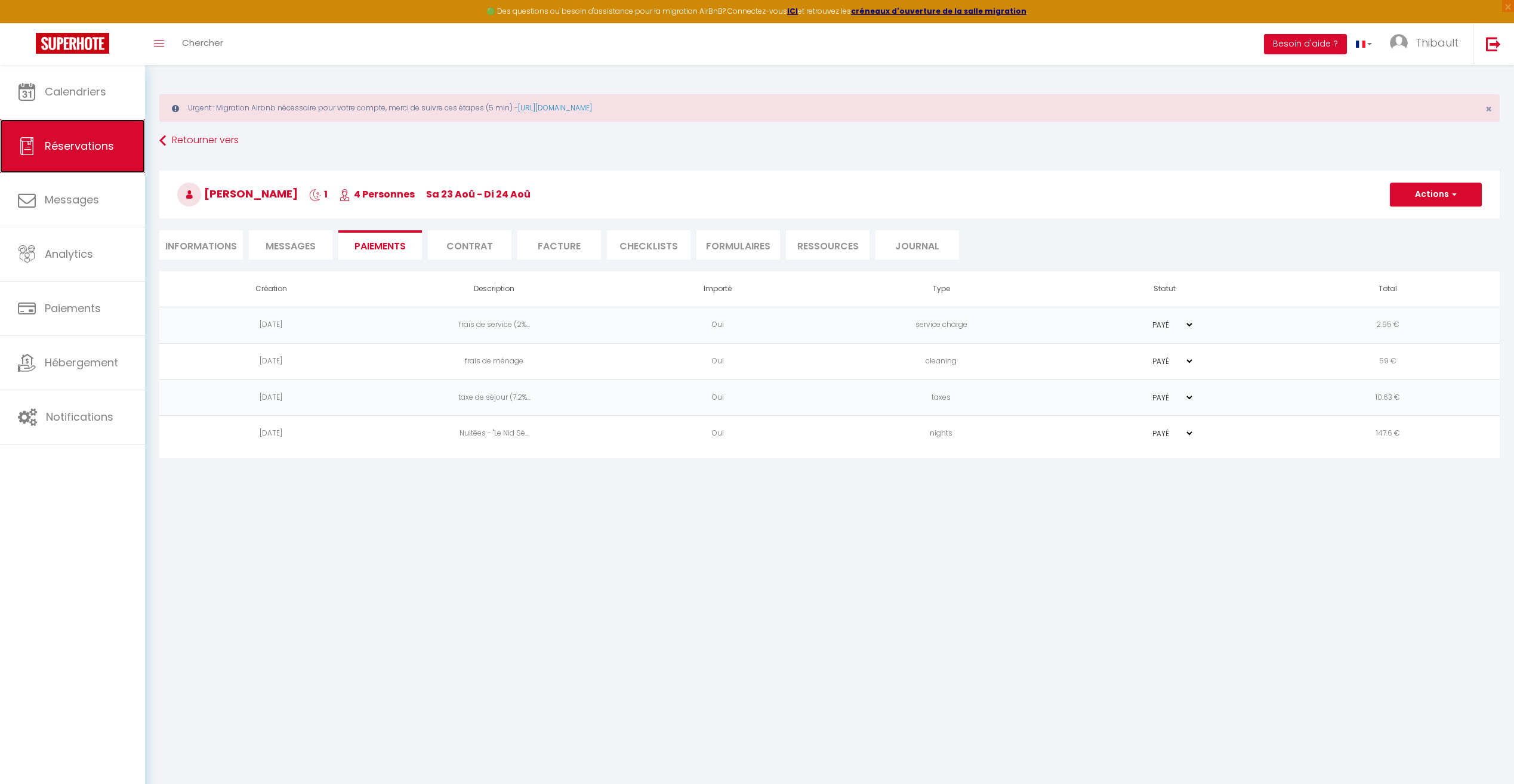
click at [100, 135] on link "Réservations" at bounding box center [72, 146] width 145 height 53
select select "not_cancelled"
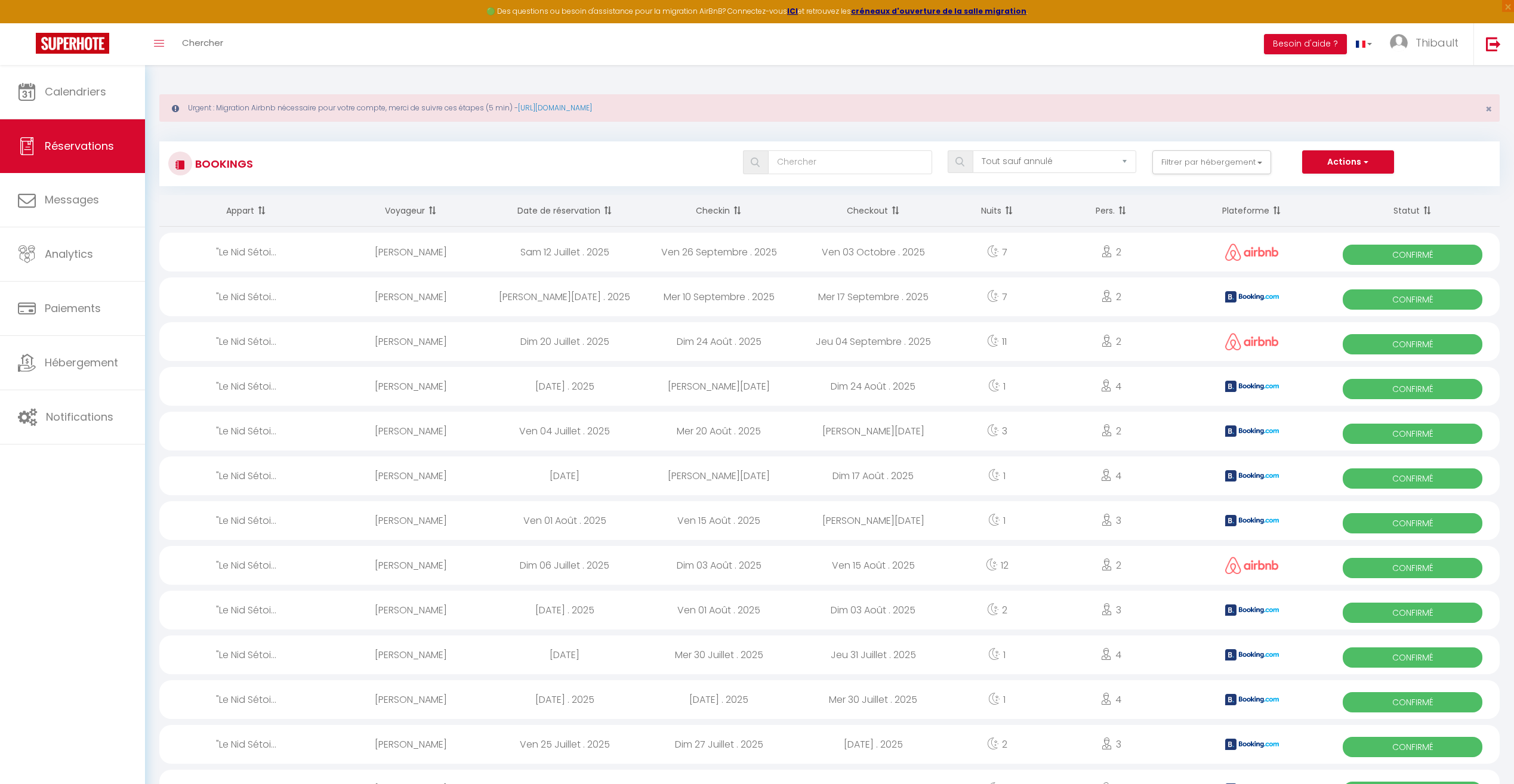
click at [1365, 347] on span "Confirmé" at bounding box center [1412, 344] width 139 height 20
select select "OK"
select select "1"
select select "0"
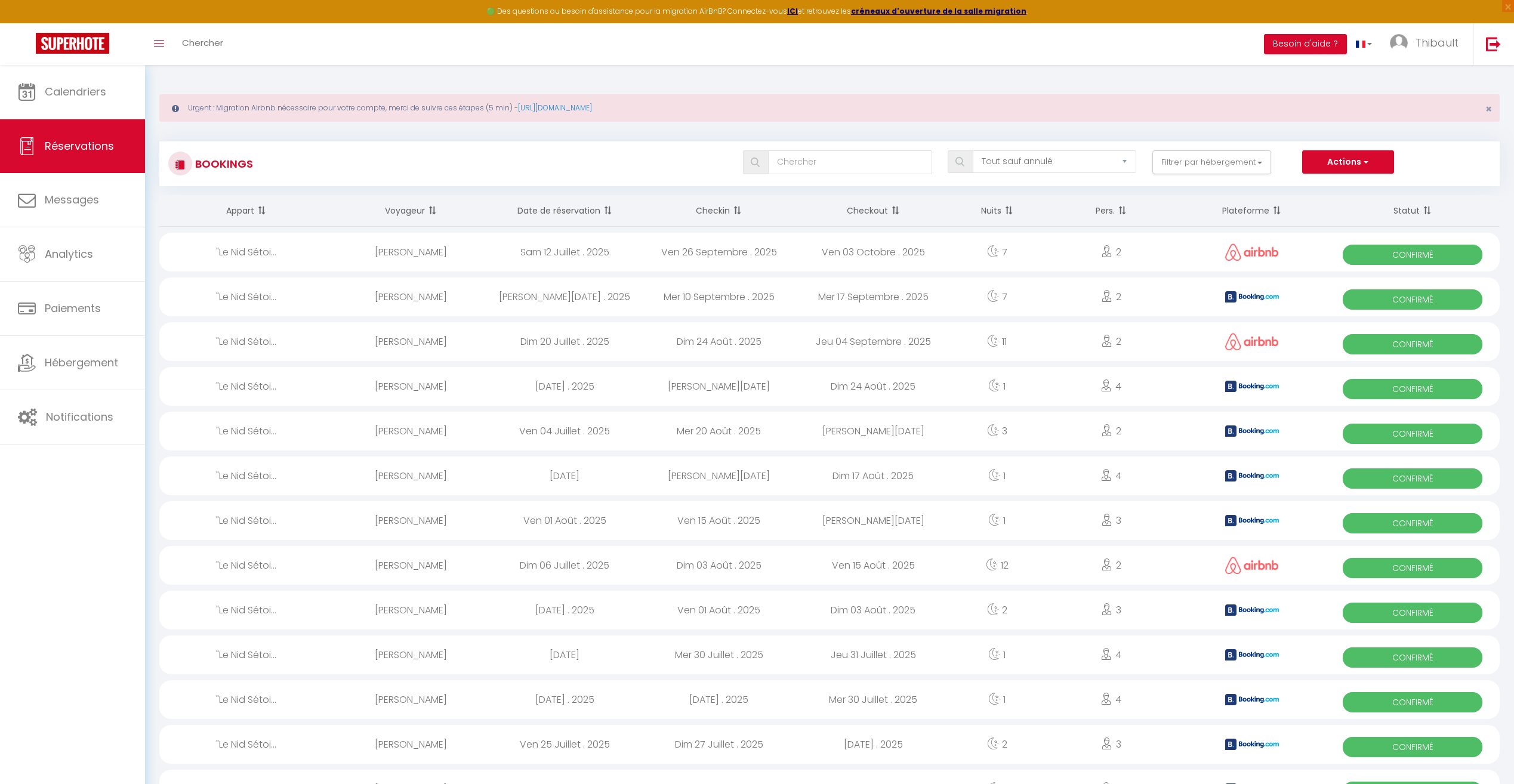
select select "1"
select select
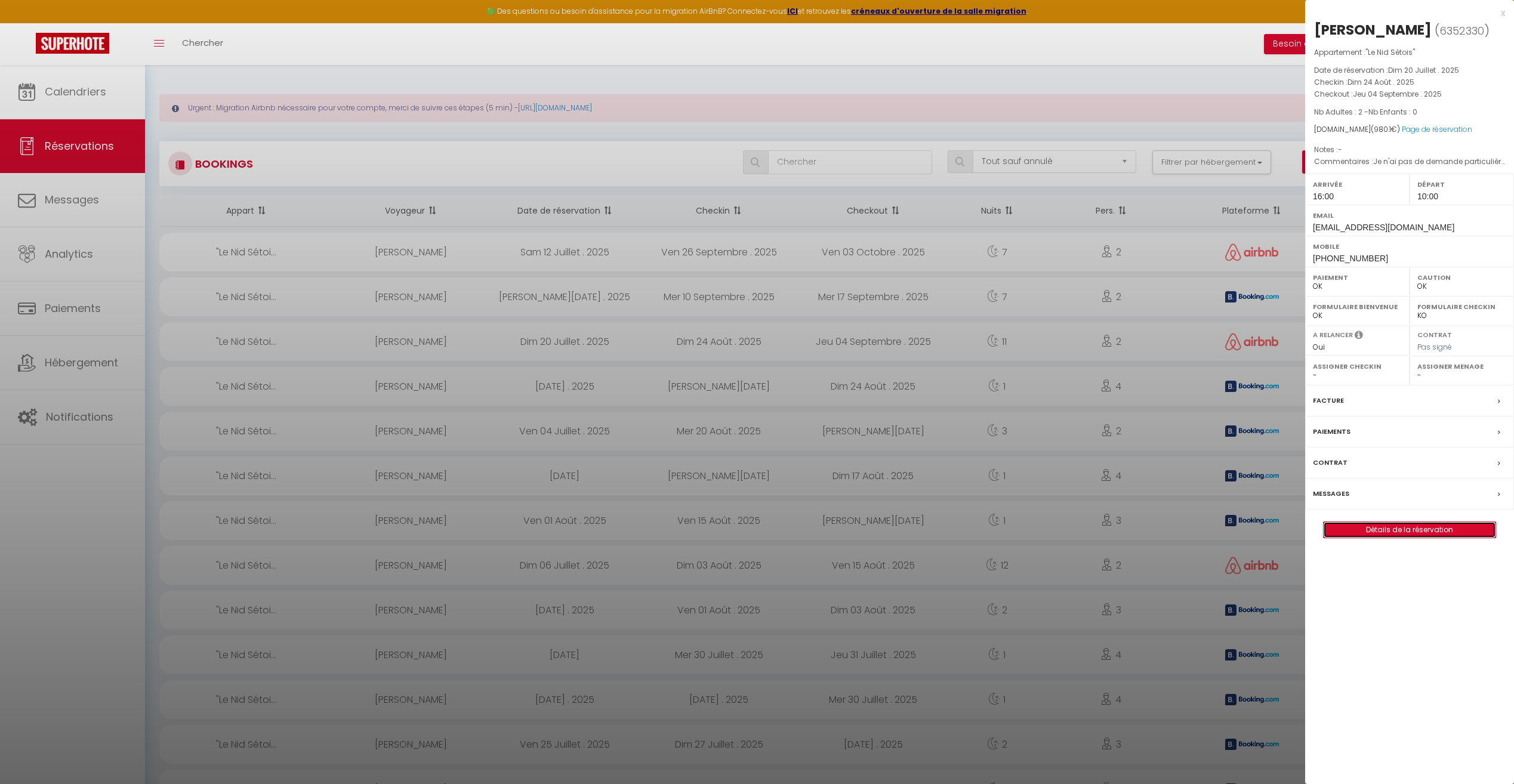
click at [1391, 530] on link "Détails de la réservation" at bounding box center [1409, 529] width 172 height 15
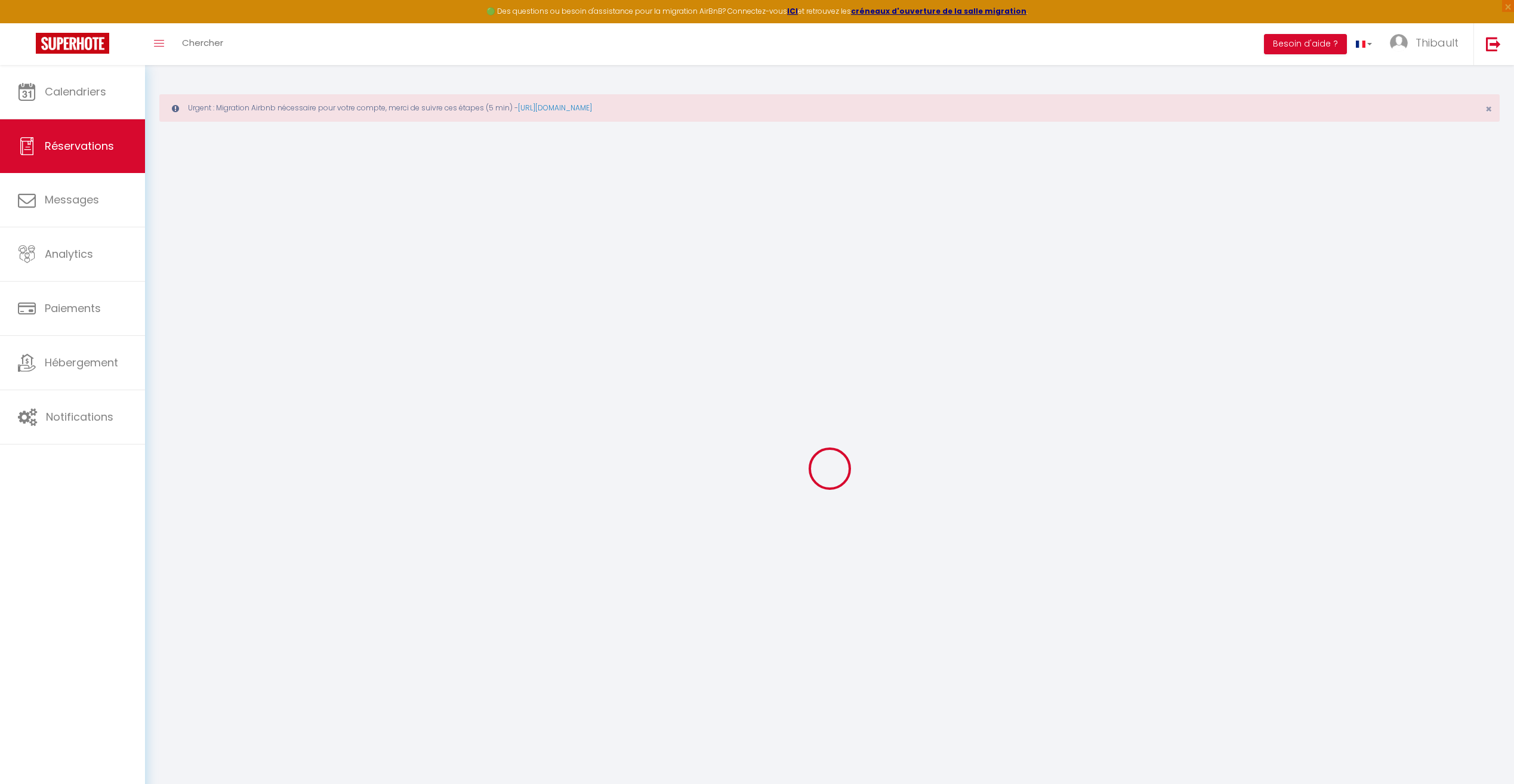
select select
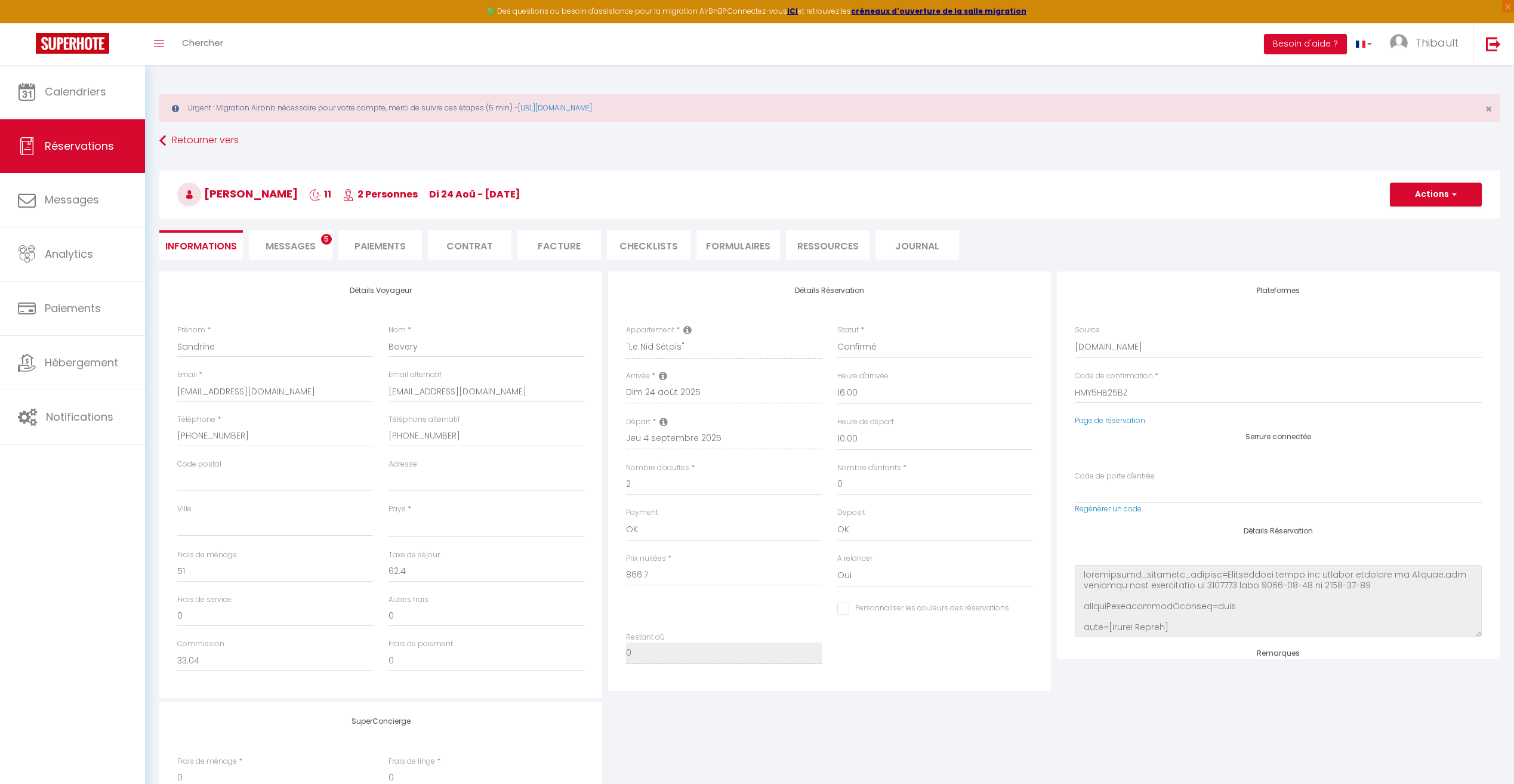
click at [404, 246] on li "Paiements" at bounding box center [380, 245] width 83 height 29
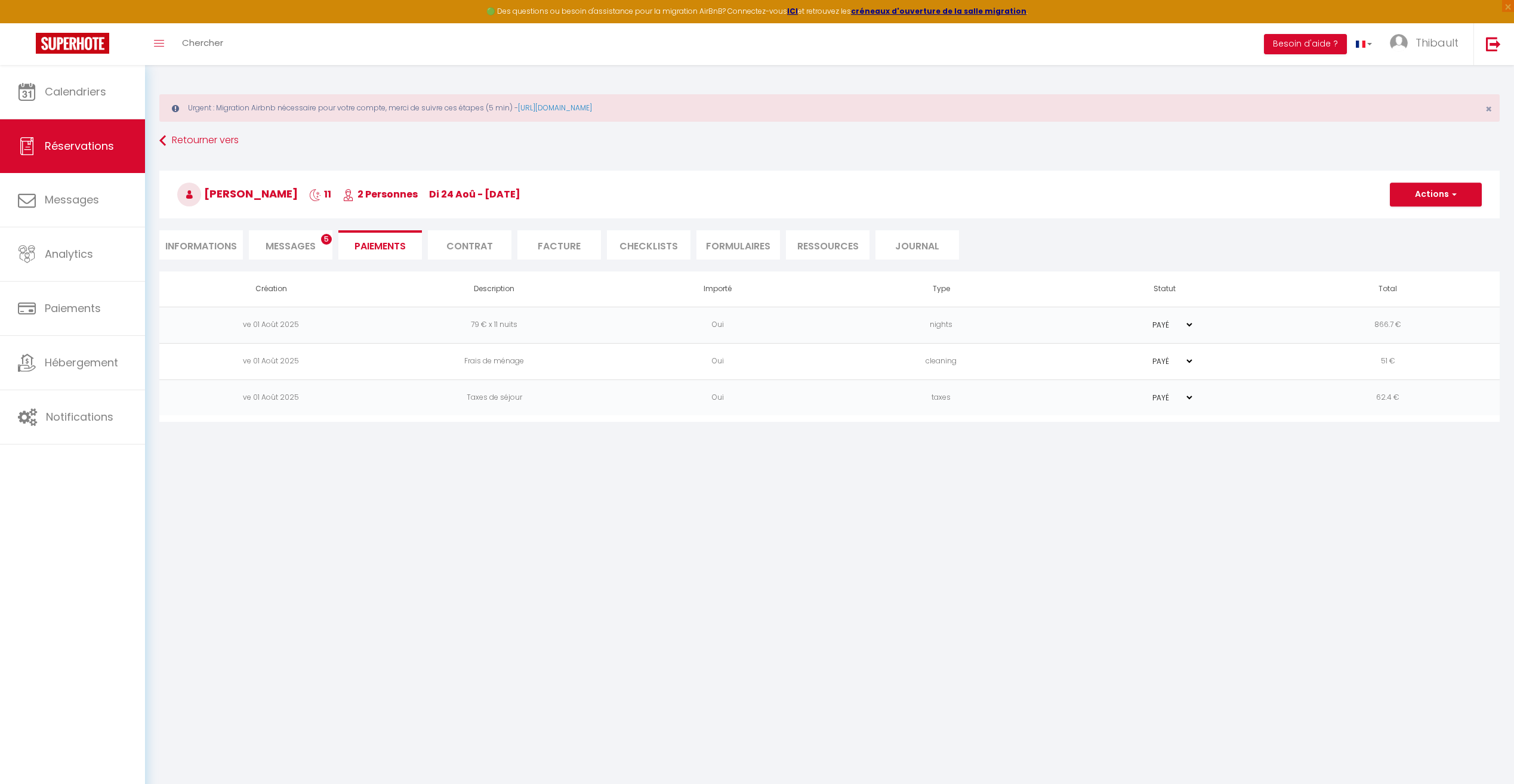
click at [308, 249] on span "Messages" at bounding box center [290, 246] width 50 height 14
